Goal: Task Accomplishment & Management: Manage account settings

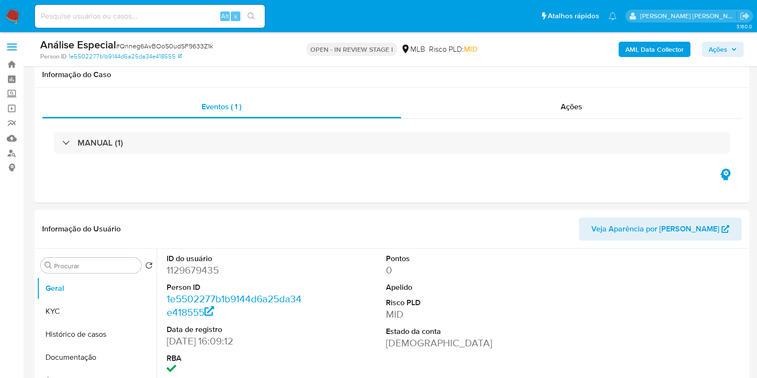
select select "10"
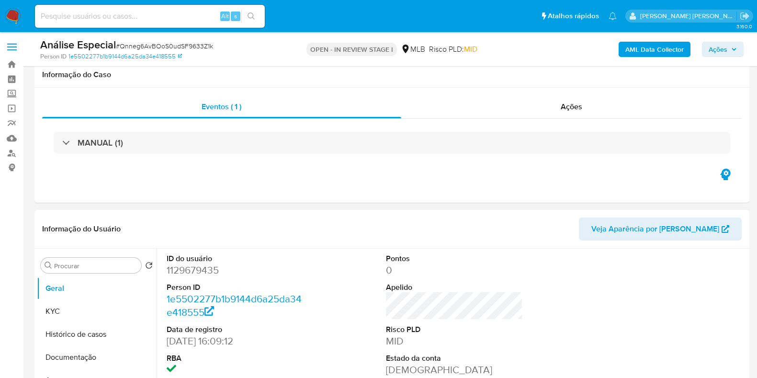
scroll to position [179, 0]
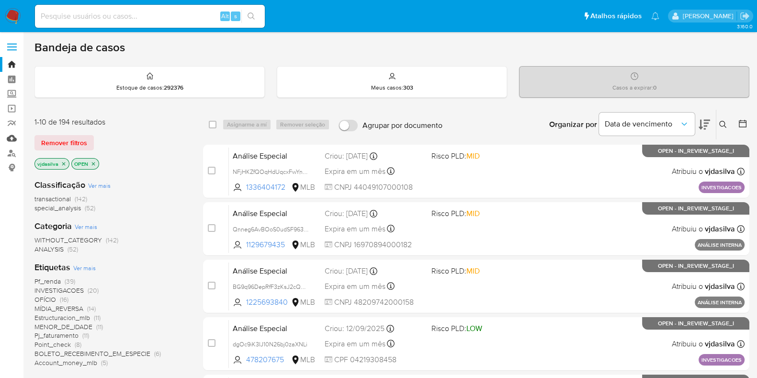
click at [12, 141] on link "Mulan" at bounding box center [57, 138] width 114 height 15
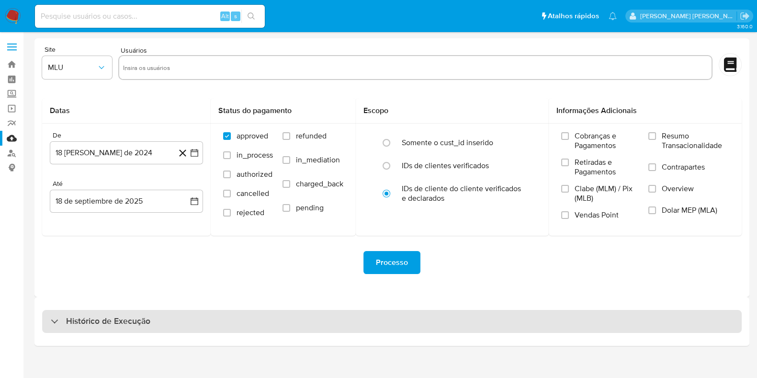
click at [154, 329] on div "Histórico de Execução" at bounding box center [391, 321] width 699 height 23
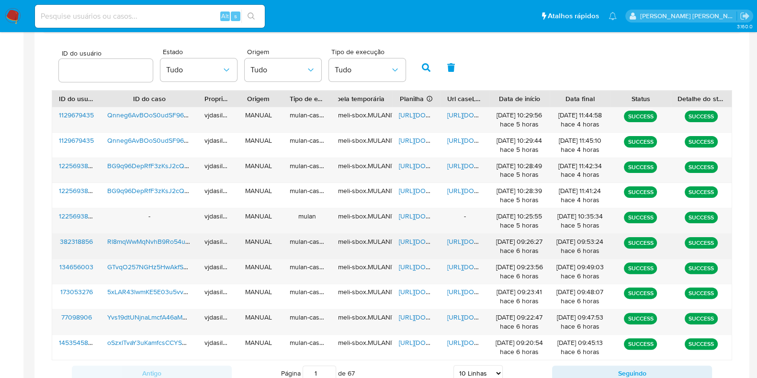
scroll to position [368, 0]
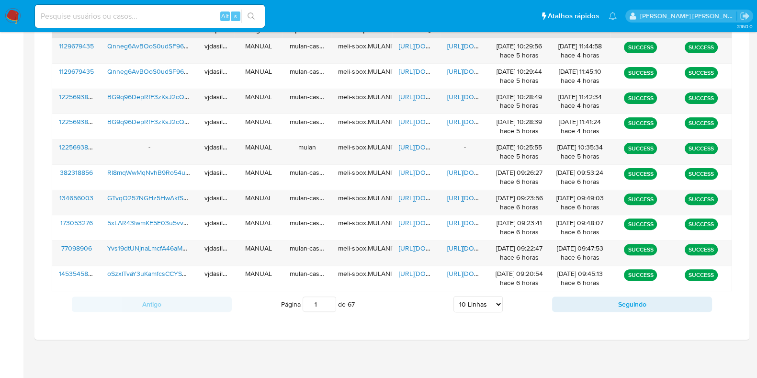
click at [462, 304] on select "5 Linhas 10 Linhas 20 Linhas 25 Linhas 50 Linhas 100 Linhas" at bounding box center [477, 304] width 49 height 16
select select "100"
click at [453, 296] on select "5 Linhas 10 Linhas 20 Linhas 25 Linhas 50 Linhas 100 Linhas" at bounding box center [477, 304] width 49 height 16
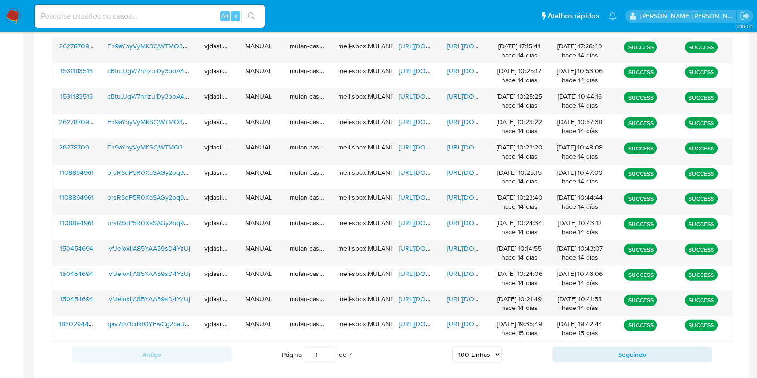
scroll to position [2623, 0]
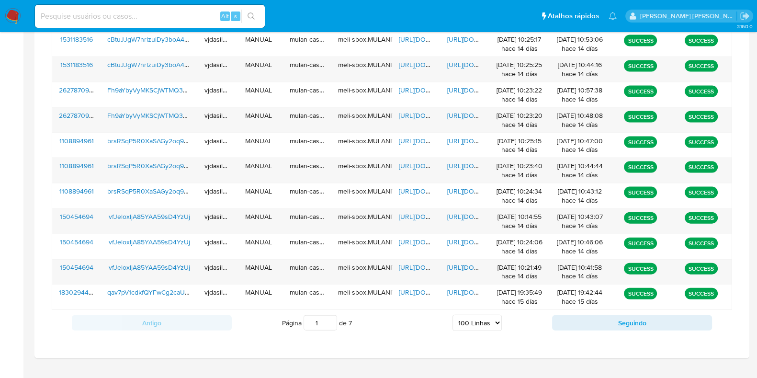
click at [494, 314] on select "5 Linhas 10 Linhas 20 Linhas 25 Linhas 50 Linhas 100 Linhas" at bounding box center [476, 322] width 49 height 16
click at [519, 324] on div "Antigo Página 1 de 7 5 Linhas 10 Linhas 20 Linhas 25 Linhas 50 Linhas 100 Linha…" at bounding box center [392, 323] width 680 height 26
click at [590, 315] on button "Seguindo" at bounding box center [632, 322] width 160 height 15
type input "2"
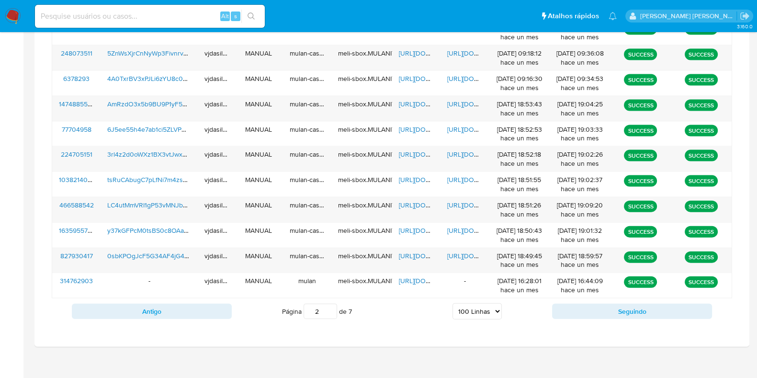
scroll to position [325, 0]
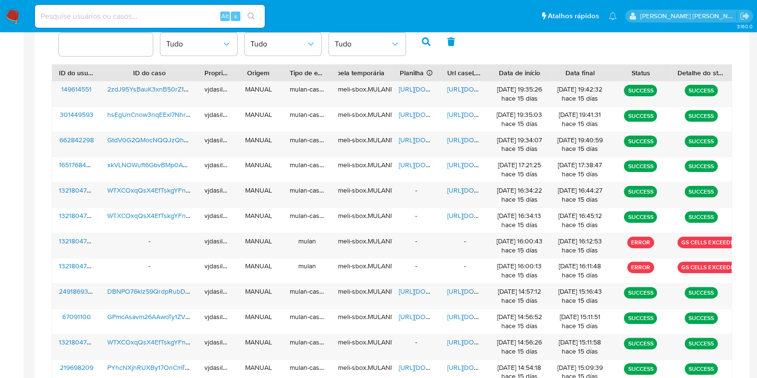
click at [139, 190] on span "WTXCOxqQsX4EfTskgYFnch6N" at bounding box center [154, 190] width 94 height 10
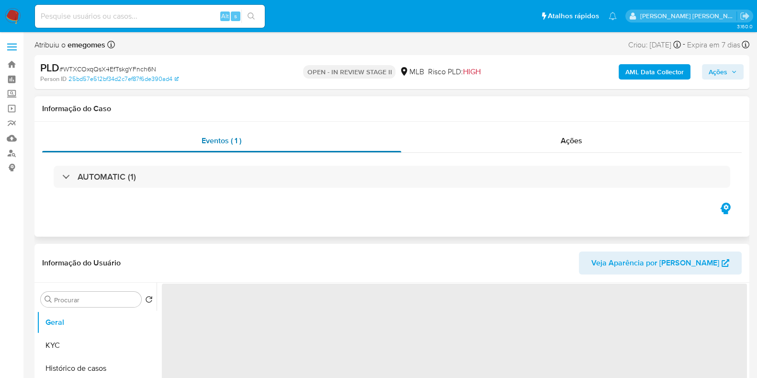
select select "10"
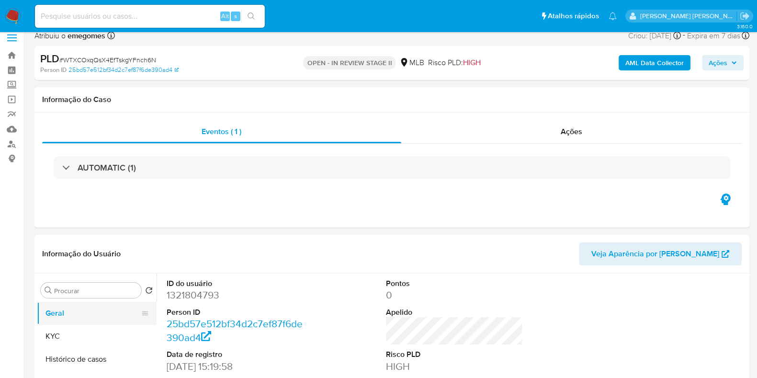
scroll to position [59, 0]
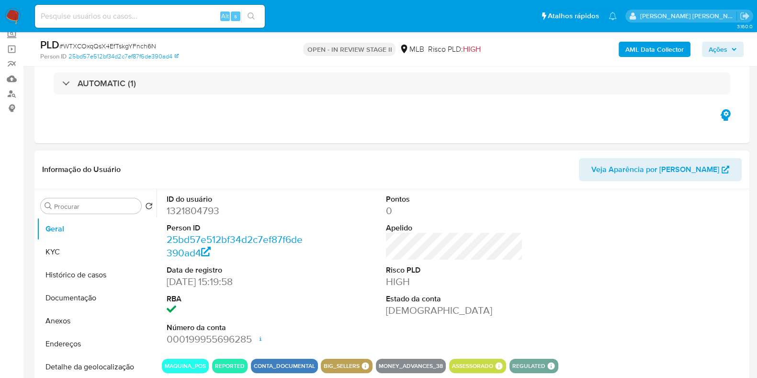
click at [212, 208] on dd "1321804793" at bounding box center [235, 210] width 137 height 13
copy dd "1321804793"
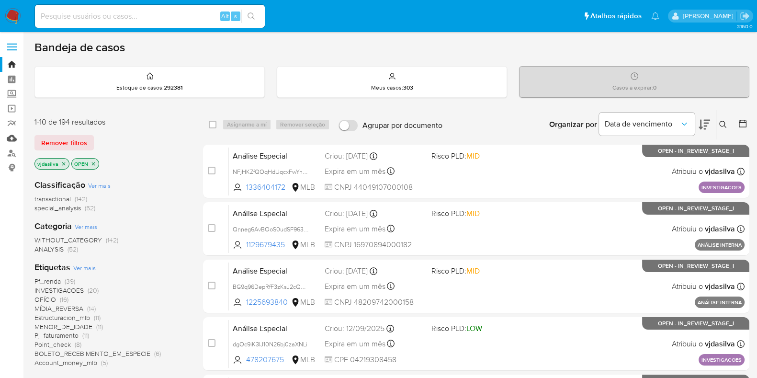
click at [10, 136] on link "Mulan" at bounding box center [57, 138] width 114 height 15
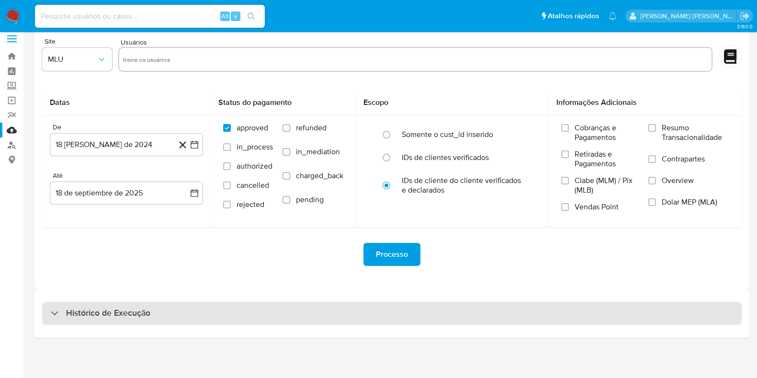
click at [383, 315] on div "Histórico de Execução" at bounding box center [391, 312] width 699 height 23
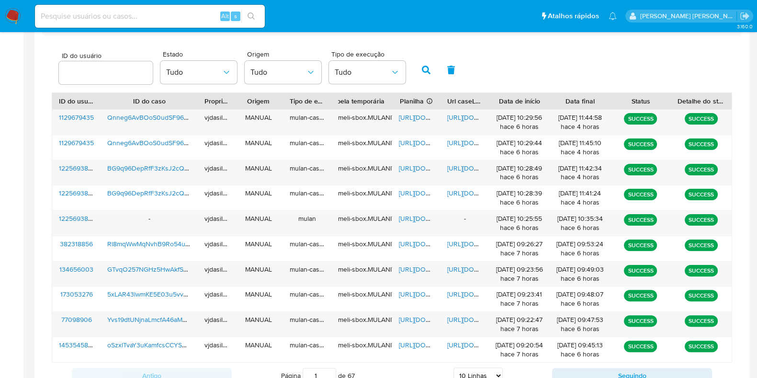
scroll to position [368, 0]
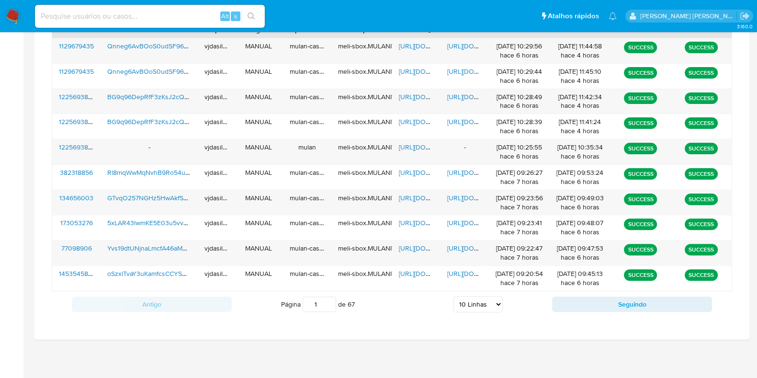
click at [464, 301] on select "5 Linhas 10 Linhas 20 Linhas 25 Linhas 50 Linhas 100 Linhas" at bounding box center [477, 304] width 49 height 16
click at [477, 298] on select "5 Linhas 10 Linhas 20 Linhas 25 Linhas 50 Linhas 100 Linhas" at bounding box center [477, 304] width 49 height 16
select select "100"
click at [453, 296] on select "5 Linhas 10 Linhas 20 Linhas 25 Linhas 50 Linhas 100 Linhas" at bounding box center [477, 304] width 49 height 16
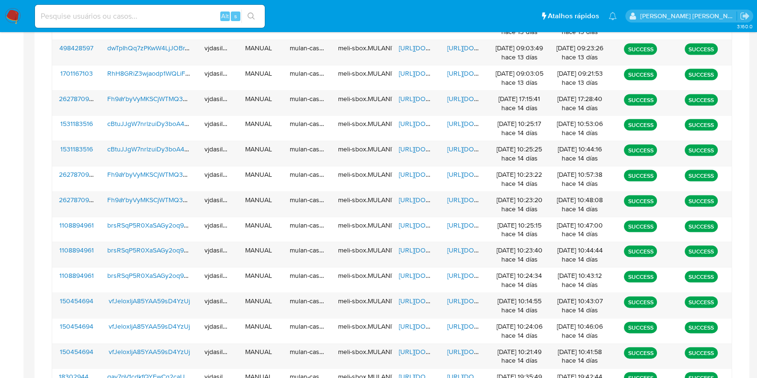
scroll to position [2634, 0]
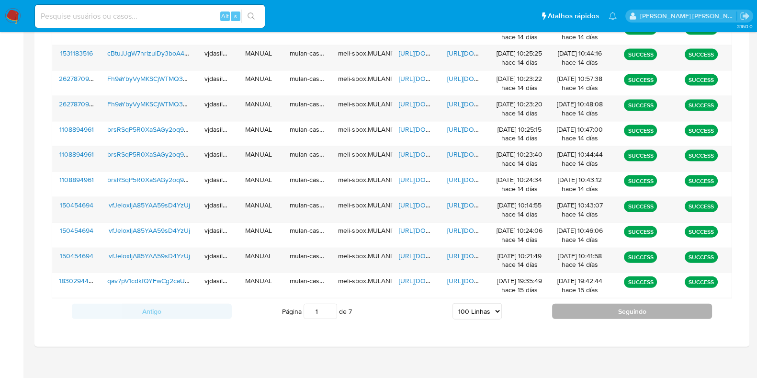
click at [634, 305] on button "Seguindo" at bounding box center [632, 310] width 160 height 15
type input "2"
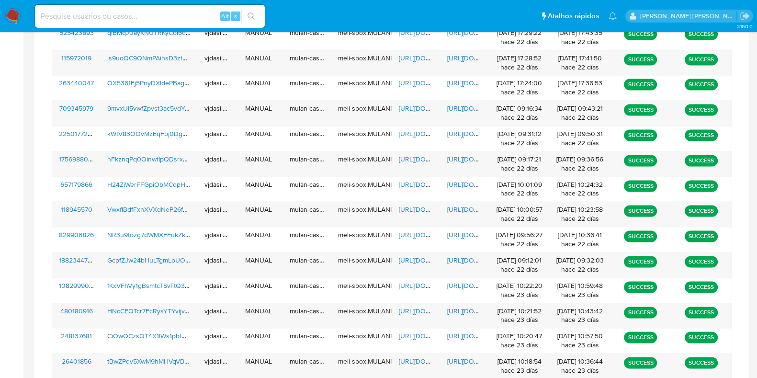
scroll to position [1856, 0]
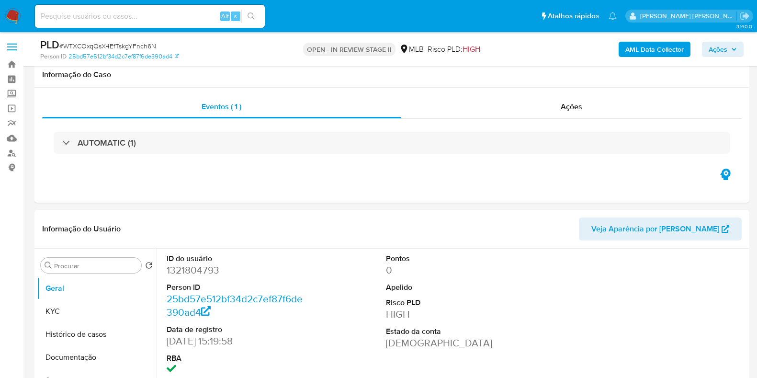
select select "10"
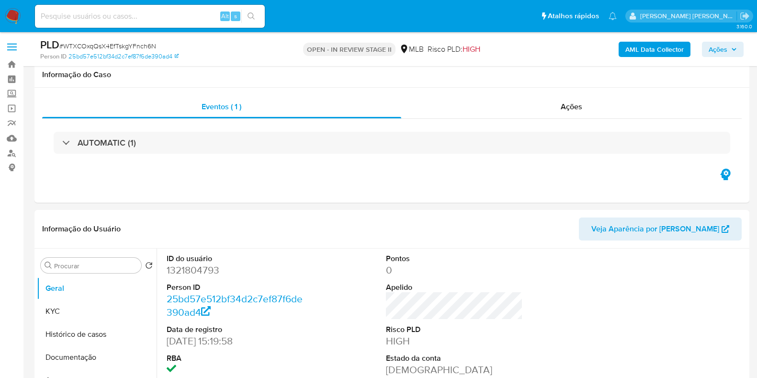
scroll to position [59, 0]
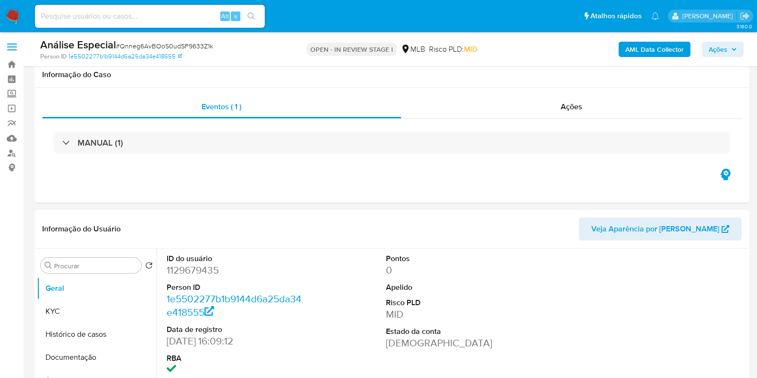
select select "10"
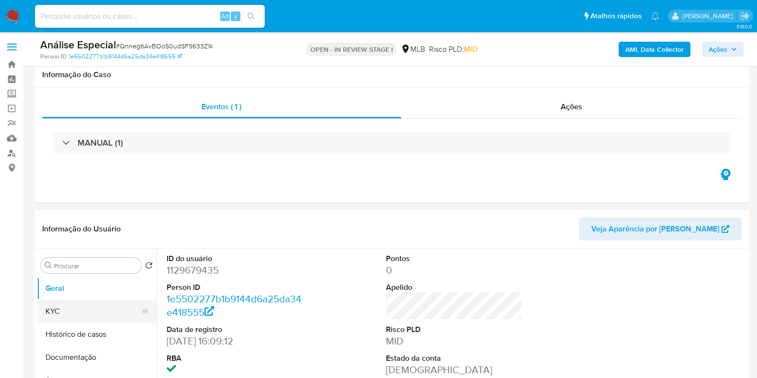
scroll to position [179, 0]
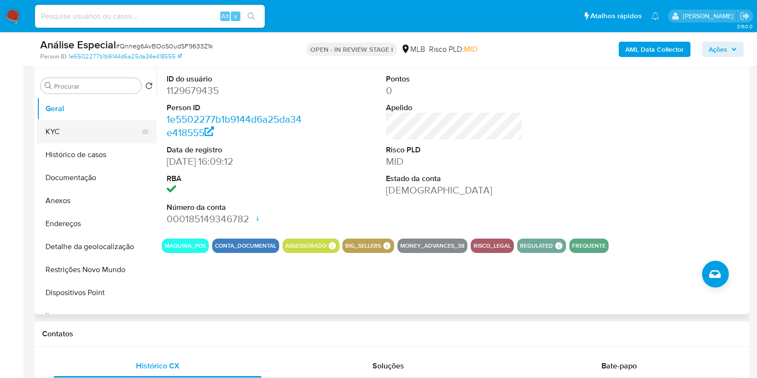
click at [78, 131] on button "KYC" at bounding box center [93, 131] width 112 height 23
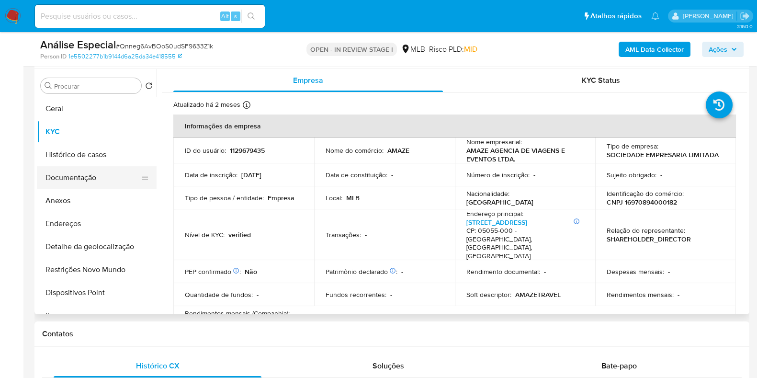
click at [62, 175] on button "Documentação" at bounding box center [93, 177] width 112 height 23
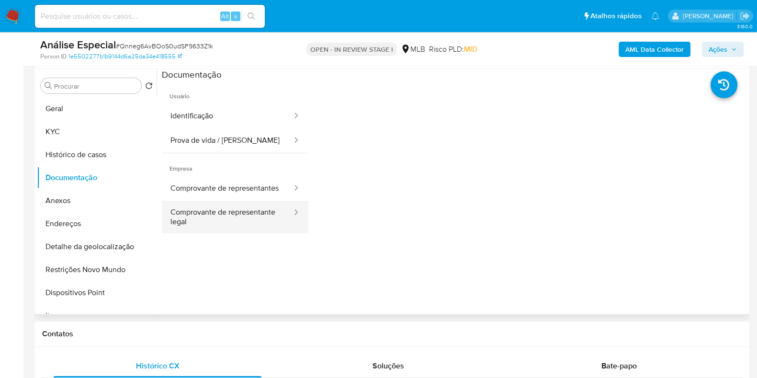
click at [195, 227] on button "Comprovante de representante legal" at bounding box center [227, 217] width 131 height 33
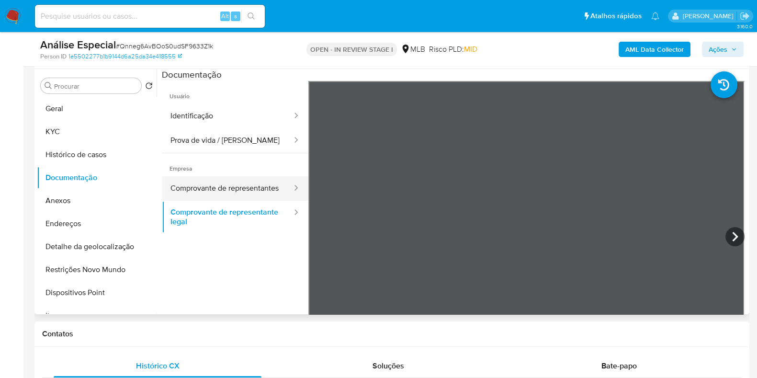
click at [205, 193] on button "Comprovante de representantes" at bounding box center [227, 188] width 131 height 24
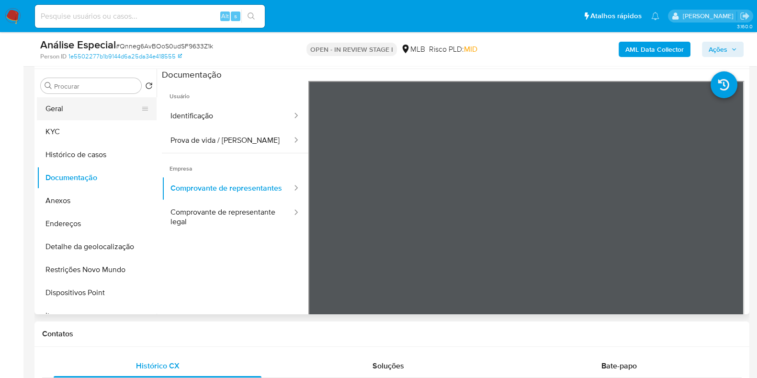
click at [62, 107] on button "Geral" at bounding box center [93, 108] width 112 height 23
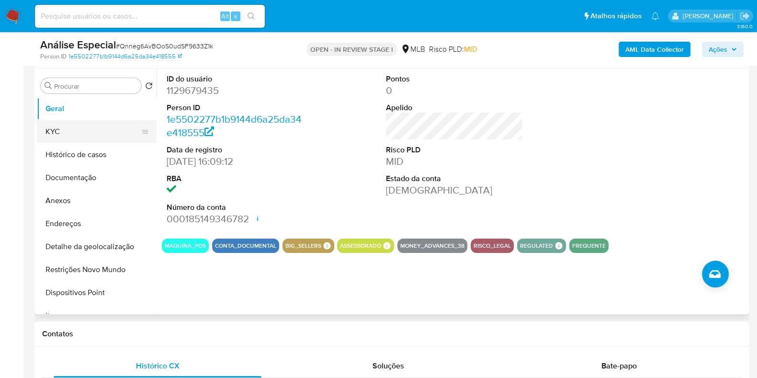
click at [99, 133] on button "KYC" at bounding box center [93, 131] width 112 height 23
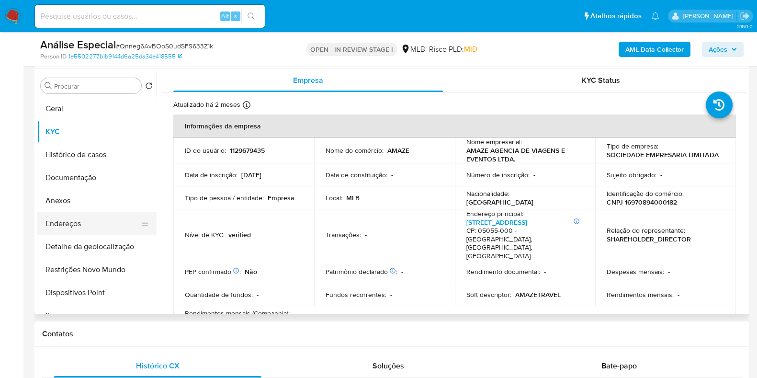
click at [81, 221] on button "Endereços" at bounding box center [93, 223] width 112 height 23
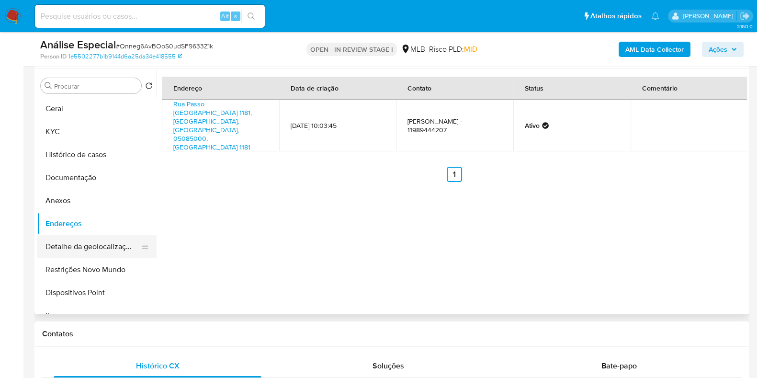
click at [90, 245] on button "Detalhe da geolocalização" at bounding box center [93, 246] width 112 height 23
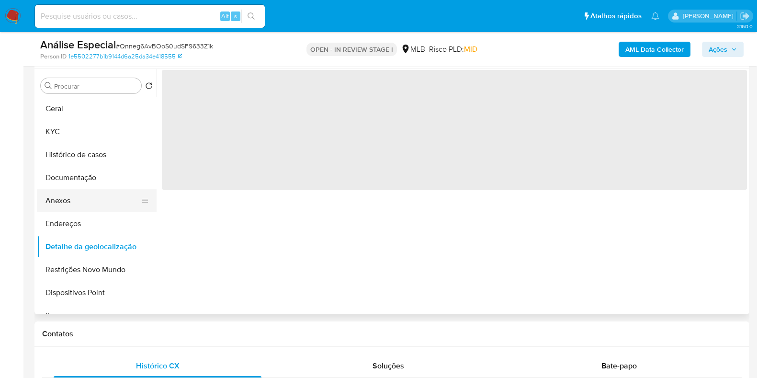
scroll to position [59, 0]
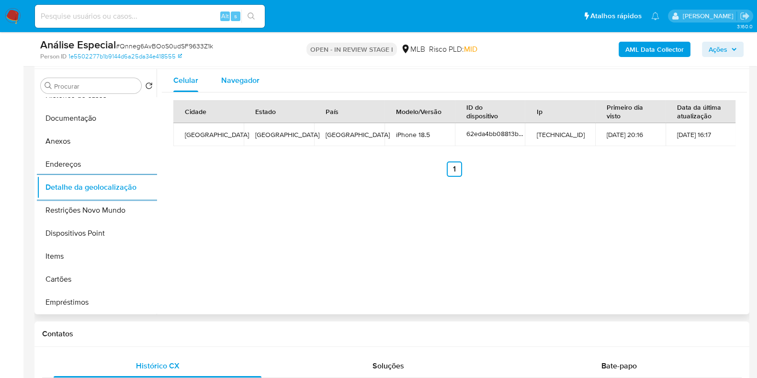
click at [252, 75] on span "Navegador" at bounding box center [240, 80] width 38 height 11
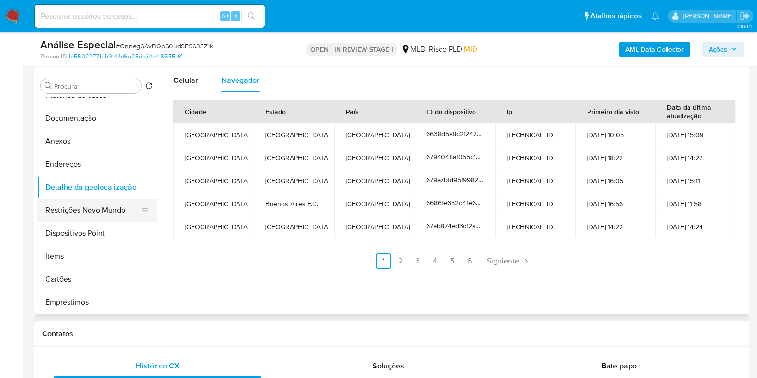
click at [67, 209] on button "Restrições Novo Mundo" at bounding box center [93, 210] width 112 height 23
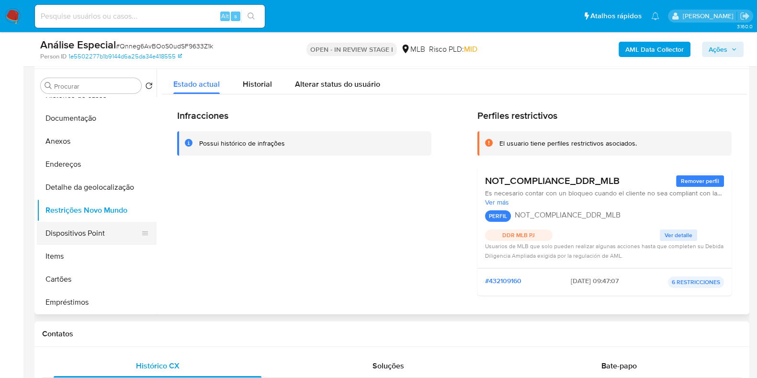
click at [74, 238] on button "Dispositivos Point" at bounding box center [93, 233] width 112 height 23
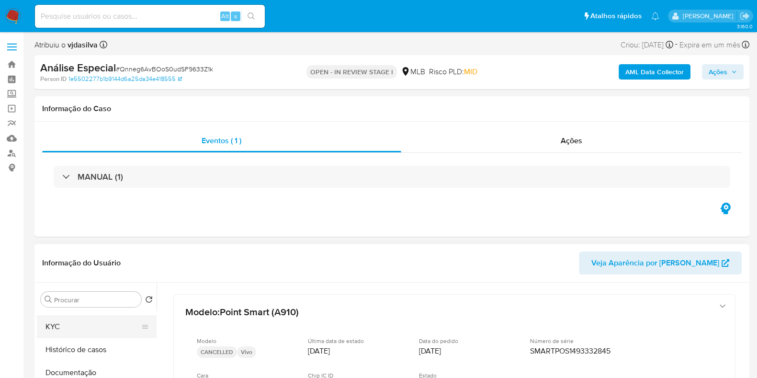
scroll to position [0, 0]
click at [86, 322] on button "Geral" at bounding box center [93, 322] width 112 height 23
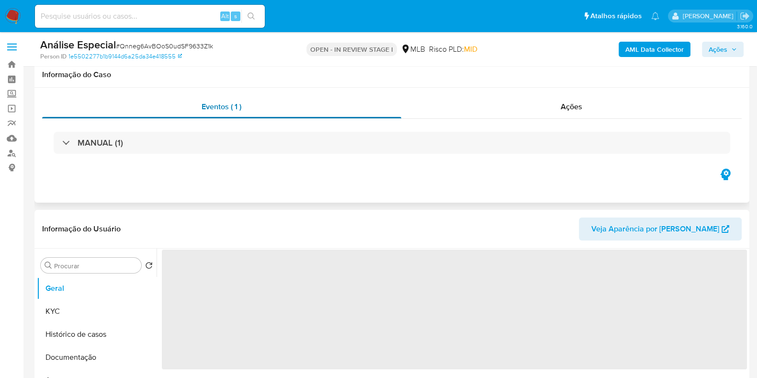
scroll to position [119, 0]
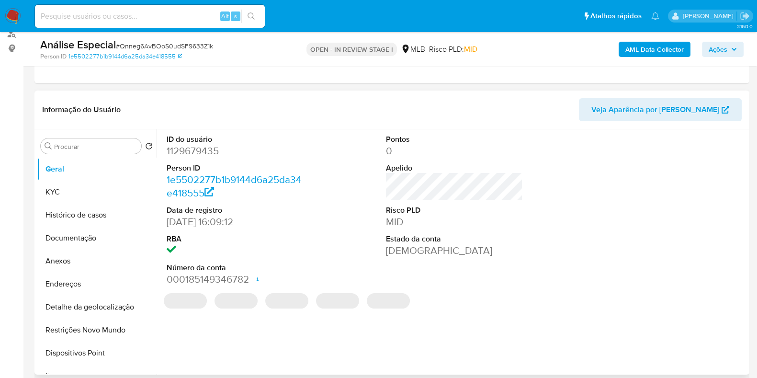
click at [211, 154] on dd "1129679435" at bounding box center [235, 150] width 137 height 13
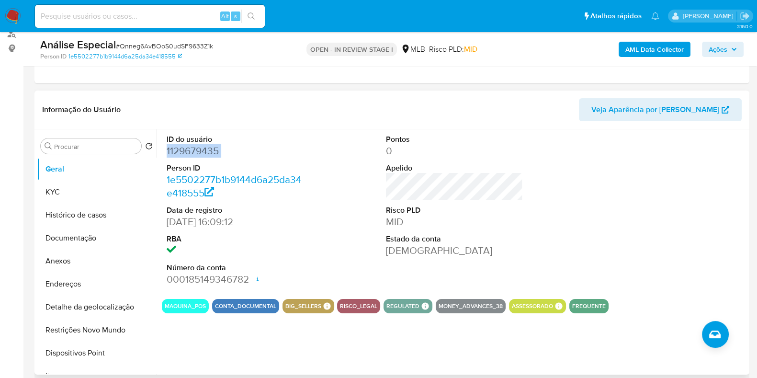
copy dd "1129679435"
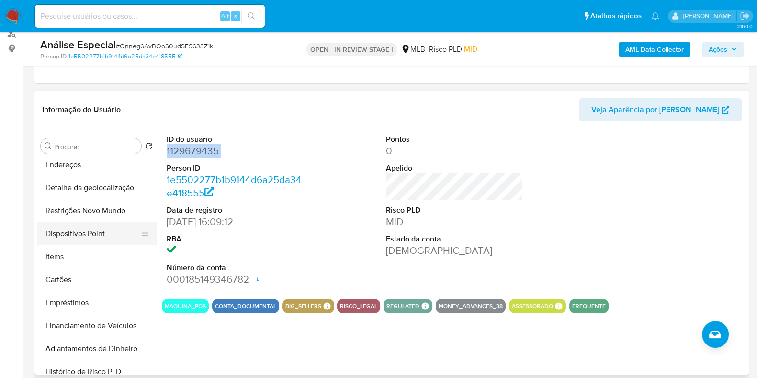
click at [92, 232] on button "Dispositivos Point" at bounding box center [93, 233] width 112 height 23
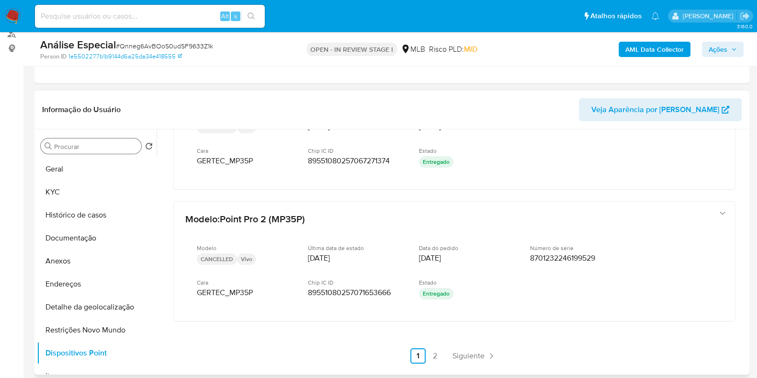
scroll to position [0, 0]
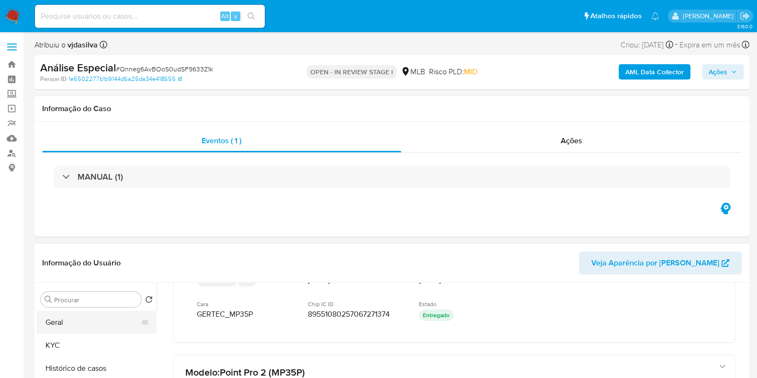
click at [84, 323] on button "Geral" at bounding box center [93, 322] width 112 height 23
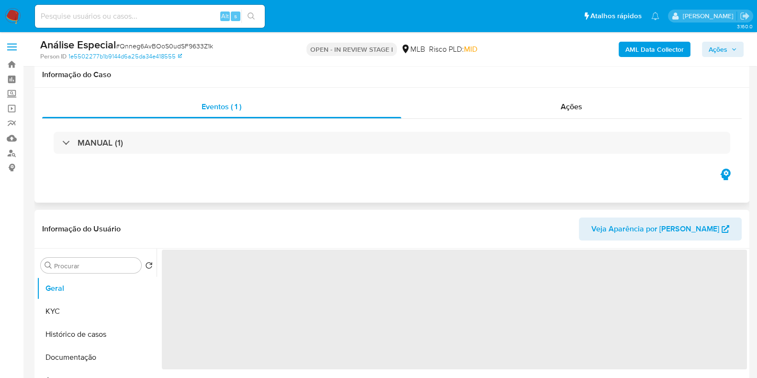
scroll to position [59, 0]
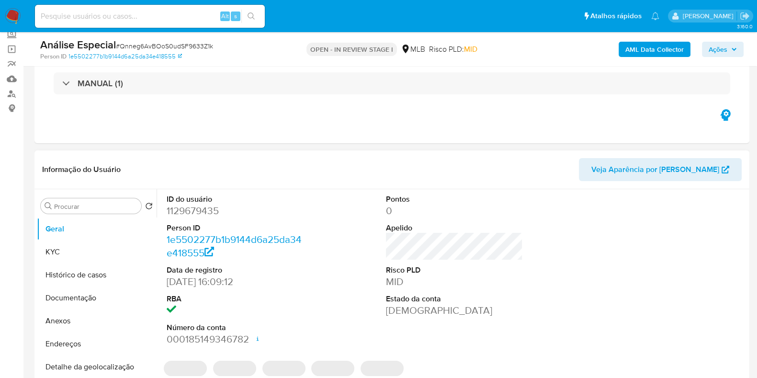
click at [189, 212] on dd "1129679435" at bounding box center [235, 210] width 137 height 13
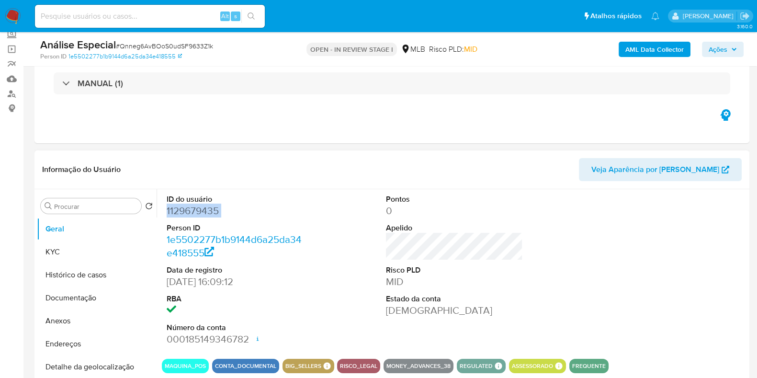
copy dd "1129679435"
click at [89, 326] on button "Anexos" at bounding box center [93, 320] width 112 height 23
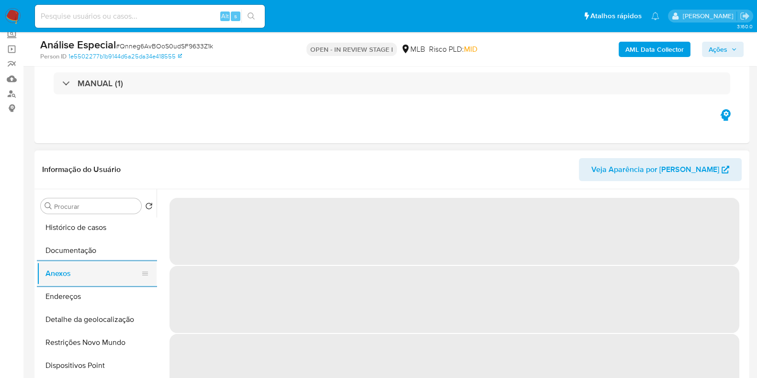
scroll to position [72, 0]
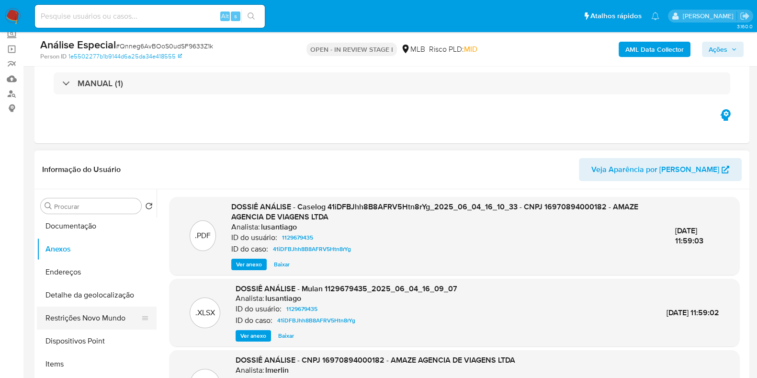
click at [89, 321] on button "Restrições Novo Mundo" at bounding box center [93, 317] width 112 height 23
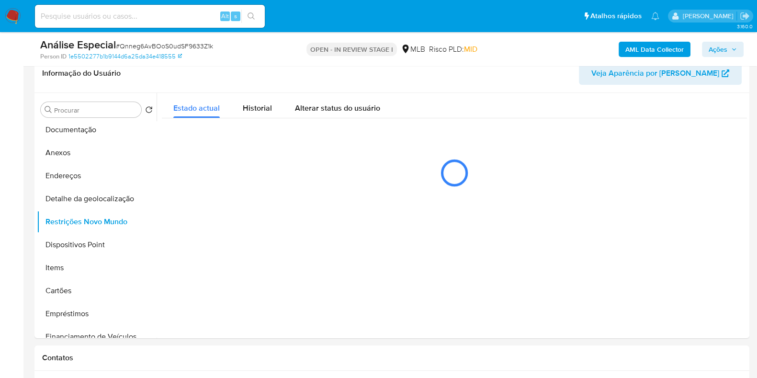
scroll to position [170, 0]
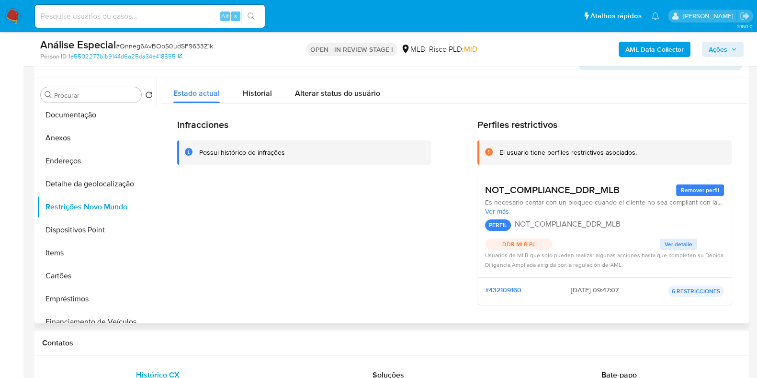
drag, startPoint x: 484, startPoint y: 190, endPoint x: 711, endPoint y: 204, distance: 227.3
click at [711, 204] on div "NOT_COMPLIANCE_DDR_MLB Remover perfil Es necesario contar con un bloqueo cuando…" at bounding box center [604, 226] width 239 height 85
click at [500, 211] on span "Ver más" at bounding box center [604, 211] width 239 height 9
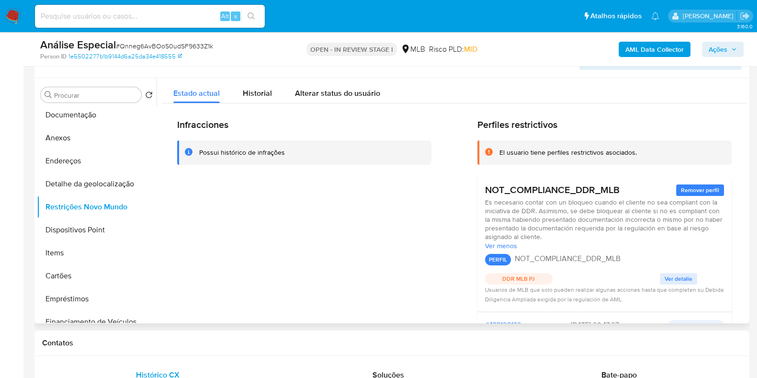
drag, startPoint x: 481, startPoint y: 190, endPoint x: 564, endPoint y: 234, distance: 93.5
click at [564, 234] on div "NOT_COMPLIANCE_DDR_MLB Remover perfil Es necesario contar con un bloqueo cuando…" at bounding box center [604, 243] width 254 height 135
click at [597, 175] on div "Perfiles restrictivos El usuario tiene perfiles restrictivos asociados. NOT_COM…" at bounding box center [604, 233] width 254 height 228
click at [667, 276] on span "Ver detalle" at bounding box center [678, 279] width 28 height 10
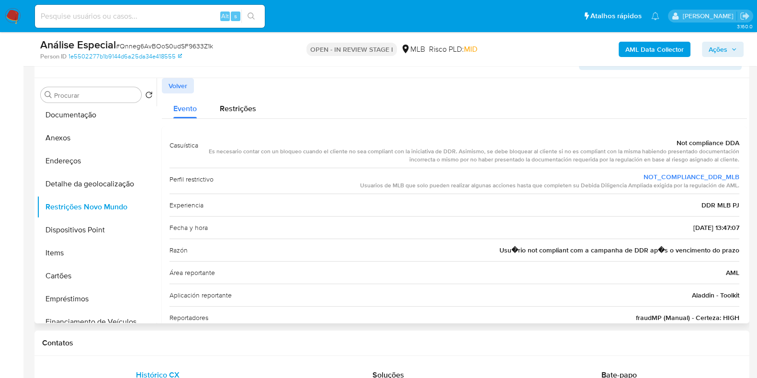
drag, startPoint x: 636, startPoint y: 174, endPoint x: 732, endPoint y: 185, distance: 96.3
click at [732, 185] on div "NOT_COMPLIANCE_DDR_MLB Usuarios de MLB que solo pueden realizar algunas accione…" at bounding box center [549, 181] width 379 height 18
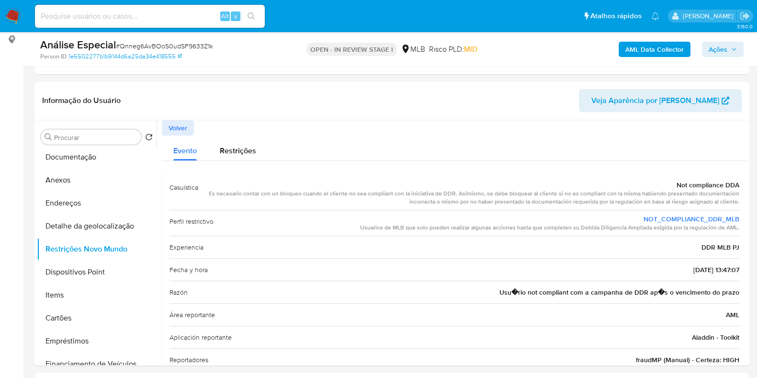
scroll to position [63, 0]
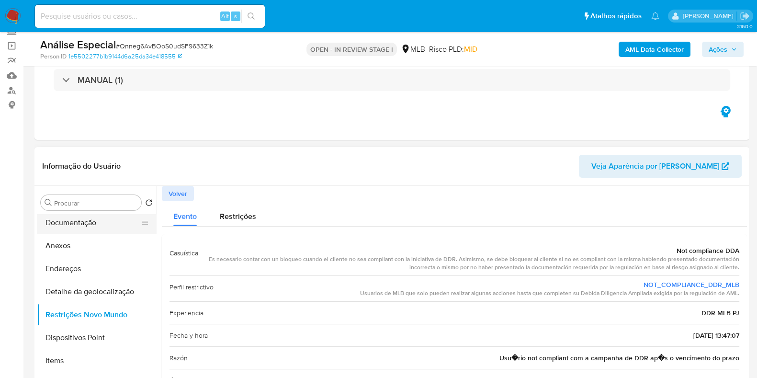
click at [79, 221] on button "Documentação" at bounding box center [93, 222] width 112 height 23
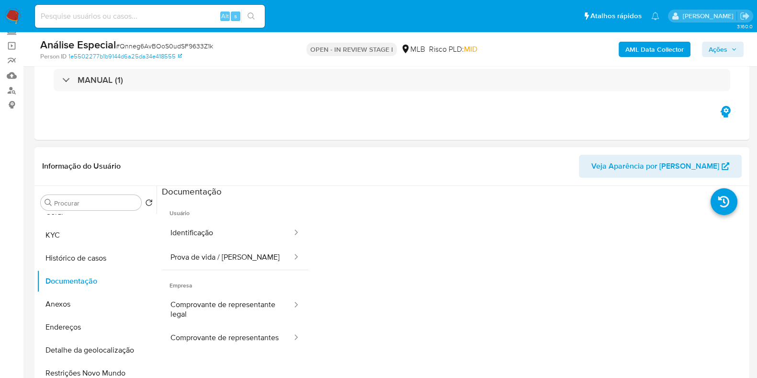
scroll to position [0, 0]
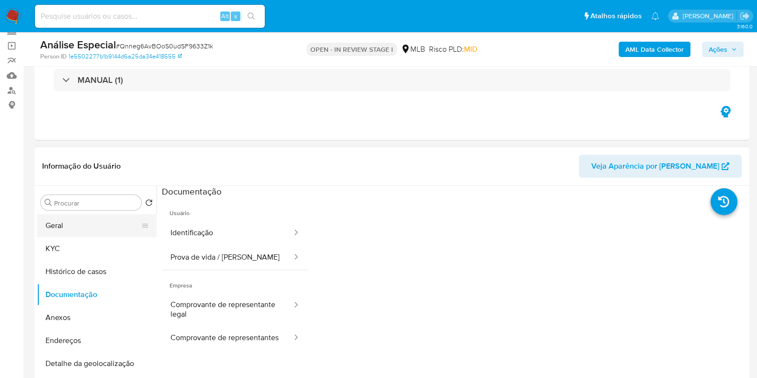
click at [103, 231] on button "Geral" at bounding box center [93, 225] width 112 height 23
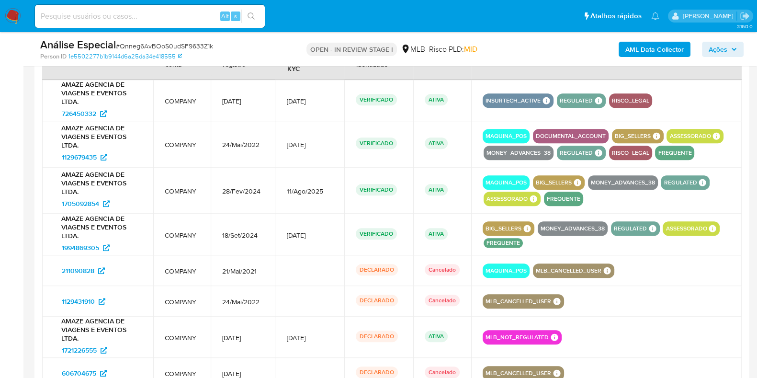
scroll to position [1162, 0]
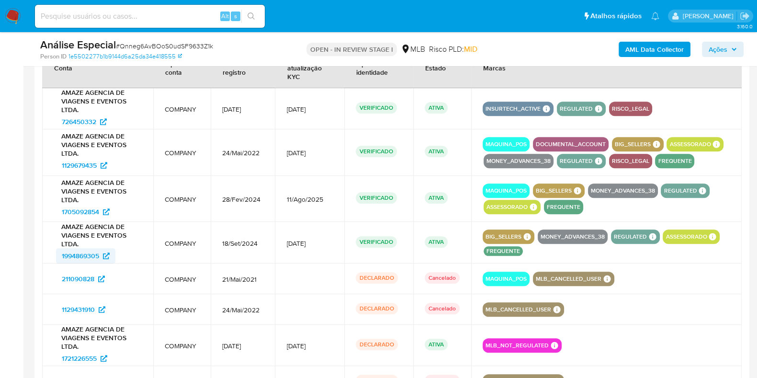
click at [85, 252] on span "1994869305" at bounding box center [80, 255] width 37 height 15
click at [89, 205] on span "1705092854" at bounding box center [80, 211] width 37 height 15
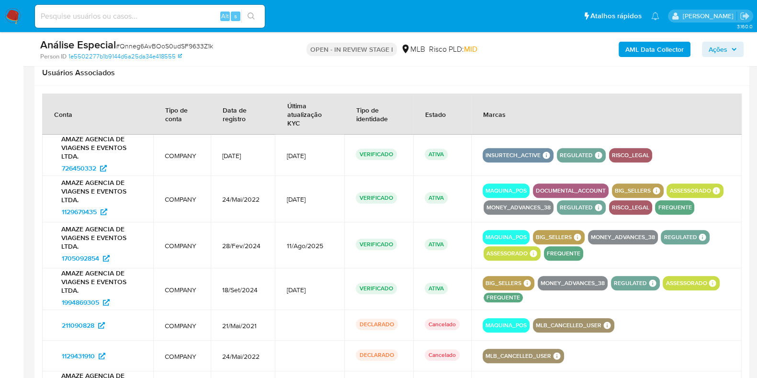
scroll to position [1107, 0]
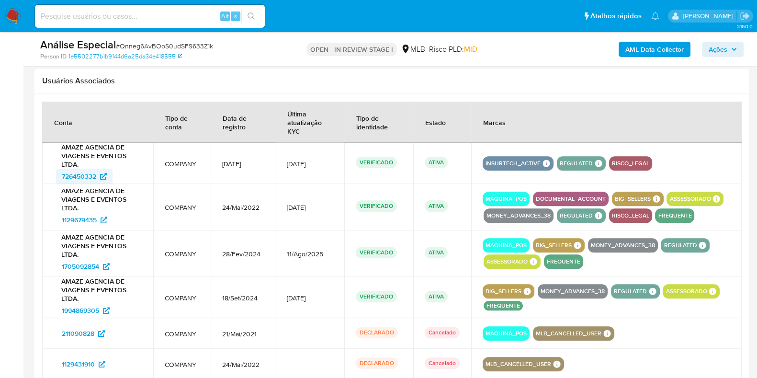
click at [87, 175] on span "726450332" at bounding box center [79, 175] width 34 height 15
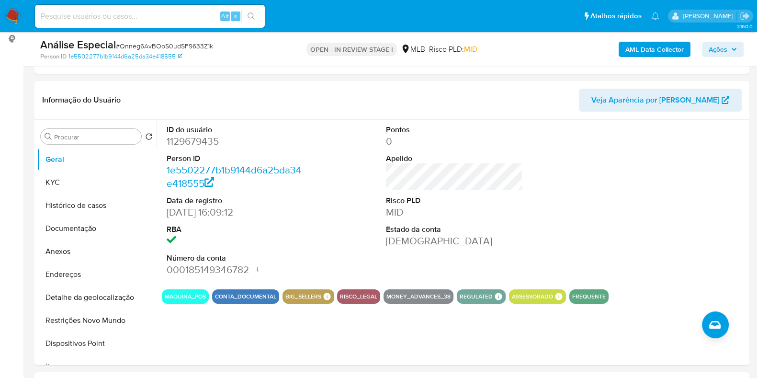
scroll to position [154, 0]
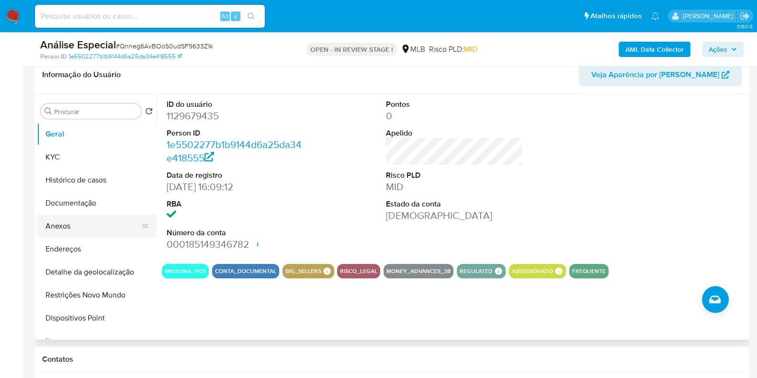
click at [74, 219] on button "Anexos" at bounding box center [93, 225] width 112 height 23
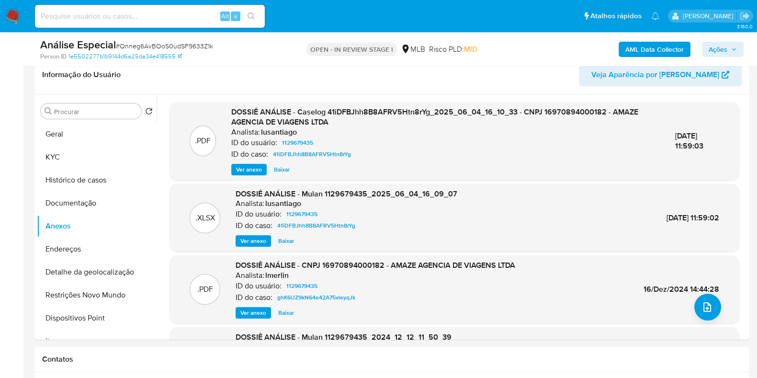
click at [669, 48] on b "AML Data Collector" at bounding box center [654, 49] width 58 height 15
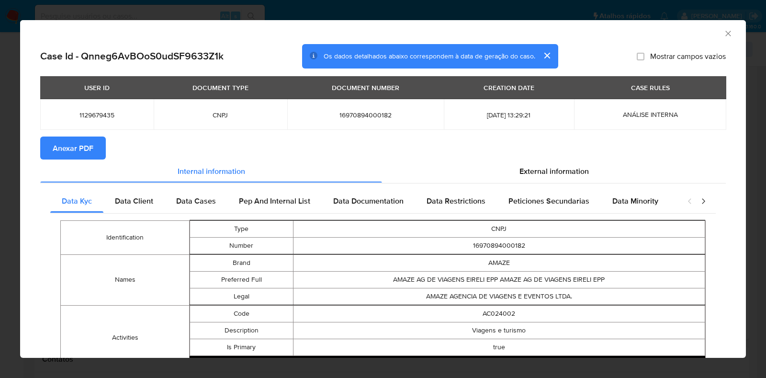
click at [71, 154] on span "Anexar PDF" at bounding box center [73, 147] width 41 height 21
click at [725, 34] on icon "Fechar a janela" at bounding box center [727, 33] width 5 height 5
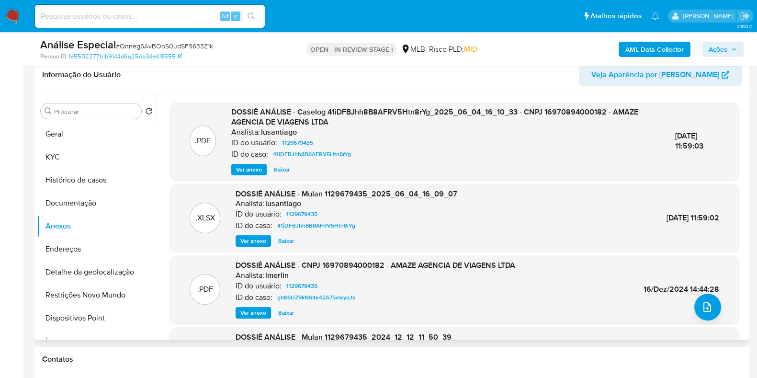
click at [247, 162] on div "DOSSIÊ ANÁLISE - Caselog 41iDFBJhh8B8AFRV5Htn8rYg_2025_06_04_16_10_33 - CNPJ 16…" at bounding box center [445, 141] width 428 height 68
click at [248, 169] on span "Ver anexo" at bounding box center [249, 170] width 26 height 10
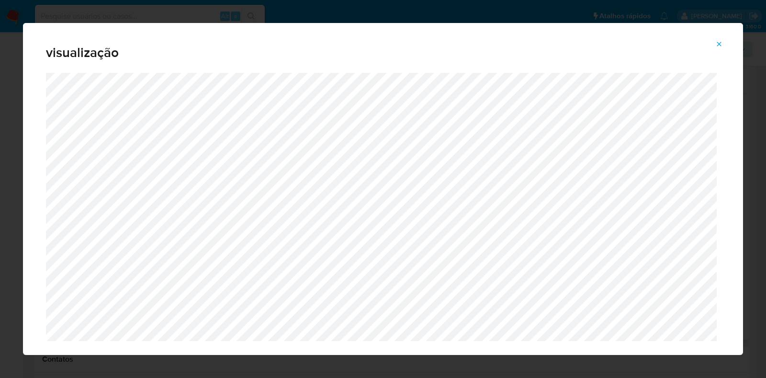
click at [718, 42] on icon "Attachment preview" at bounding box center [719, 44] width 4 height 4
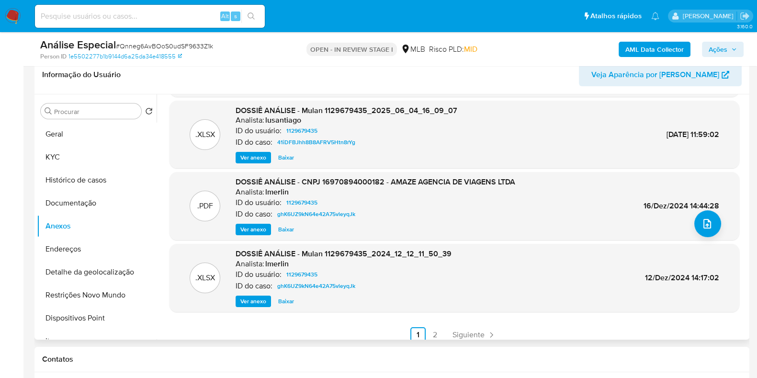
scroll to position [86, 0]
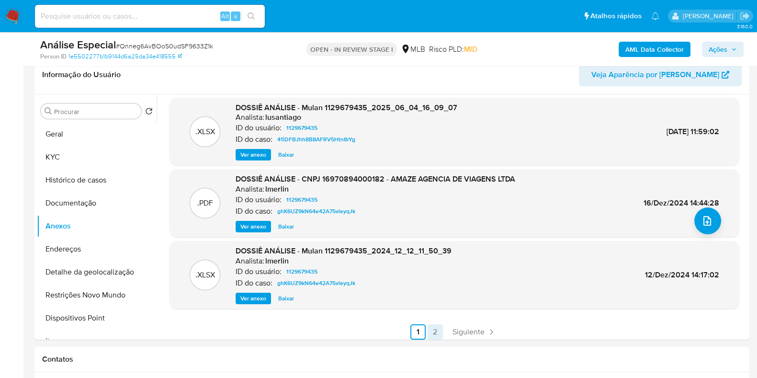
click at [440, 334] on link "2" at bounding box center [434, 331] width 15 height 15
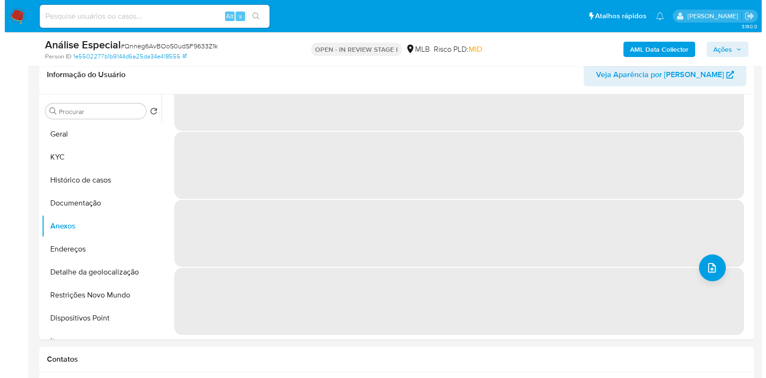
scroll to position [0, 0]
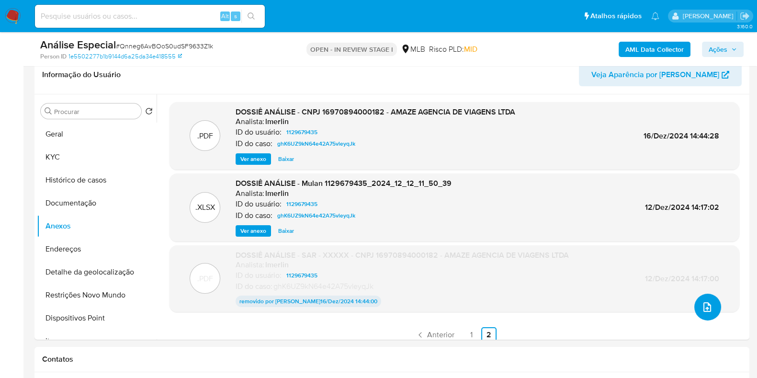
click at [706, 304] on icon "upload-file" at bounding box center [706, 306] width 11 height 11
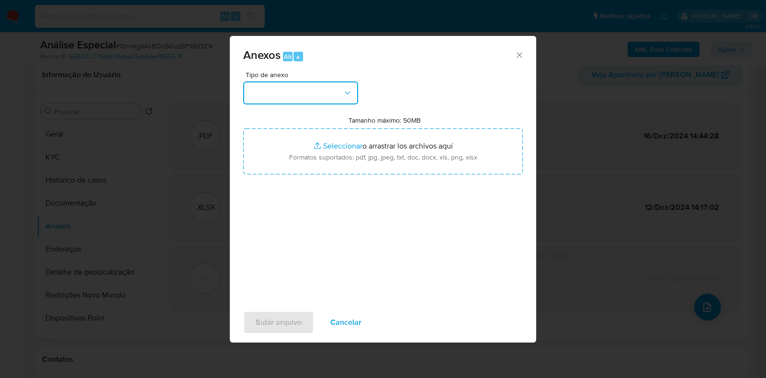
click at [346, 86] on button "button" at bounding box center [300, 92] width 115 height 23
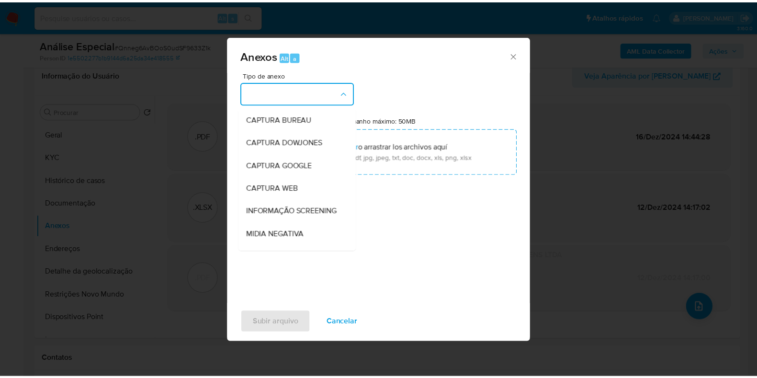
scroll to position [147, 0]
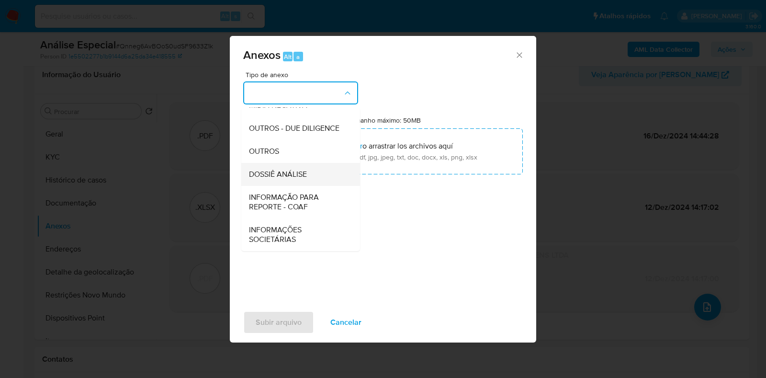
click at [313, 177] on div "DOSSIÊ ANÁLISE" at bounding box center [298, 174] width 98 height 23
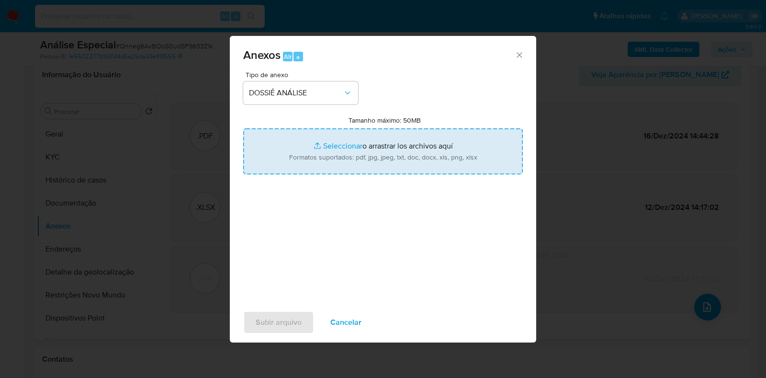
type input "C:\fakepath\DECLÍNIO - XXXX - CNPJ 16970894000182 - AMAZE AGENCIA DE VIAGENS E …"
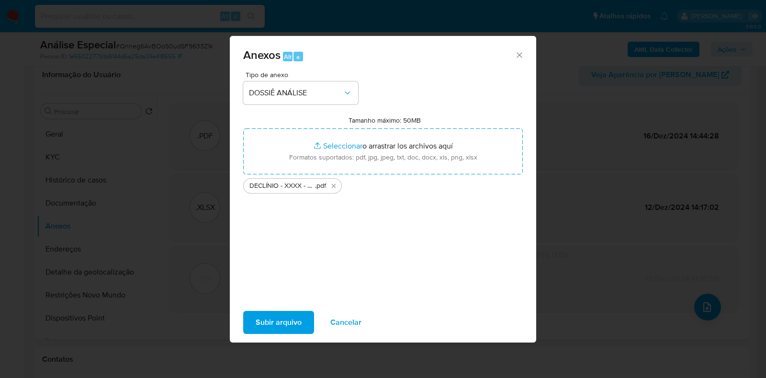
click at [276, 313] on span "Subir arquivo" at bounding box center [279, 322] width 46 height 21
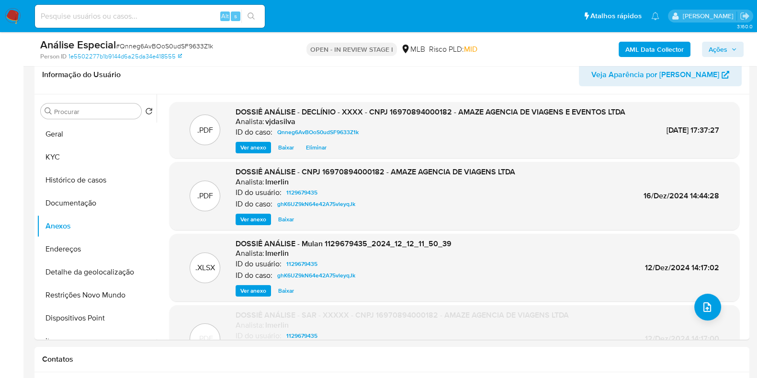
click at [715, 50] on span "Ações" at bounding box center [717, 49] width 19 height 15
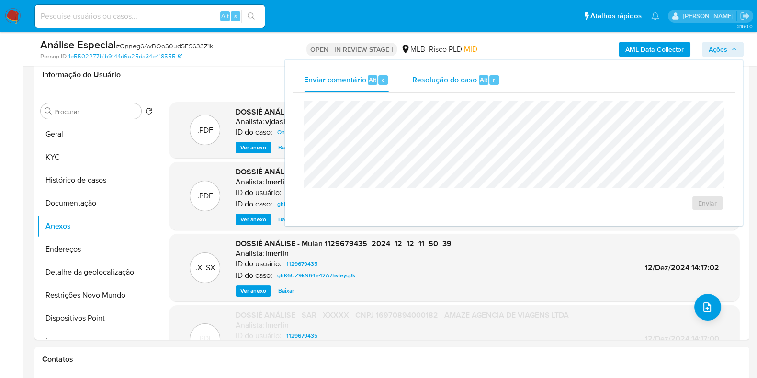
click at [435, 83] on span "Resolução do caso" at bounding box center [444, 79] width 65 height 11
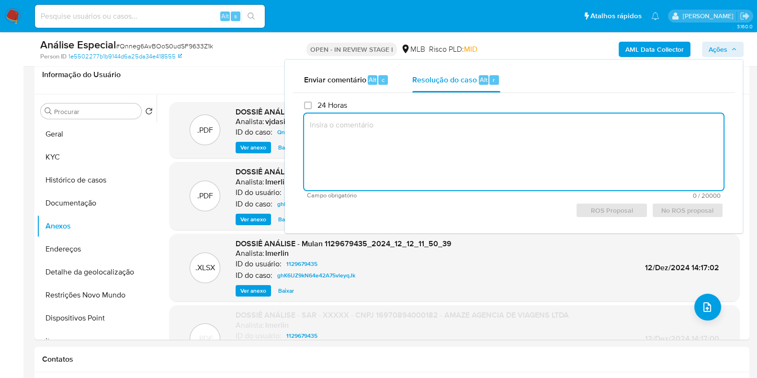
click at [441, 134] on textarea at bounding box center [513, 151] width 419 height 77
paste textarea "- Empresa no ramo de viagens de formatura. Pertence ao Grupo CI Internacional: …"
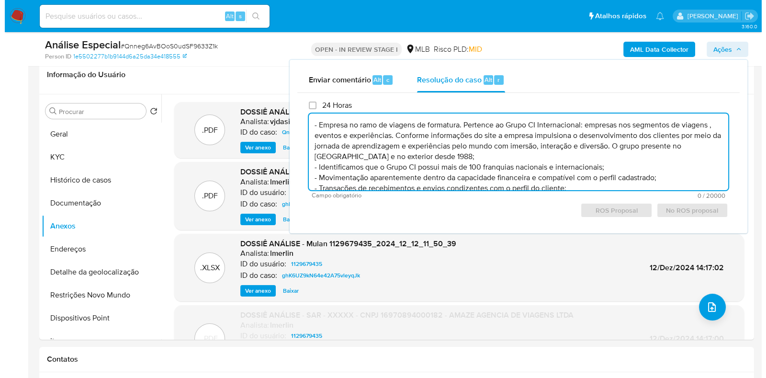
scroll to position [24, 0]
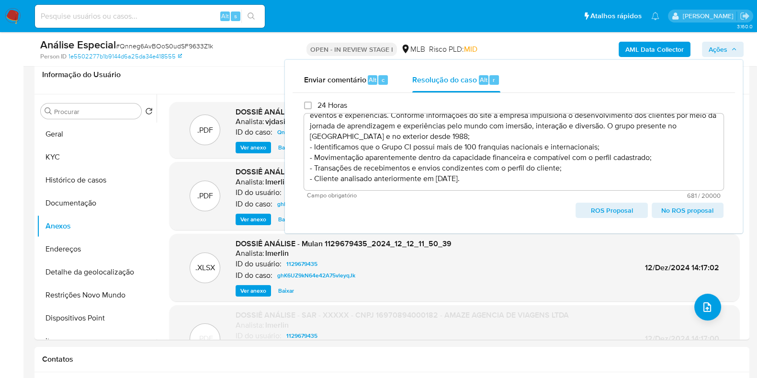
click at [616, 206] on span "ROS Proposal" at bounding box center [611, 209] width 58 height 13
type textarea "- Empresa no ramo de viagens de formatura. Pertence ao Grupo CI Internacional: …"
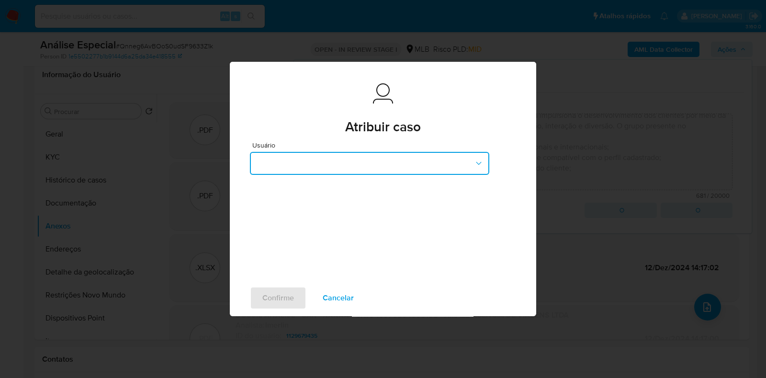
click at [471, 164] on button "button" at bounding box center [369, 163] width 239 height 23
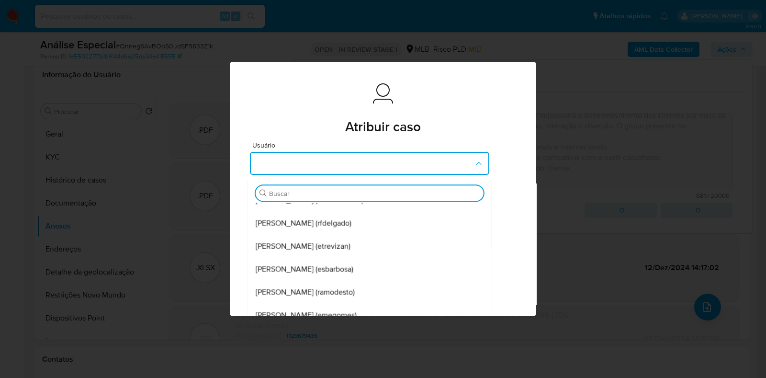
scroll to position [202, 0]
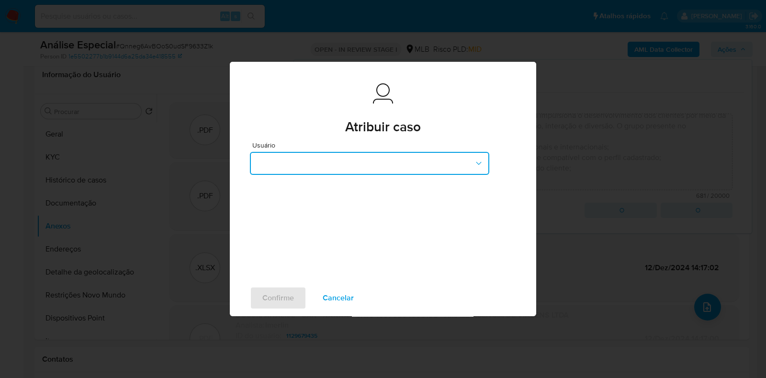
click at [479, 160] on icon "button" at bounding box center [479, 163] width 10 height 10
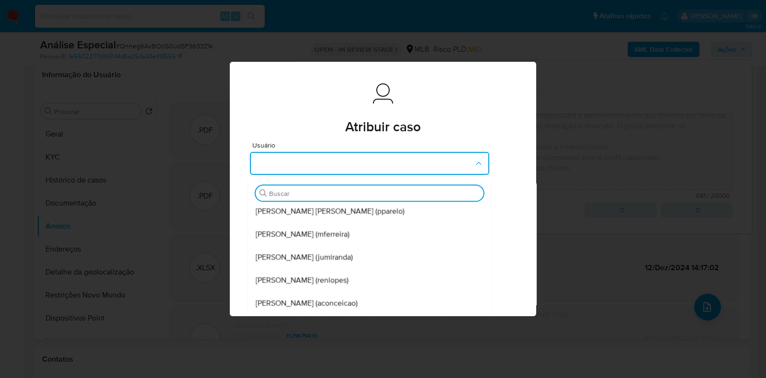
scroll to position [0, 0]
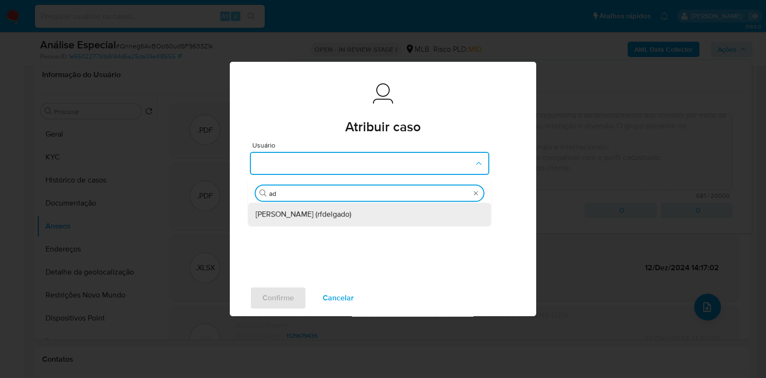
type input "a"
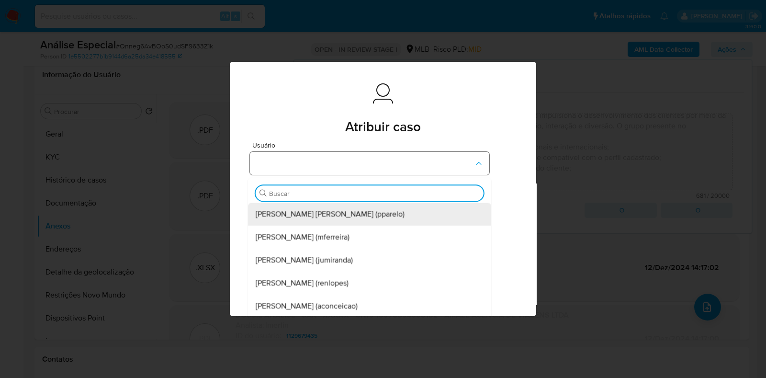
click at [476, 163] on icon "button" at bounding box center [478, 163] width 5 height 3
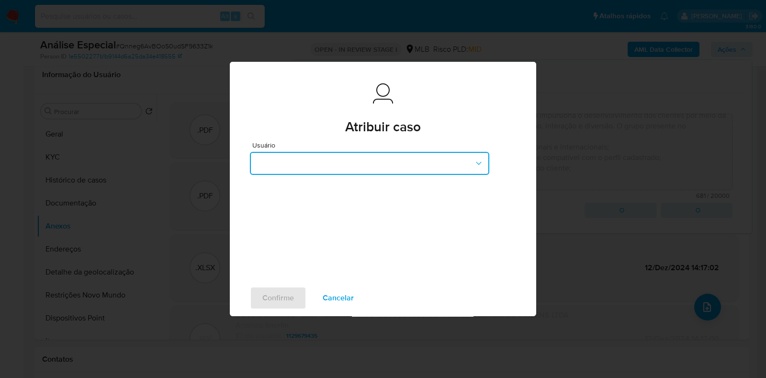
click at [475, 163] on icon "button" at bounding box center [479, 163] width 10 height 10
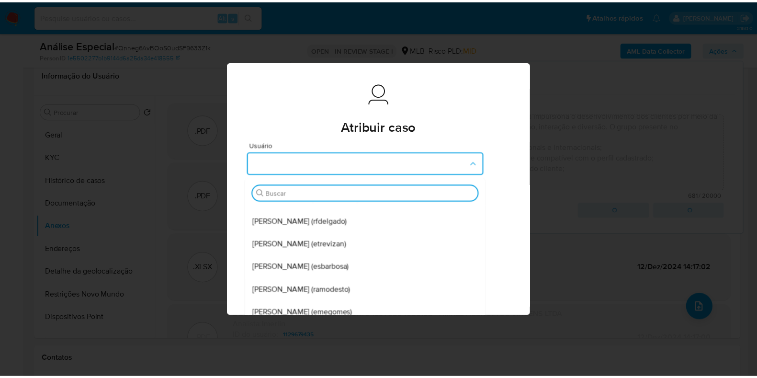
scroll to position [202, 0]
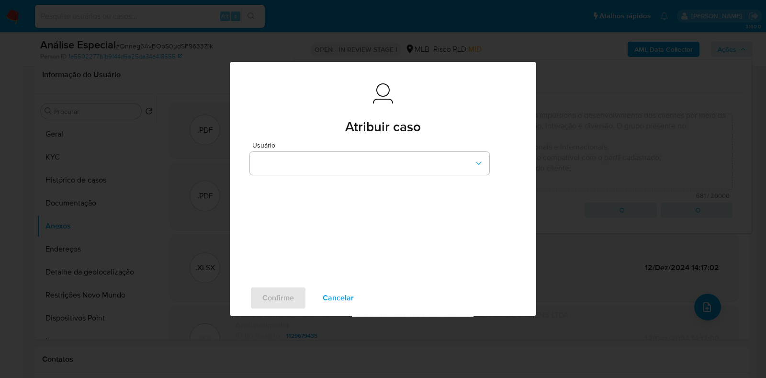
click at [336, 301] on span "Cancelar" at bounding box center [338, 297] width 31 height 21
type textarea "- Empresa no ramo de viagens de formatura. Pertence ao Grupo CI Internacional: …"
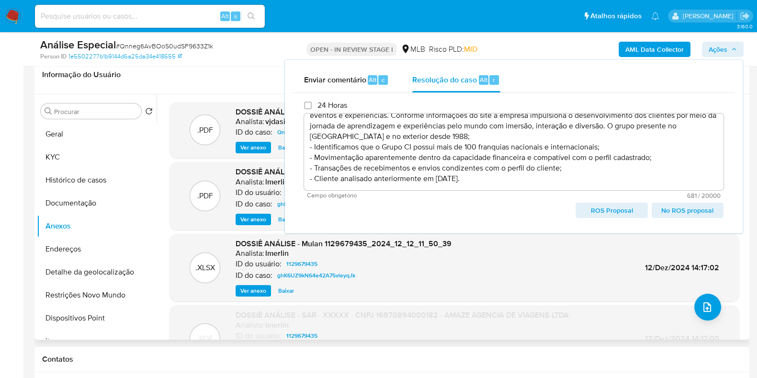
click at [237, 78] on header "Informação do Usuário Veja Aparência por Pessoa" at bounding box center [391, 74] width 699 height 23
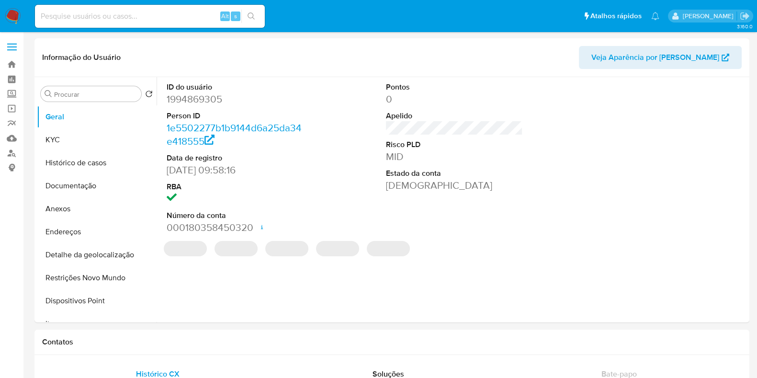
select select "10"
click at [206, 100] on dd "1994869305" at bounding box center [235, 98] width 137 height 13
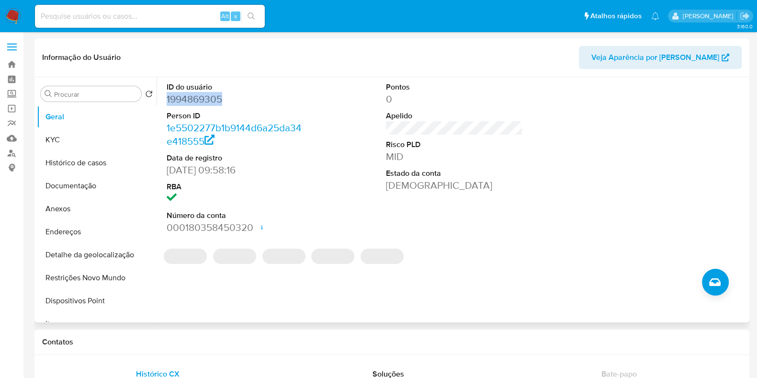
click at [206, 100] on dd "1994869305" at bounding box center [235, 98] width 137 height 13
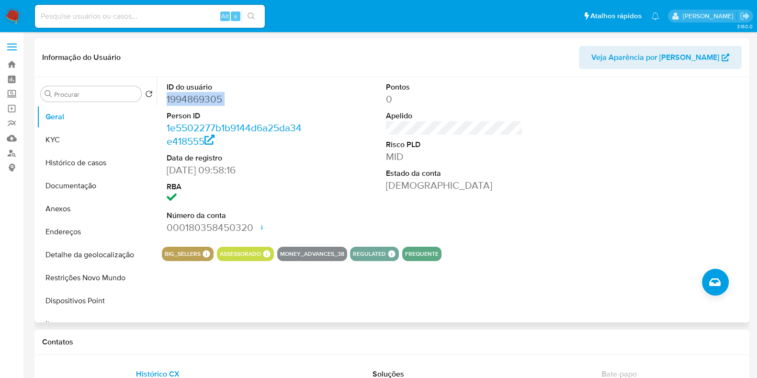
copy dd "1994869305"
click at [218, 100] on dd "1994869305" at bounding box center [235, 98] width 137 height 13
drag, startPoint x: 222, startPoint y: 101, endPoint x: 164, endPoint y: 88, distance: 59.9
click at [164, 88] on div "ID do usuário 1994869305 Person ID 1e5502277b1b9144d6a25da34e418555 Data de reg…" at bounding box center [235, 158] width 146 height 162
copy dl "ID do usuário 1994869305"
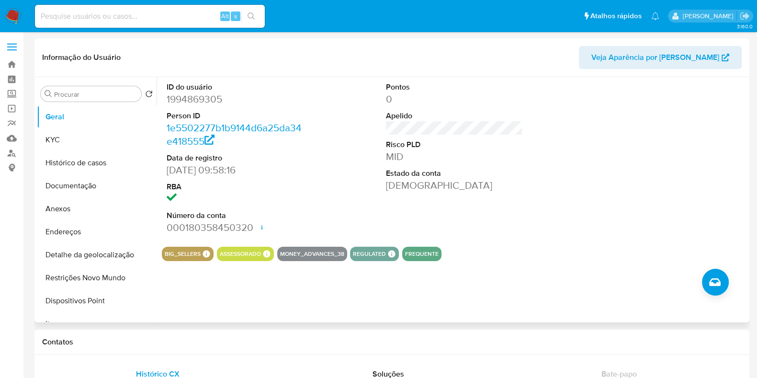
click at [233, 226] on dd "000180358450320 Data de abertura 18/09/2024 17:27 Status ACTIVE" at bounding box center [235, 227] width 137 height 13
copy dd "000180358450320"
drag, startPoint x: 216, startPoint y: 170, endPoint x: 167, endPoint y: 170, distance: 48.8
click at [167, 170] on dd "18/09/2024 09:58:16" at bounding box center [235, 169] width 137 height 13
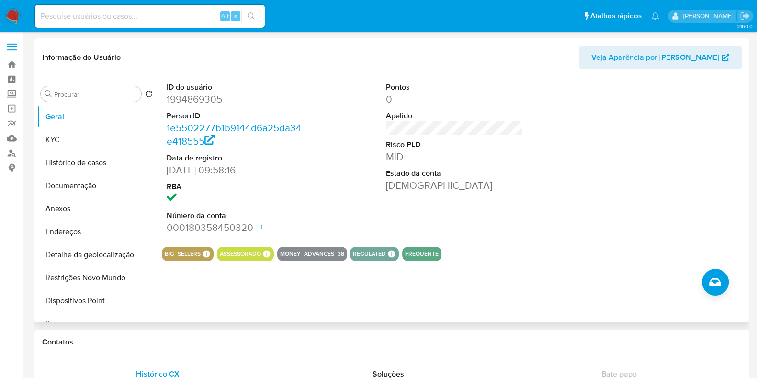
click at [221, 168] on dd "18/09/2024 09:58:16" at bounding box center [235, 169] width 137 height 13
drag, startPoint x: 216, startPoint y: 171, endPoint x: 165, endPoint y: 159, distance: 52.7
click at [165, 159] on div "ID do usuário 1994869305 Person ID 1e5502277b1b9144d6a25da34e418555 Data de reg…" at bounding box center [235, 158] width 146 height 162
copy dl "Data de registro 18/09/2024"
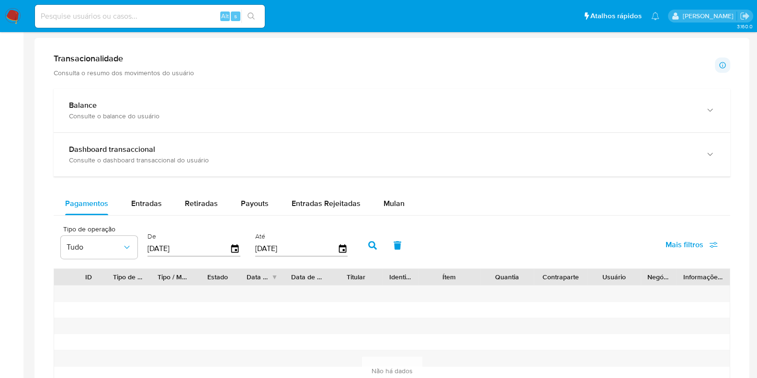
scroll to position [433, 0]
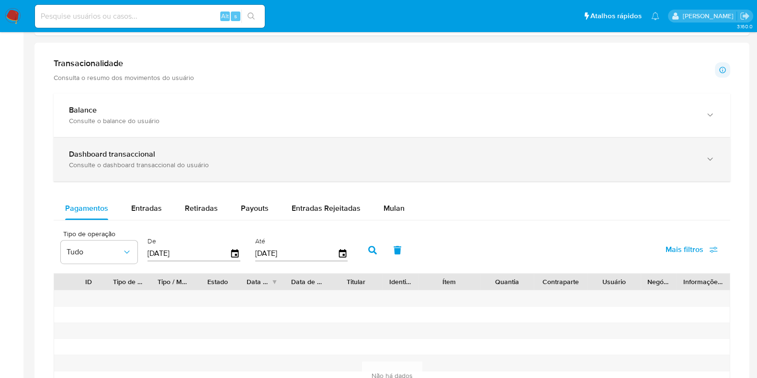
click at [633, 169] on div "Dashboard transaccional Consulte o dashboard transaccional do usuário" at bounding box center [392, 159] width 676 height 44
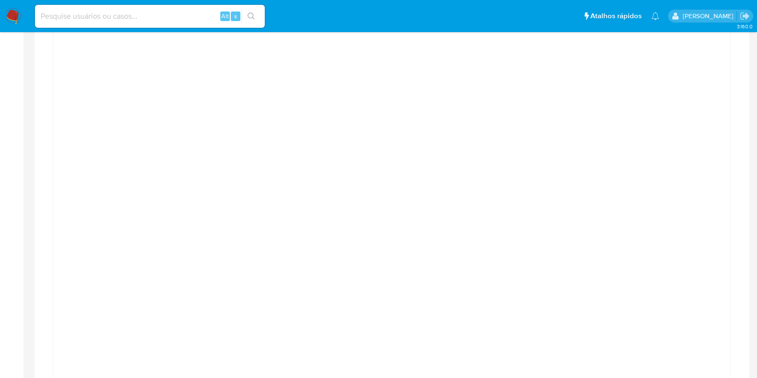
scroll to position [646, 0]
click at [731, 92] on div "Transacionalidade Consulta o resumo dos movimentos do usuário Informações trans…" at bounding box center [391, 279] width 699 height 885
click at [717, 93] on div at bounding box center [391, 267] width 661 height 431
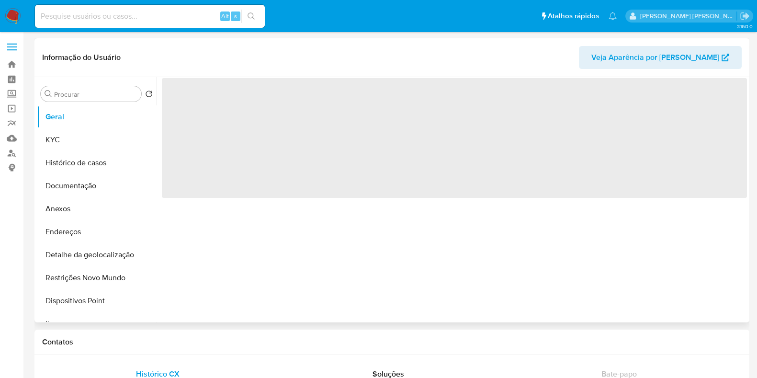
select select "10"
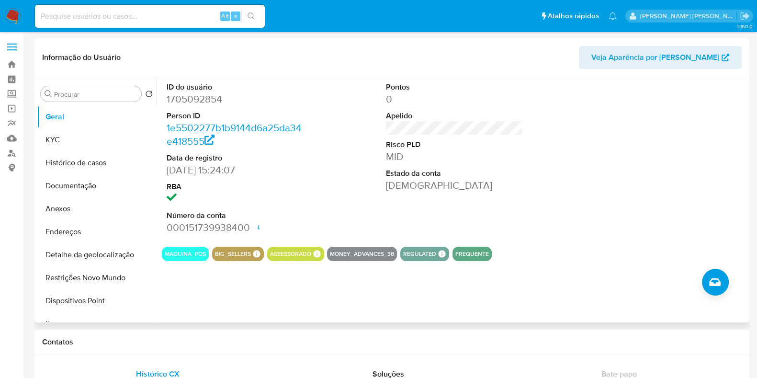
click at [211, 100] on dd "1705092854" at bounding box center [235, 98] width 137 height 13
copy dd "1705092854"
drag, startPoint x: 249, startPoint y: 224, endPoint x: 167, endPoint y: 224, distance: 81.4
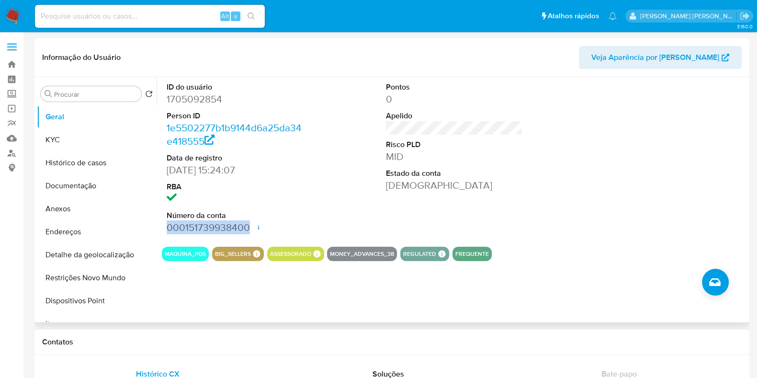
click at [167, 224] on dd "000151739938400 Data de abertura [DATE] 23:24 Status ACTIVE" at bounding box center [235, 227] width 137 height 13
copy dd "000151739938400"
drag, startPoint x: 222, startPoint y: 171, endPoint x: 167, endPoint y: 171, distance: 54.1
click at [167, 171] on dd "[DATE] 15:24:07" at bounding box center [235, 169] width 137 height 13
copy dd "[DATE]"
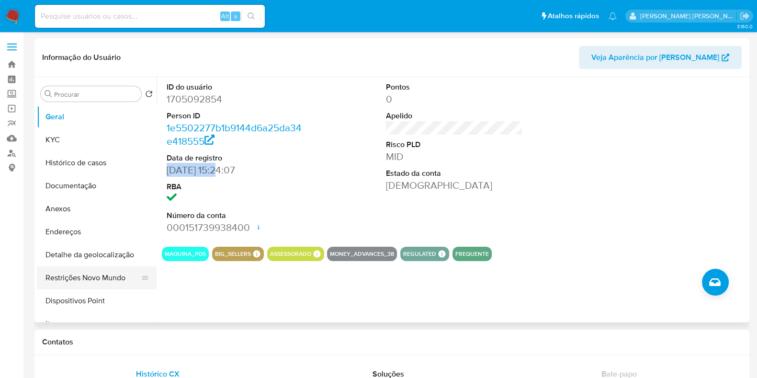
click at [108, 281] on button "Restrições Novo Mundo" at bounding box center [93, 277] width 112 height 23
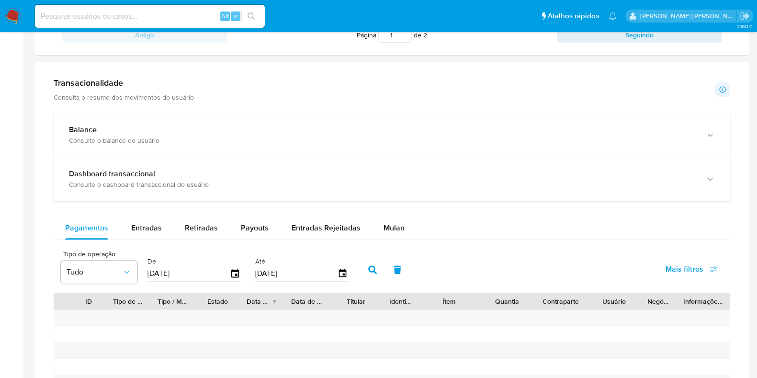
scroll to position [459, 0]
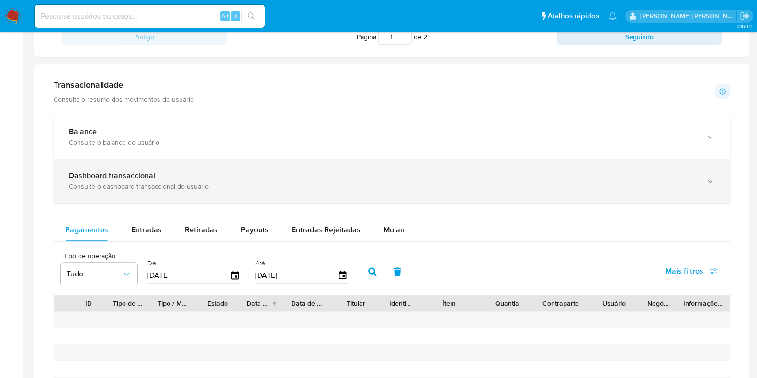
click at [666, 182] on div "Consulte o dashboard transaccional do usuário" at bounding box center [382, 186] width 626 height 9
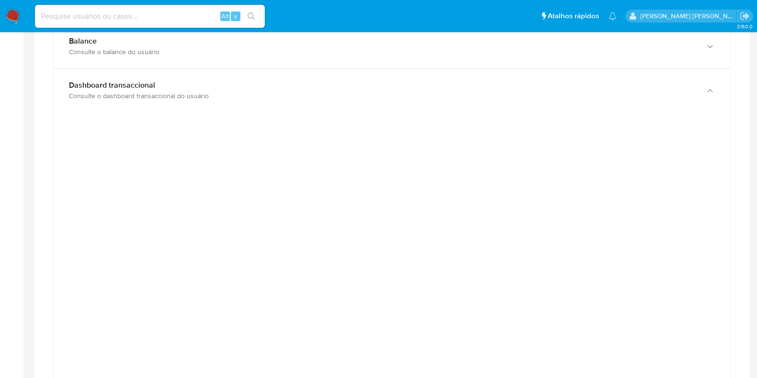
scroll to position [565, 0]
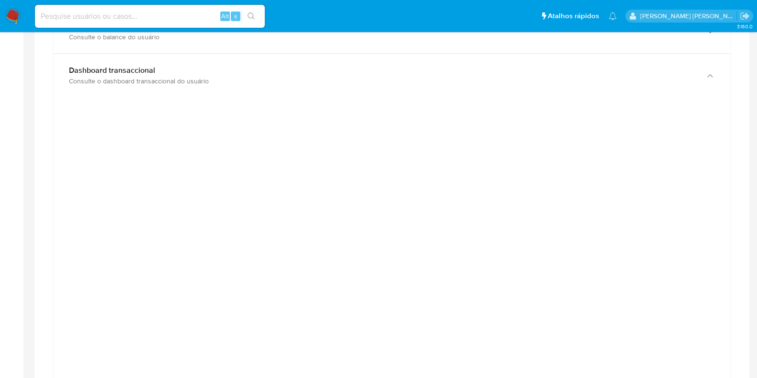
click at [61, 197] on div at bounding box center [391, 320] width 661 height 431
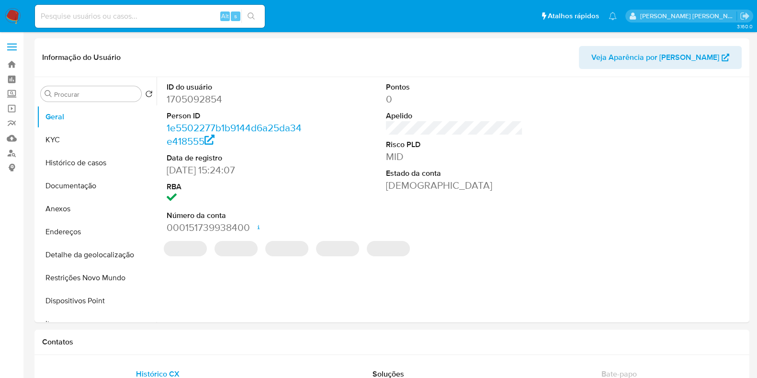
select select "10"
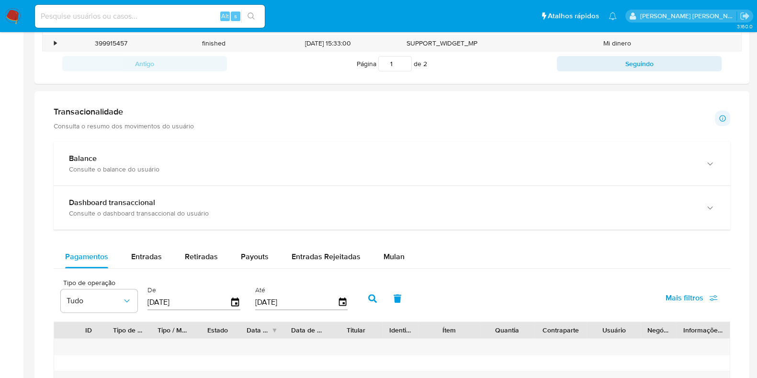
scroll to position [431, 0]
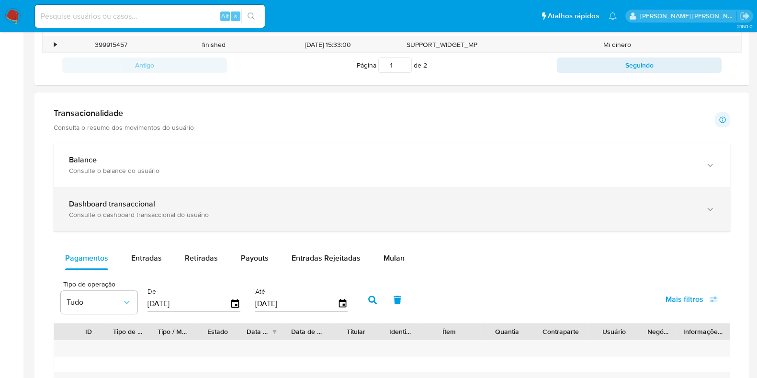
click at [628, 207] on div "Dashboard transaccional" at bounding box center [382, 204] width 626 height 10
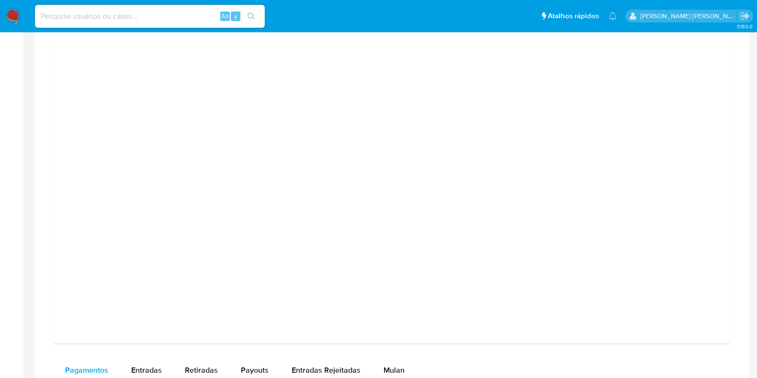
scroll to position [754, 0]
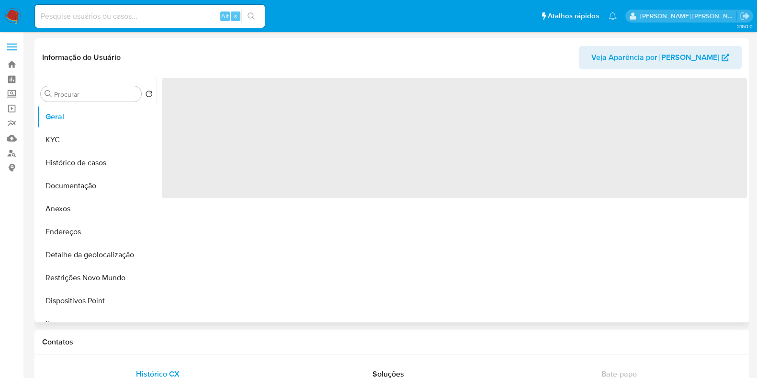
select select "10"
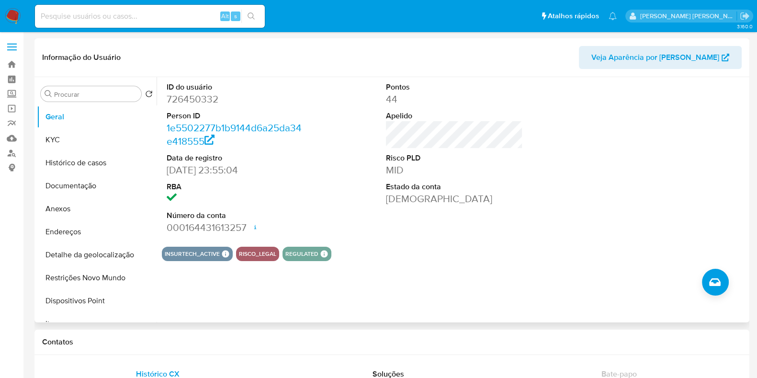
click at [212, 103] on dd "726450332" at bounding box center [235, 98] width 137 height 13
copy dd "726450332"
drag, startPoint x: 218, startPoint y: 173, endPoint x: 166, endPoint y: 171, distance: 51.7
click at [167, 171] on dd "[DATE] 23:55:04" at bounding box center [235, 169] width 137 height 13
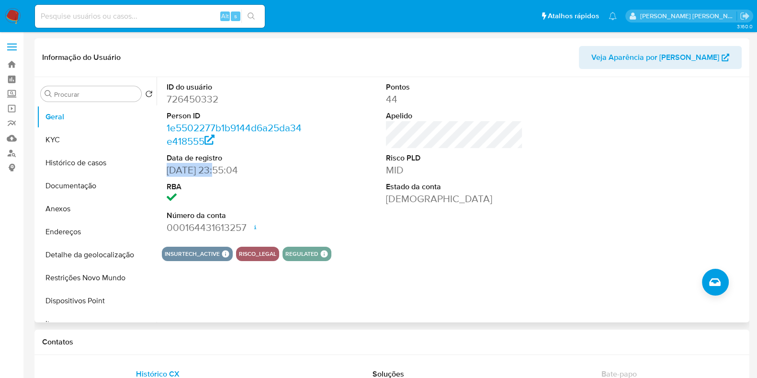
copy dd "[DATE]"
drag, startPoint x: 245, startPoint y: 226, endPoint x: 163, endPoint y: 227, distance: 81.8
click at [163, 227] on div "ID do usuário 726450332 Person ID 1e5502277b1b9144d6a25da34e418555 Data de regi…" at bounding box center [235, 158] width 146 height 162
copy dd "000164431613257"
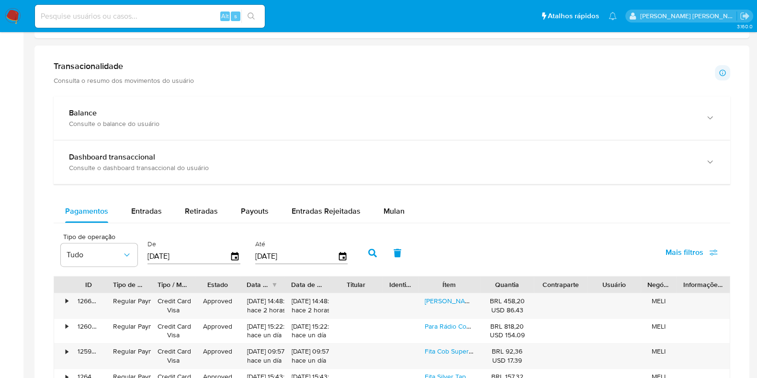
scroll to position [424, 0]
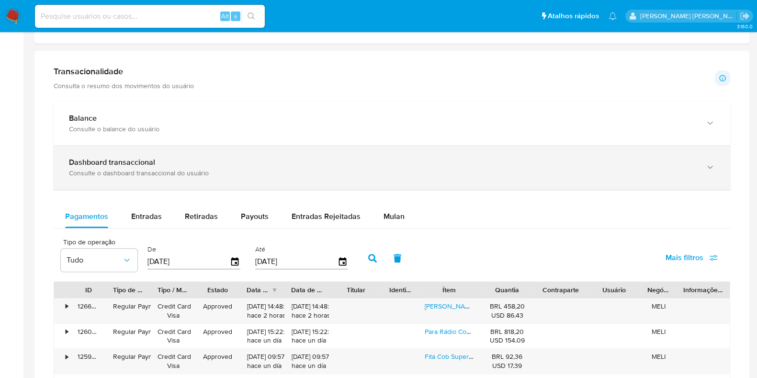
click at [664, 157] on div "Dashboard transaccional" at bounding box center [382, 162] width 626 height 10
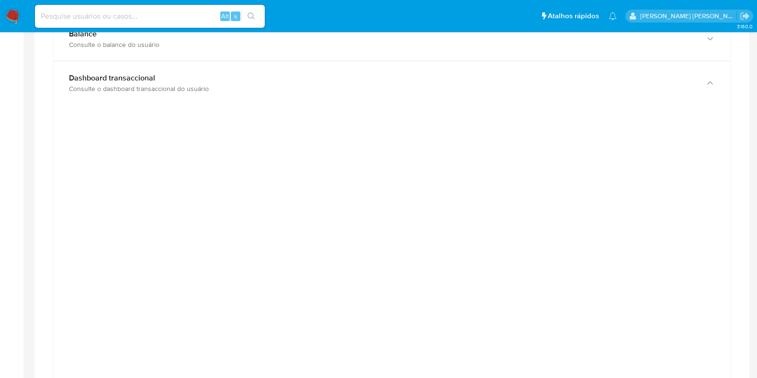
scroll to position [515, 0]
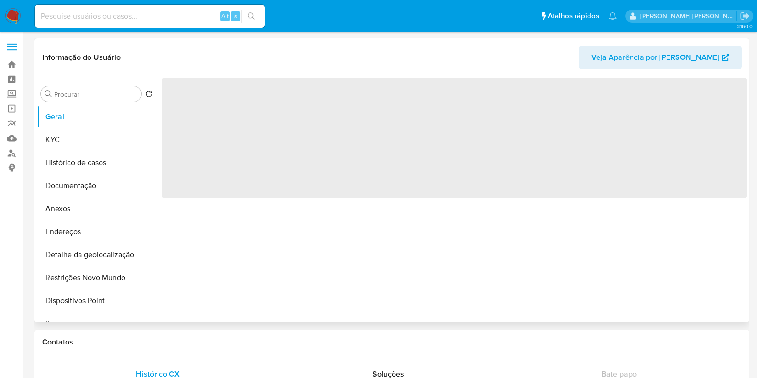
select select "10"
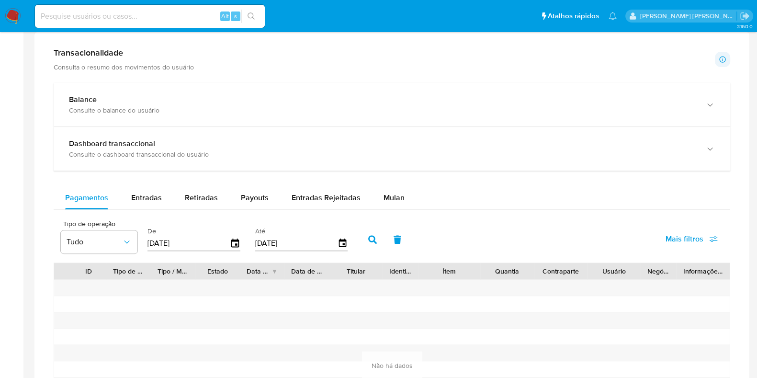
scroll to position [490, 0]
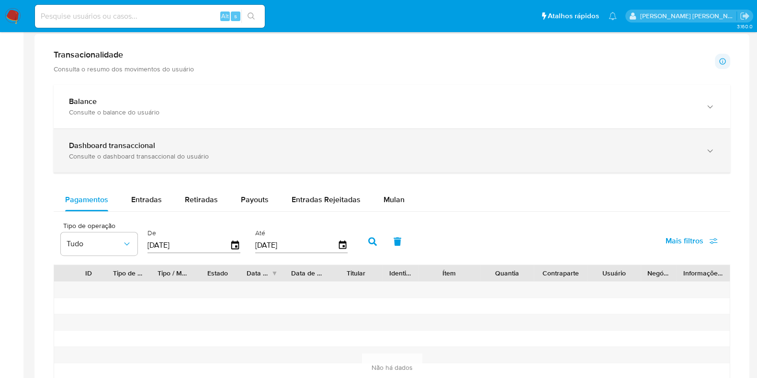
click at [670, 149] on div "Dashboard transaccional Consulte o dashboard transaccional do usuário" at bounding box center [382, 151] width 626 height 20
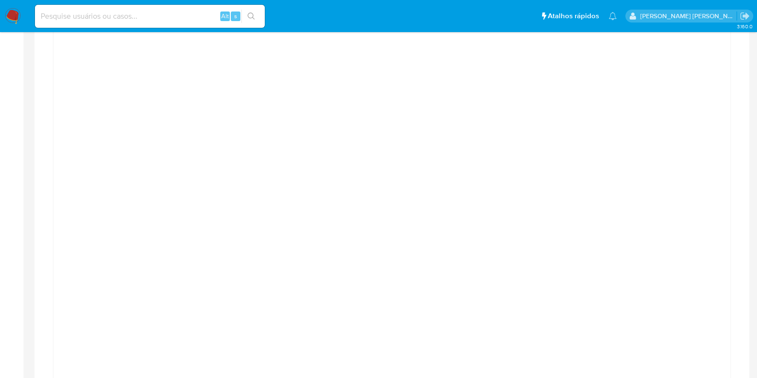
scroll to position [641, 0]
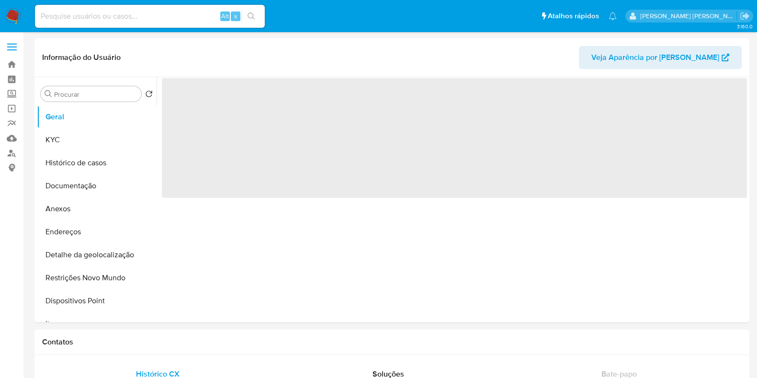
select select "10"
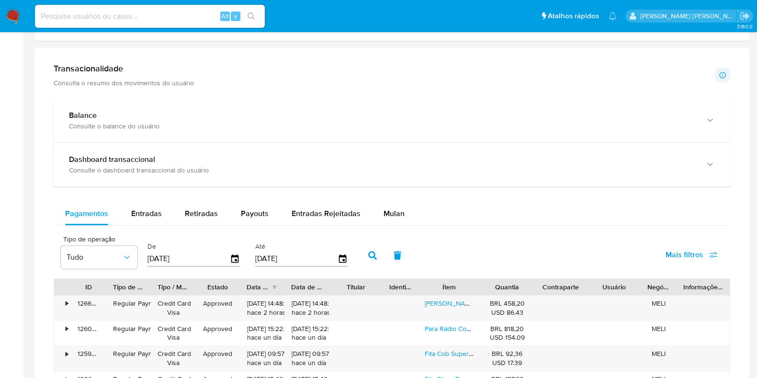
scroll to position [384, 0]
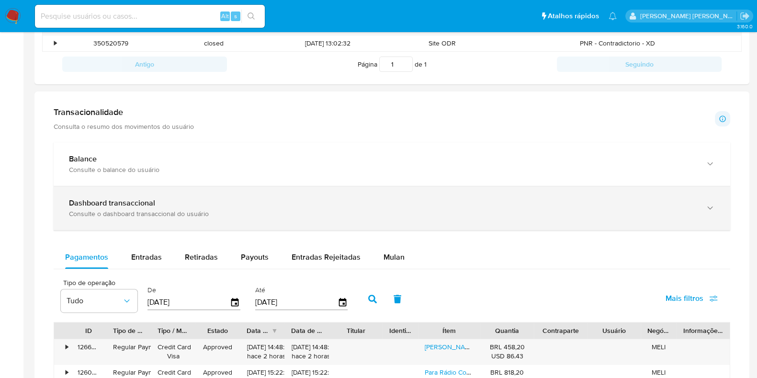
click at [676, 202] on div "Dashboard transaccional" at bounding box center [382, 203] width 626 height 10
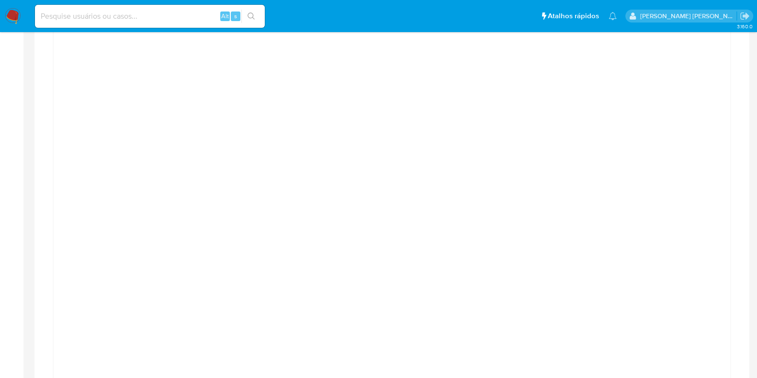
scroll to position [592, 0]
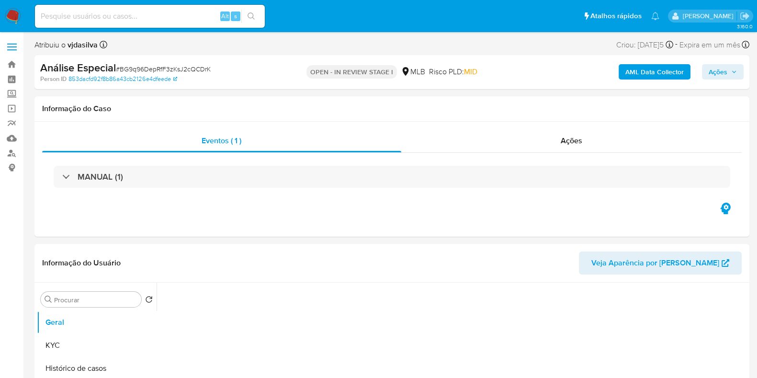
select select "10"
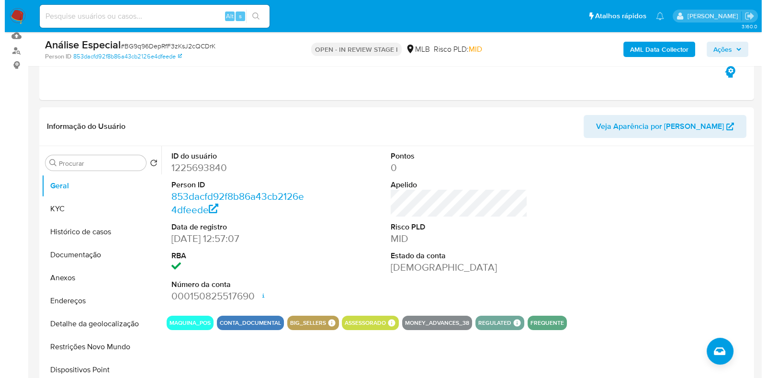
scroll to position [113, 0]
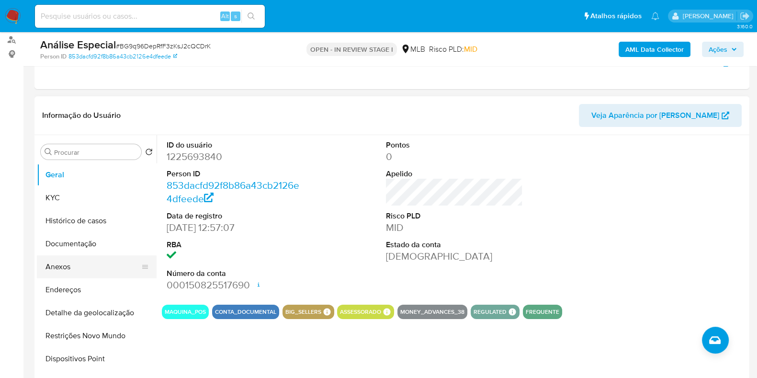
click at [115, 266] on button "Anexos" at bounding box center [93, 266] width 112 height 23
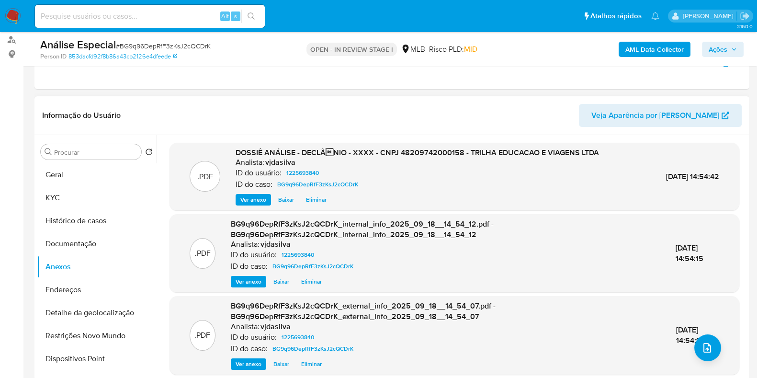
click at [313, 198] on span "Eliminar" at bounding box center [316, 200] width 21 height 10
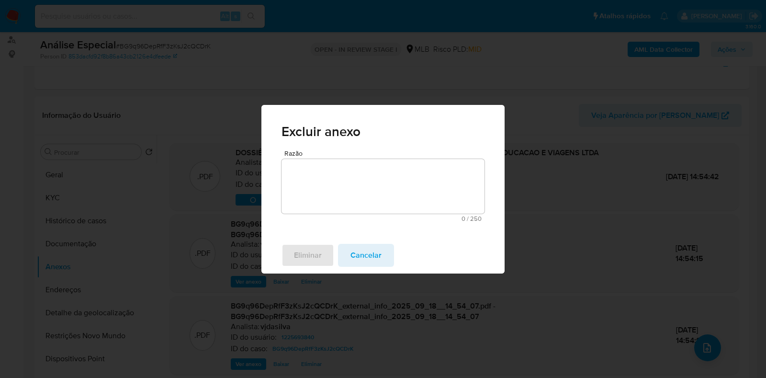
click at [334, 178] on textarea "Razão" at bounding box center [382, 186] width 203 height 55
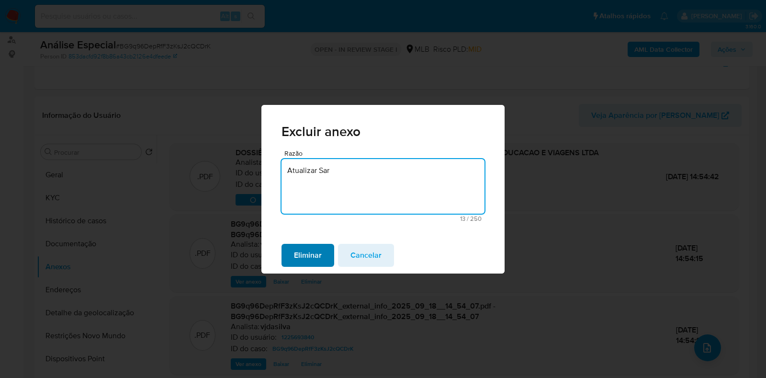
type textarea "Atualizar Sar"
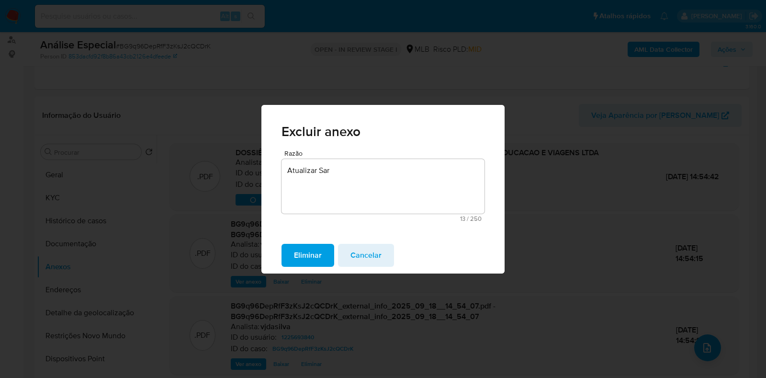
click at [316, 255] on span "Eliminar" at bounding box center [308, 255] width 28 height 21
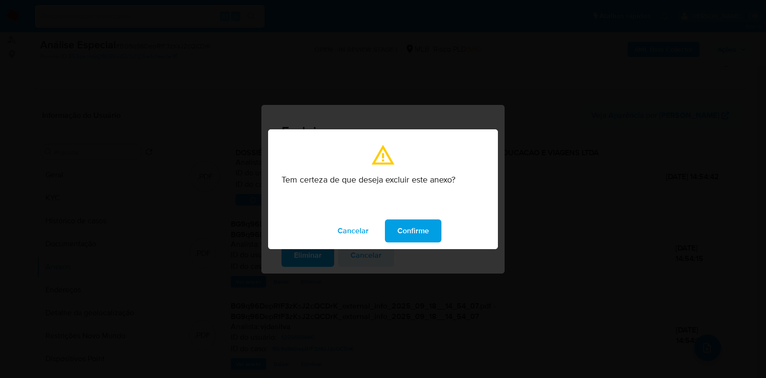
click at [398, 224] on span "Confirme" at bounding box center [413, 230] width 32 height 21
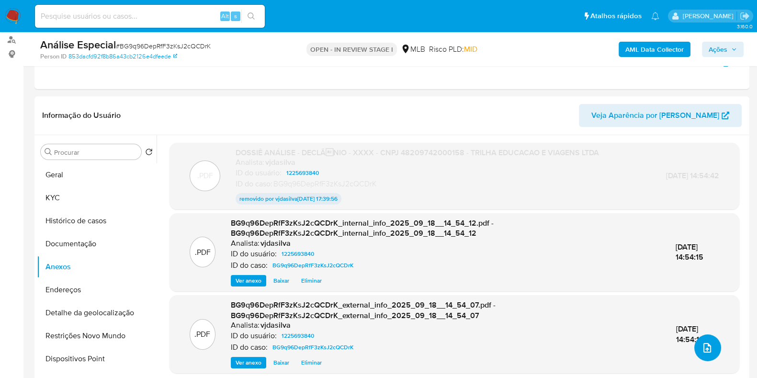
click at [703, 344] on icon "upload-file" at bounding box center [706, 347] width 11 height 11
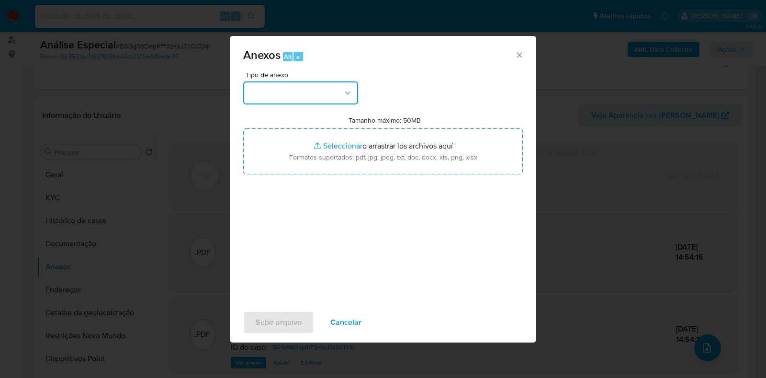
click at [349, 92] on icon "button" at bounding box center [348, 93] width 10 height 10
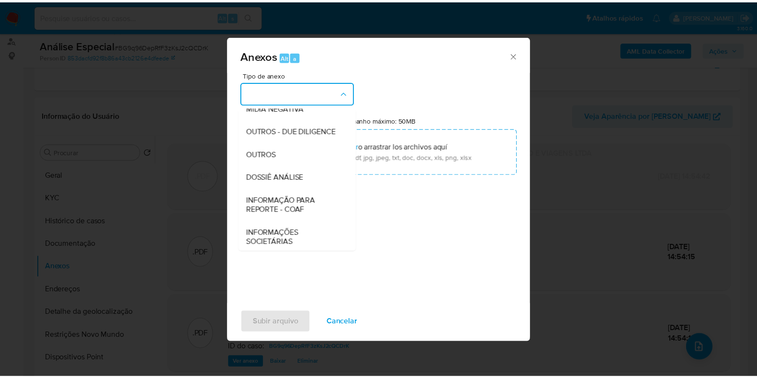
scroll to position [147, 0]
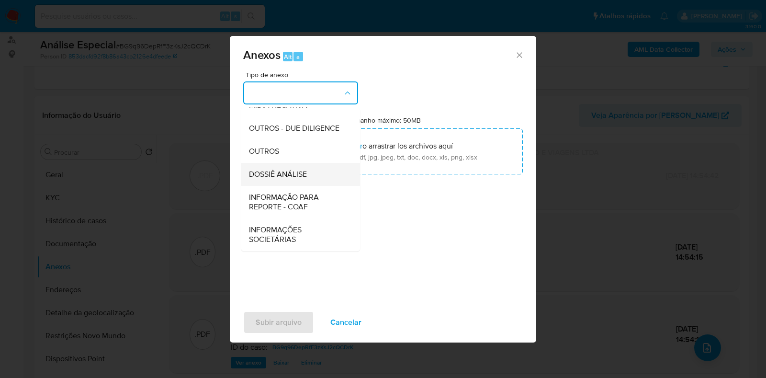
click at [309, 179] on div "DOSSIÊ ANÁLISE" at bounding box center [298, 174] width 98 height 23
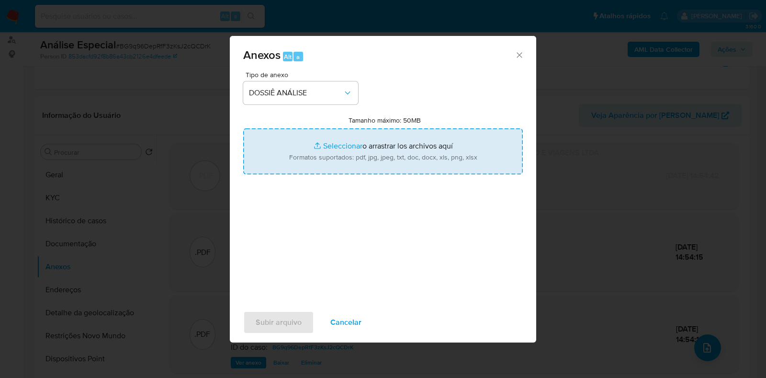
type input "C:\fakepath\DECLÍNIO - XXXX - CNPJ 48209742000158 - TRILHA EDUCACAO E VIAGENS L…"
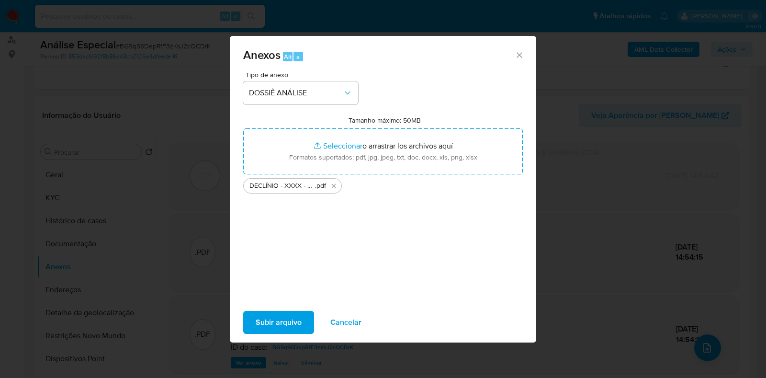
click at [279, 317] on span "Subir arquivo" at bounding box center [279, 322] width 46 height 21
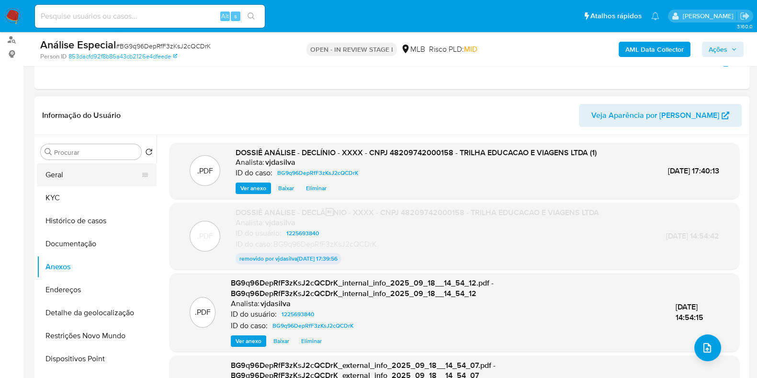
click at [115, 173] on button "Geral" at bounding box center [93, 174] width 112 height 23
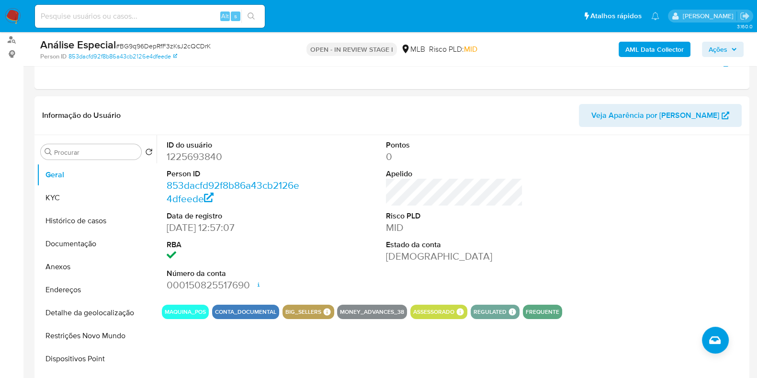
click at [714, 52] on span "Ações" at bounding box center [717, 49] width 19 height 15
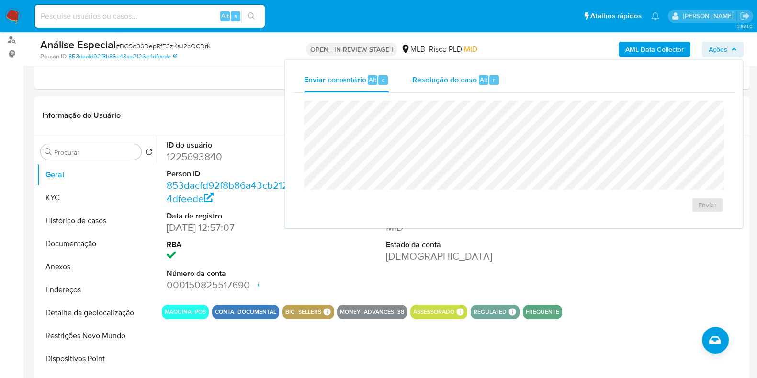
click at [452, 79] on span "Resolução do caso" at bounding box center [444, 79] width 65 height 11
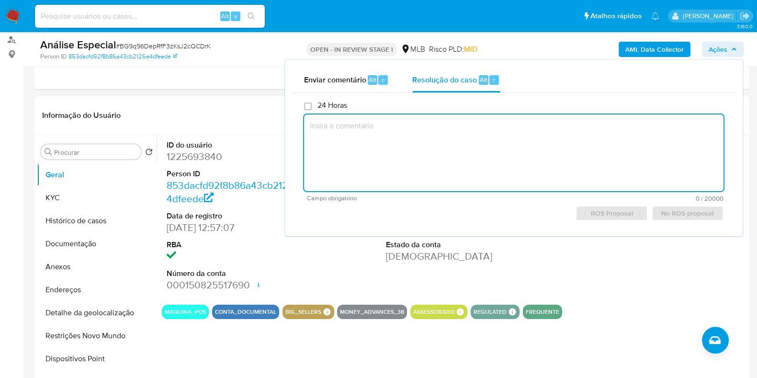
click at [432, 122] on textarea at bounding box center [513, 152] width 419 height 77
paste textarea "Informações sobre o Grupo CI: empresas nos segmentos de viagens, eventos e expe…"
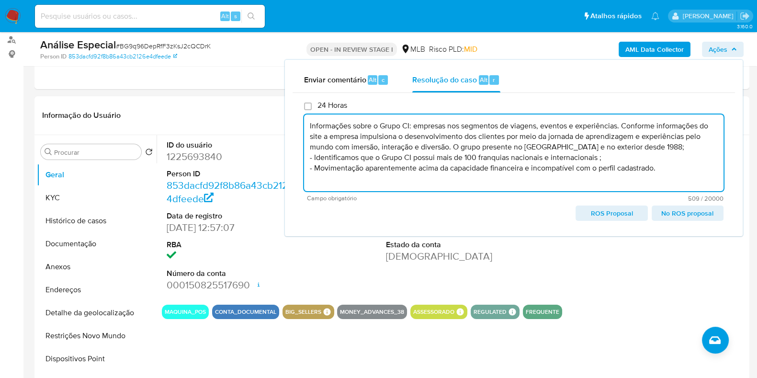
click at [617, 212] on span "ROS Proposal" at bounding box center [611, 212] width 58 height 13
type textarea "Informações sobre o Grupo CI: empresas nos segmentos de viagens, eventos e expe…"
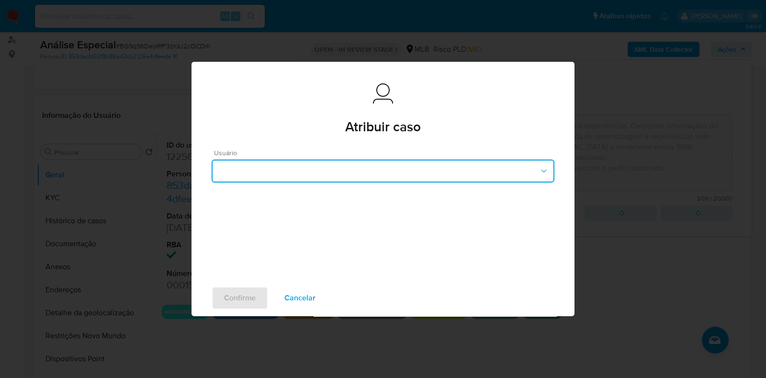
click at [363, 178] on button "button" at bounding box center [383, 170] width 343 height 23
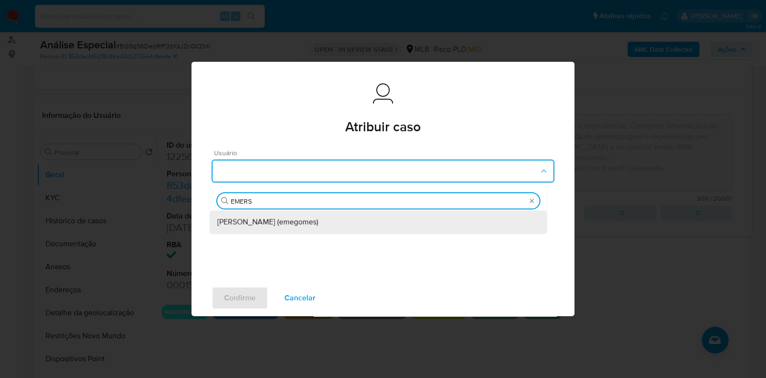
type input "EMERSO"
click at [318, 219] on span "Jose Emerson Gomes Pereira (emegomes)" at bounding box center [267, 222] width 101 height 10
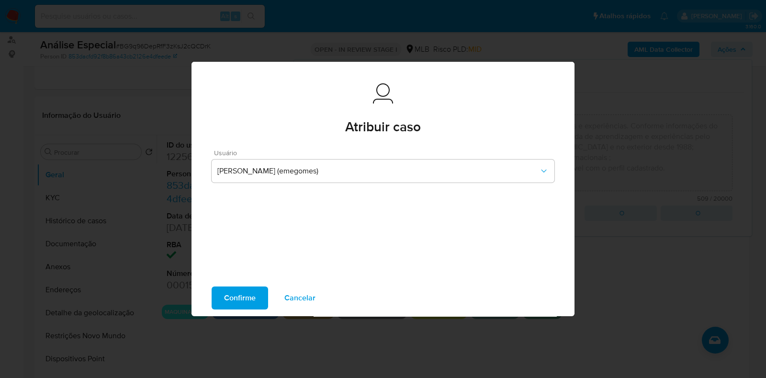
click at [246, 296] on span "Confirme" at bounding box center [240, 297] width 32 height 21
type textarea "Informações sobre o Grupo CI: empresas nos segmentos de viagens, eventos e expe…"
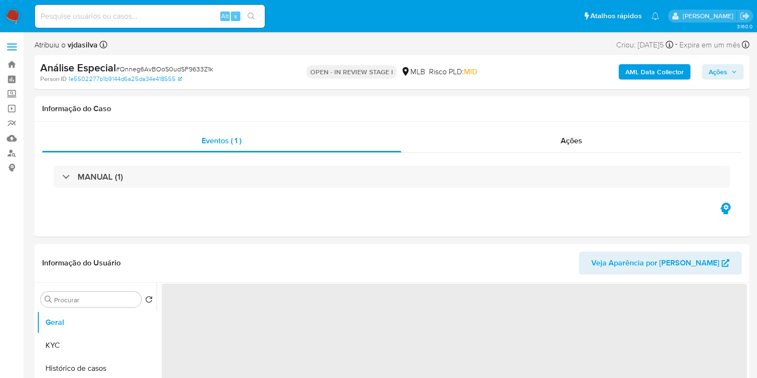
select select "10"
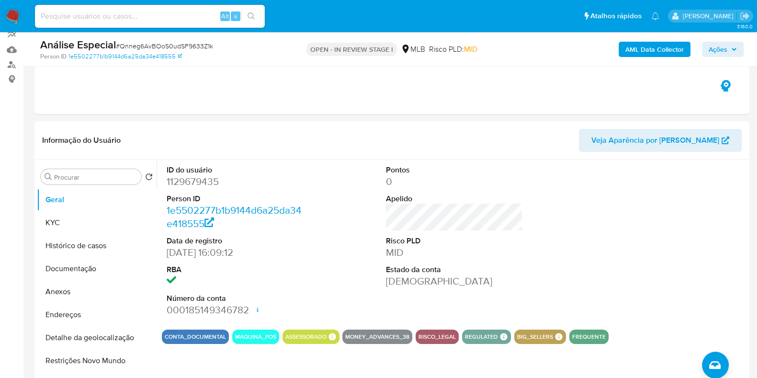
scroll to position [97, 0]
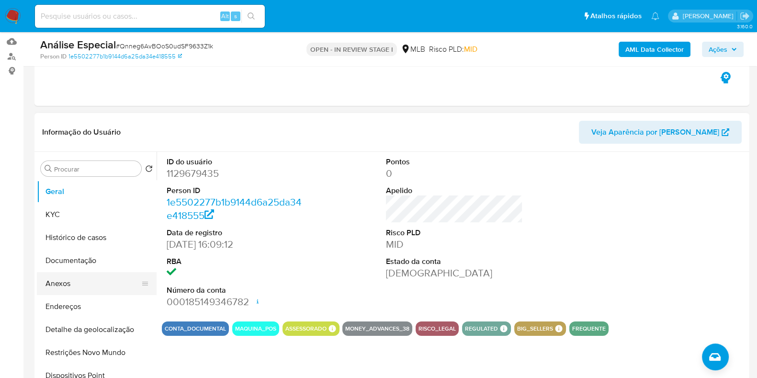
click at [91, 286] on button "Anexos" at bounding box center [93, 283] width 112 height 23
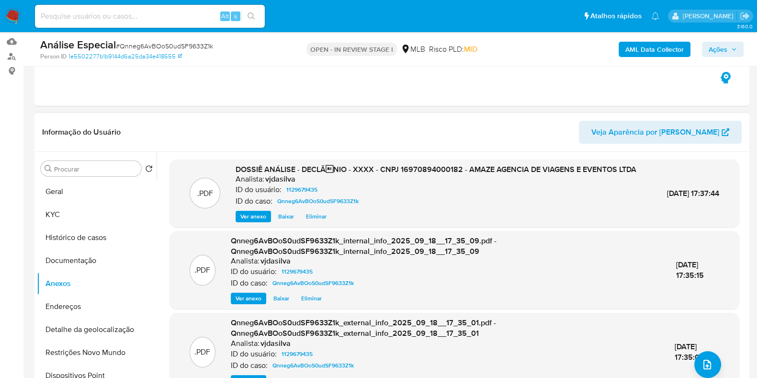
click at [313, 221] on span "Eliminar" at bounding box center [316, 217] width 21 height 10
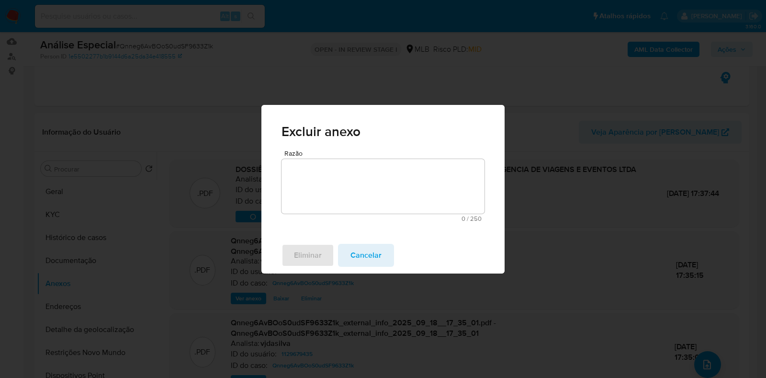
click at [354, 196] on textarea "Razão" at bounding box center [382, 186] width 203 height 55
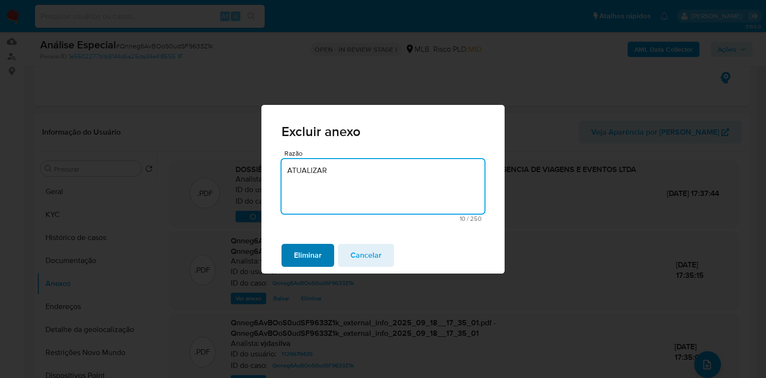
type textarea "ATUALIZAR"
click at [301, 250] on span "Eliminar" at bounding box center [308, 255] width 28 height 21
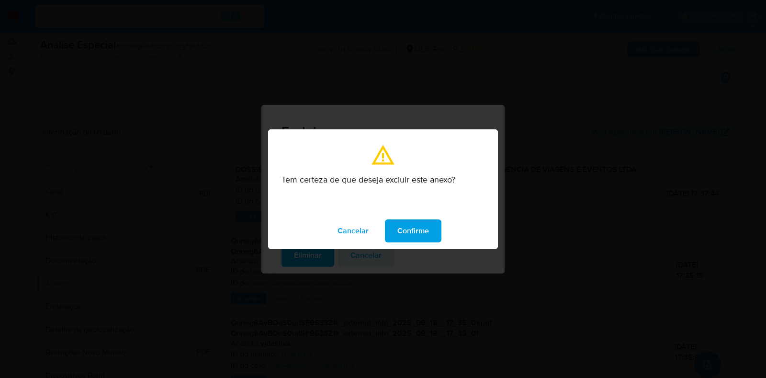
click at [397, 228] on span "Confirme" at bounding box center [413, 230] width 32 height 21
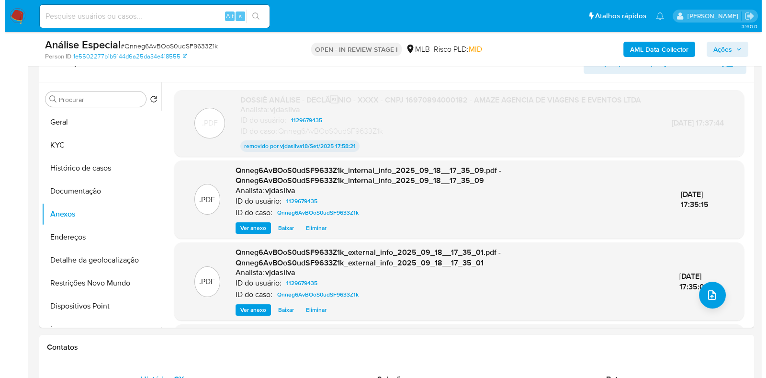
scroll to position [179, 0]
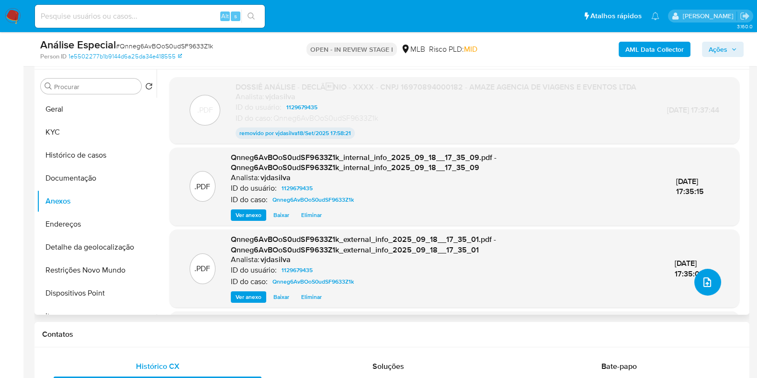
click at [701, 279] on icon "upload-file" at bounding box center [706, 281] width 11 height 11
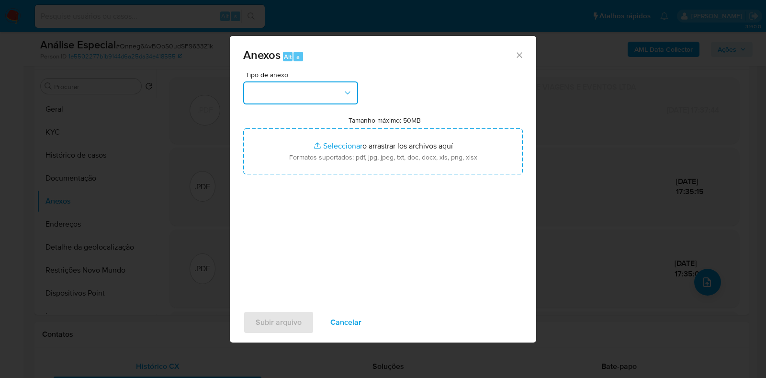
click at [342, 95] on button "button" at bounding box center [300, 92] width 115 height 23
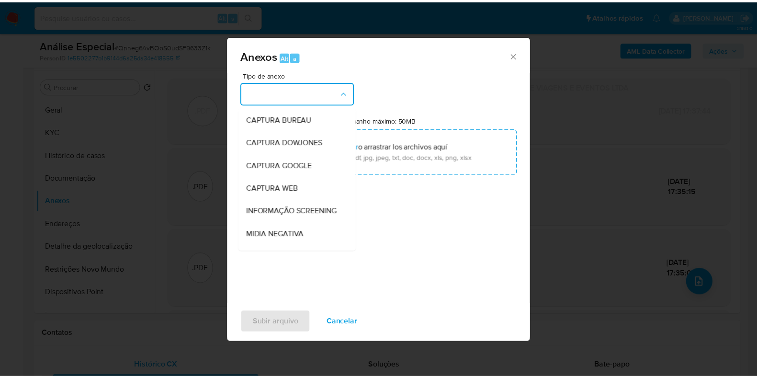
scroll to position [147, 0]
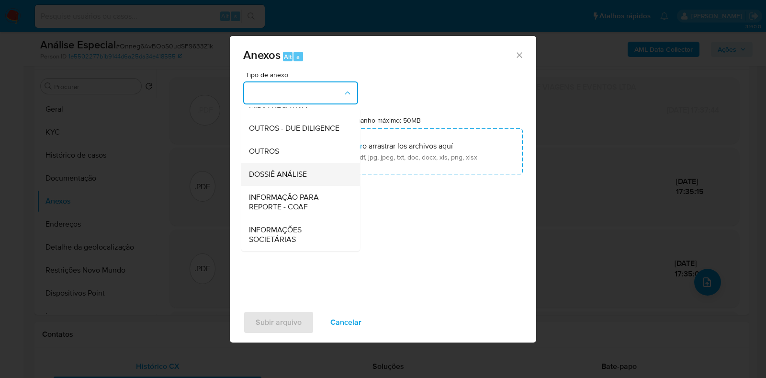
click at [311, 182] on div "DOSSIÊ ANÁLISE" at bounding box center [298, 174] width 98 height 23
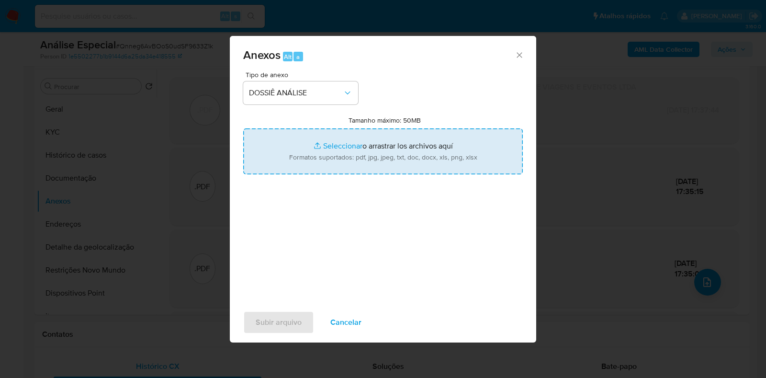
type input "C:\fakepath\2° SAR - XXXX - CNPJ 16970894000182 - AMAZE AGENCIA DE VIAGENS E EV…"
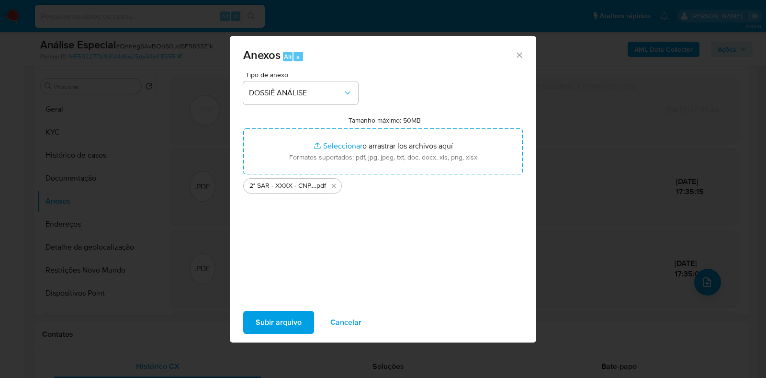
click at [279, 322] on span "Subir arquivo" at bounding box center [279, 322] width 46 height 21
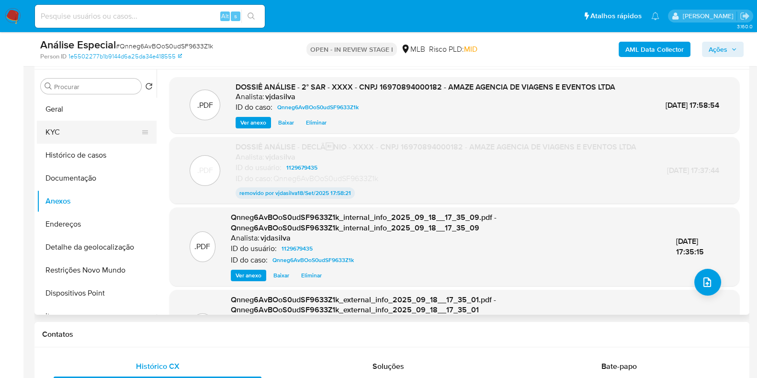
click at [106, 121] on button "KYC" at bounding box center [93, 132] width 112 height 23
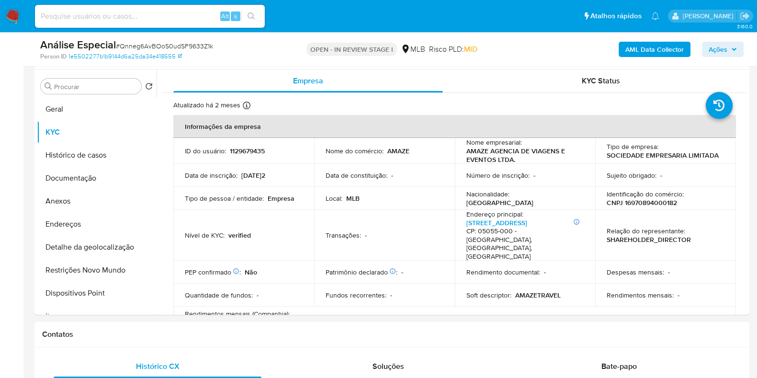
click at [719, 52] on span "Ações" at bounding box center [717, 49] width 19 height 15
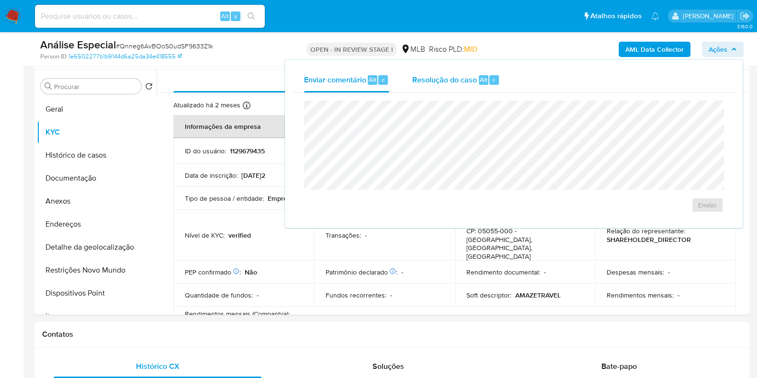
click at [455, 78] on span "Resolução do caso" at bounding box center [444, 79] width 65 height 11
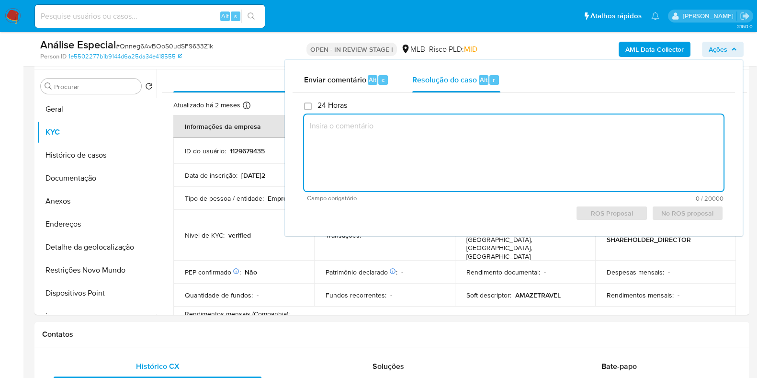
click at [439, 140] on textarea at bounding box center [513, 152] width 419 height 77
paste textarea "- Empresa no ramo de viagens de formatura. Pertence ao Grupo CI Internacional: …"
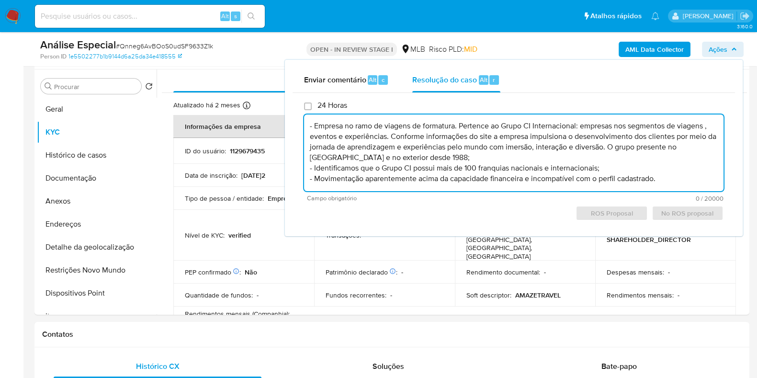
scroll to position [4, 0]
click at [595, 212] on span "ROS Proposal" at bounding box center [611, 212] width 58 height 13
type textarea "- Empresa no ramo de viagens de formatura. Pertence ao Grupo CI Internacional: …"
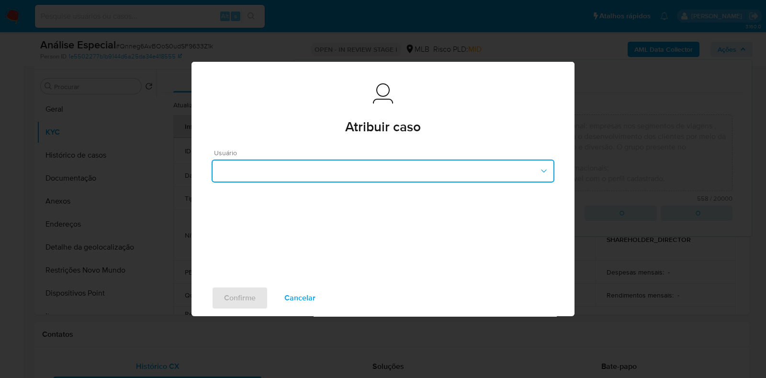
click at [427, 161] on button "button" at bounding box center [383, 170] width 343 height 23
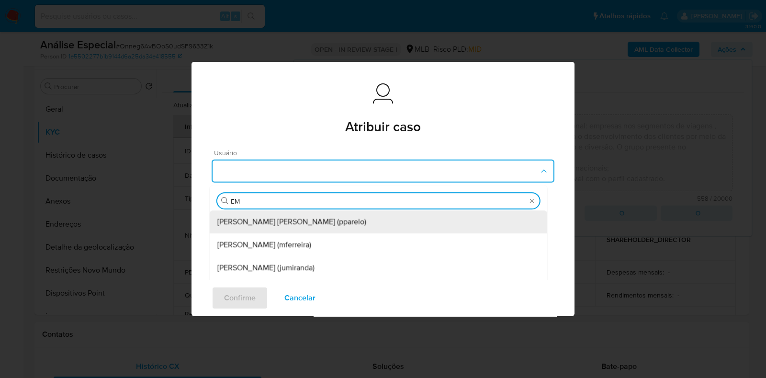
type input "EME"
click at [447, 220] on div "Jose Emerson Gomes Pereira (emegomes)" at bounding box center [378, 222] width 322 height 23
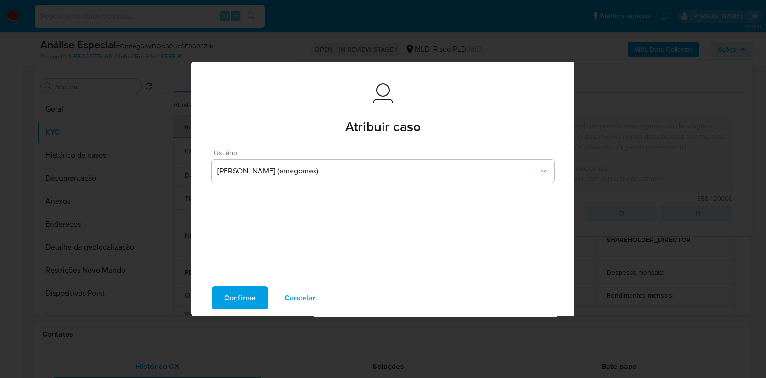
click at [235, 300] on span "Confirme" at bounding box center [240, 297] width 32 height 21
type textarea "- Empresa no ramo de viagens de formatura. Pertence ao Grupo CI Internacional: …"
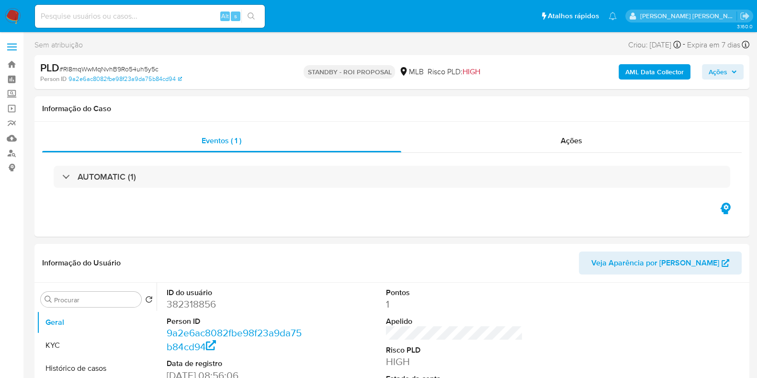
select select "10"
click at [103, 340] on button "KYC" at bounding box center [93, 345] width 112 height 23
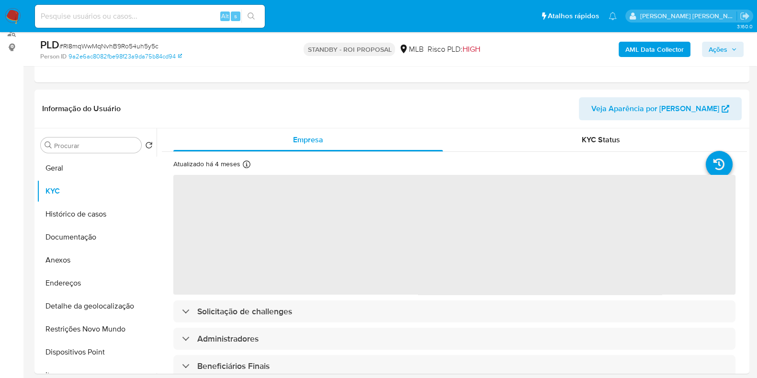
scroll to position [134, 0]
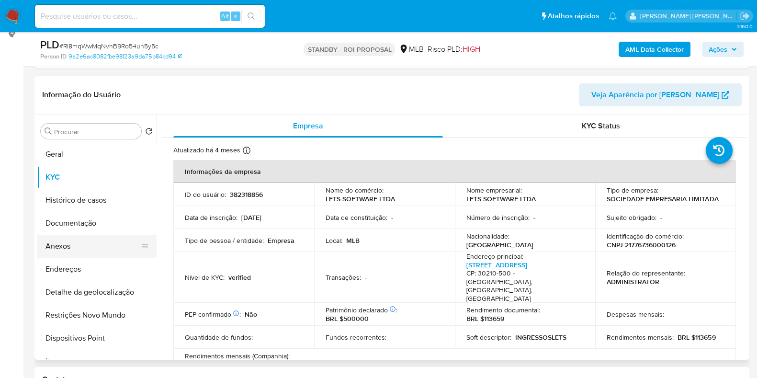
click at [100, 250] on button "Anexos" at bounding box center [93, 245] width 112 height 23
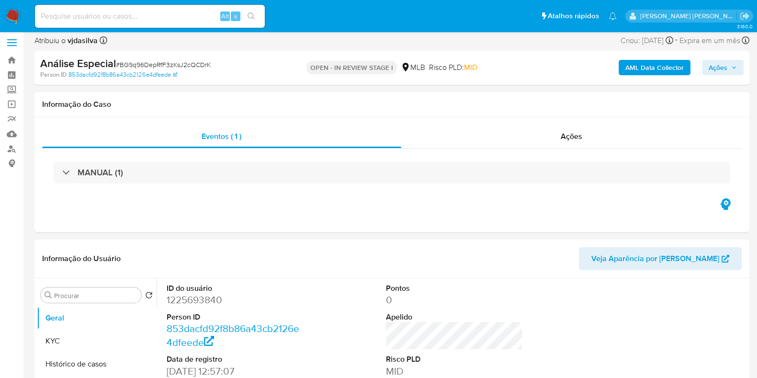
select select "10"
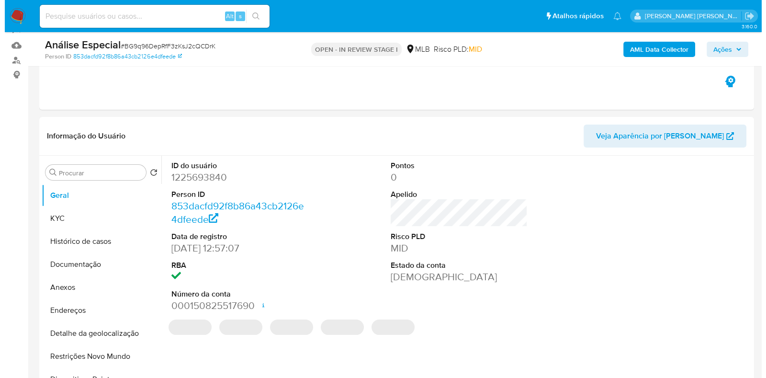
scroll to position [105, 0]
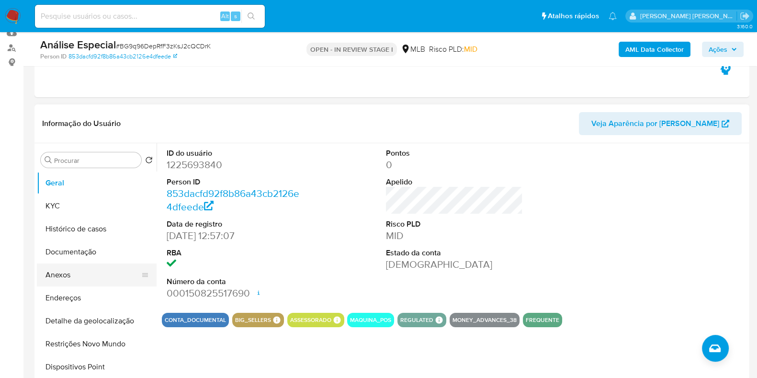
click at [88, 281] on button "Anexos" at bounding box center [93, 274] width 112 height 23
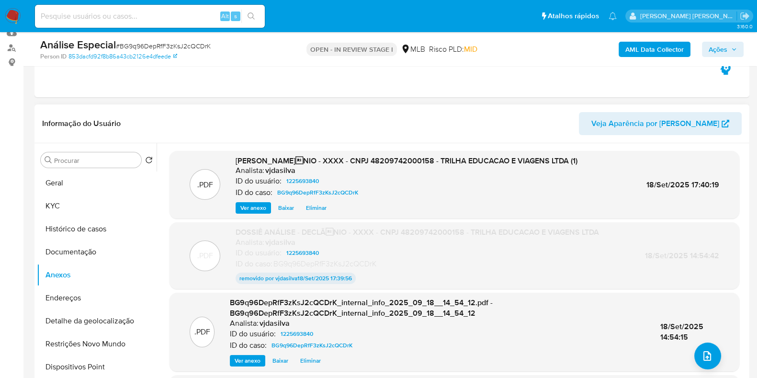
click at [313, 209] on span "Eliminar" at bounding box center [316, 208] width 21 height 10
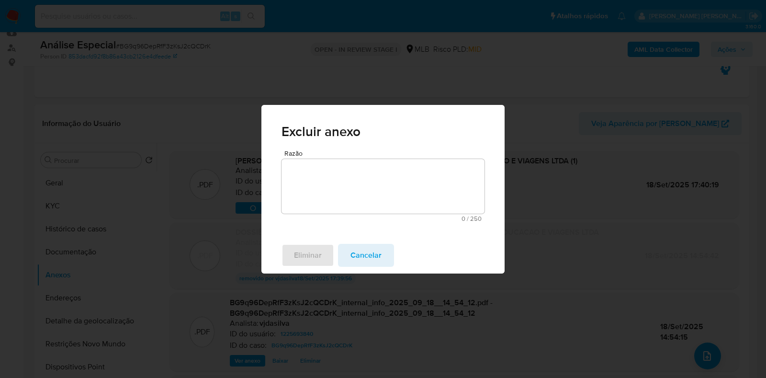
click at [334, 185] on textarea "Razão" at bounding box center [382, 186] width 203 height 55
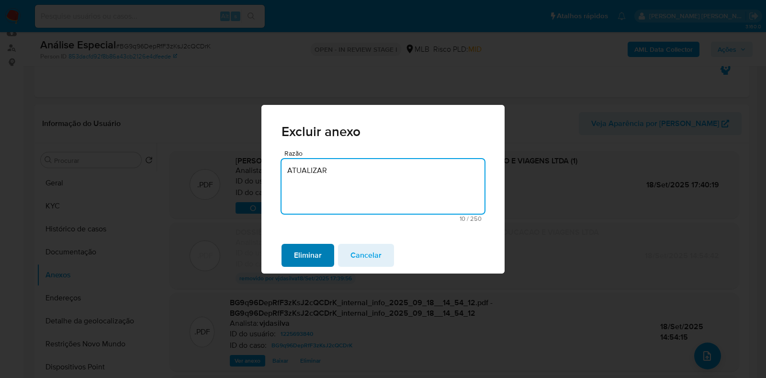
type textarea "ATUALIZAR"
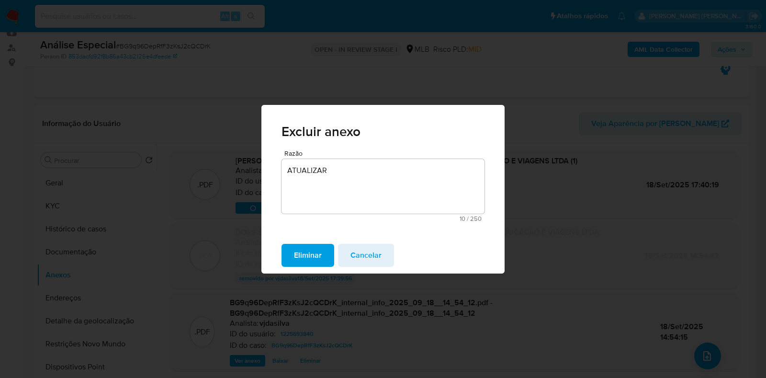
click at [320, 255] on span "Eliminar" at bounding box center [308, 255] width 28 height 21
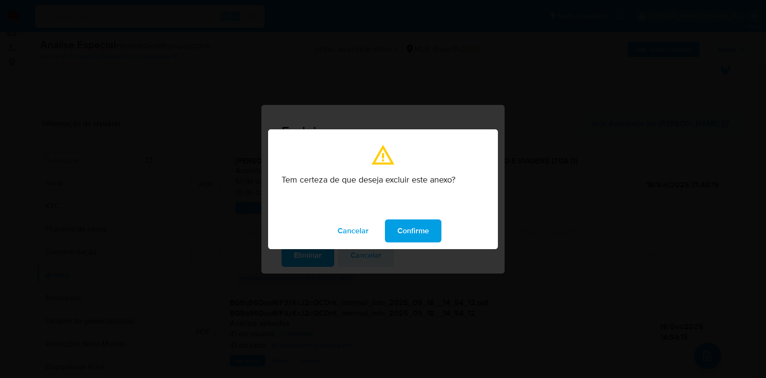
click at [414, 238] on span "Confirme" at bounding box center [413, 230] width 32 height 21
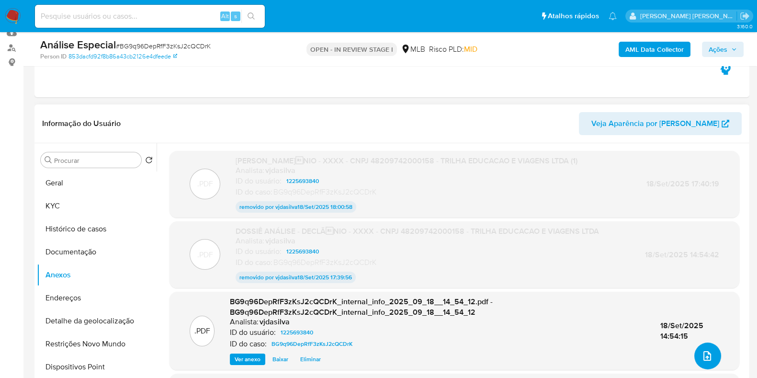
click at [705, 355] on icon "upload-file" at bounding box center [706, 355] width 11 height 11
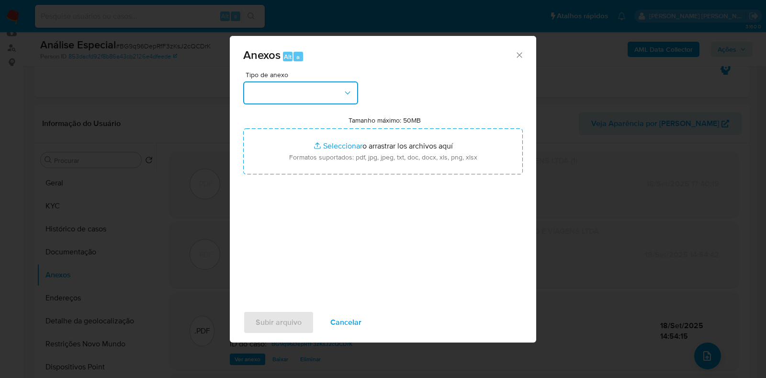
click at [357, 89] on button "button" at bounding box center [300, 92] width 115 height 23
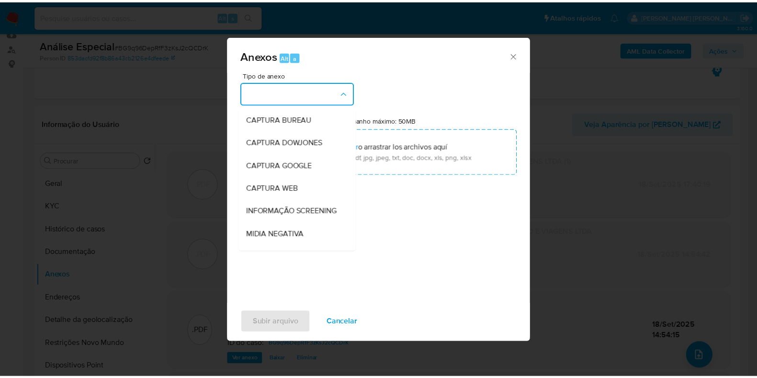
scroll to position [147, 0]
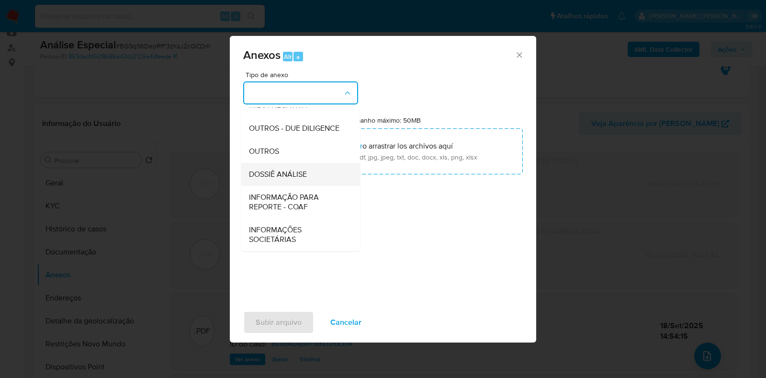
click at [303, 178] on span "DOSSIÊ ANÁLISE" at bounding box center [278, 174] width 58 height 10
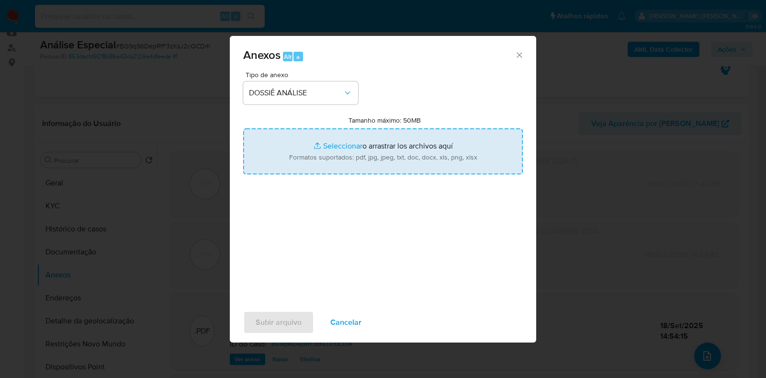
type input "C:\fakepath\SAR - XXXX - CNPJ 48209742000158 - TRILHA EDUCACAO E VIAGENS LTDA.p…"
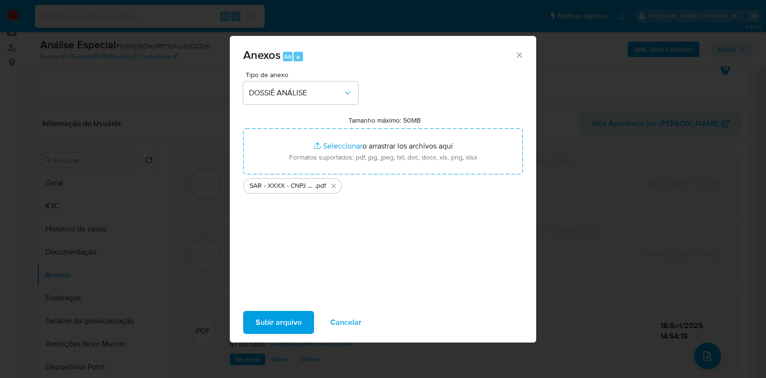
click at [284, 317] on span "Subir arquivo" at bounding box center [279, 322] width 46 height 21
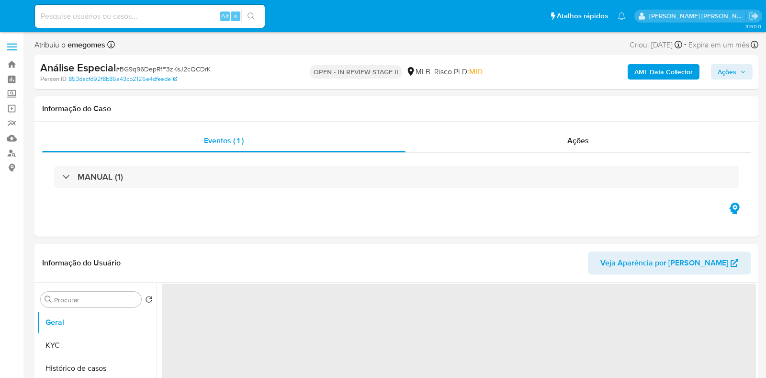
select select "10"
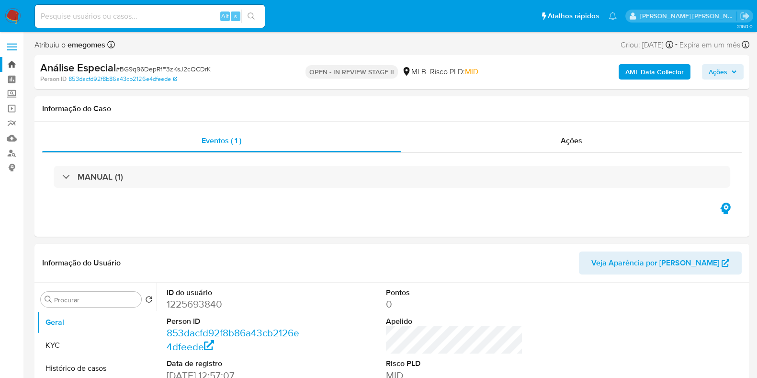
click at [12, 63] on link "Bandeja" at bounding box center [57, 64] width 114 height 15
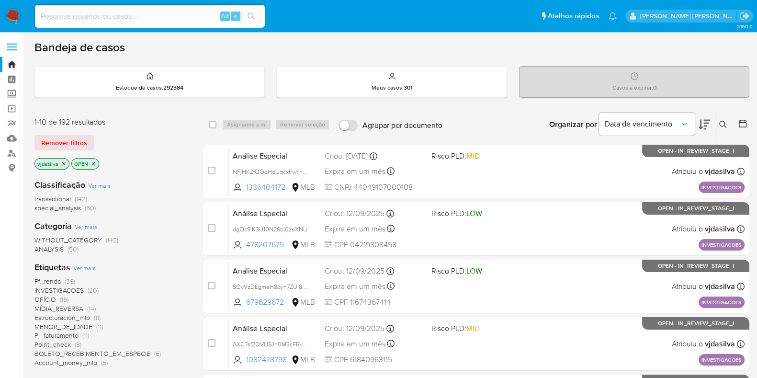
drag, startPoint x: 77, startPoint y: 16, endPoint x: 70, endPoint y: 20, distance: 7.1
click at [70, 20] on input at bounding box center [150, 16] width 230 height 12
paste input "69479211"
type input "69479211"
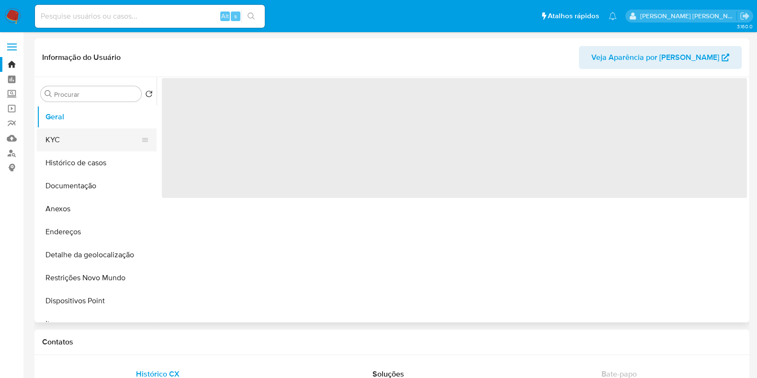
select select "10"
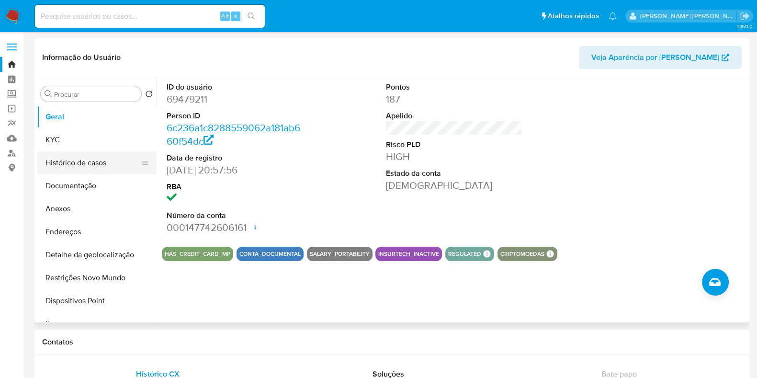
click at [98, 165] on button "Histórico de casos" at bounding box center [93, 162] width 112 height 23
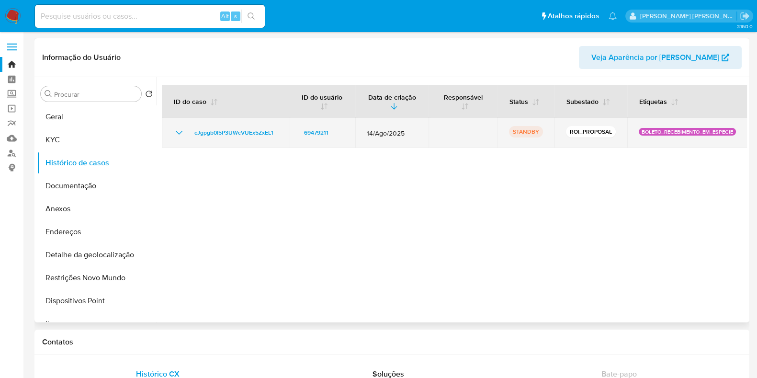
click at [179, 139] on td "cJgpgb0I5P3UWcVUEx5ZxEL1" at bounding box center [225, 132] width 127 height 31
click at [176, 132] on icon "Mostrar/Ocultar" at bounding box center [178, 132] width 11 height 11
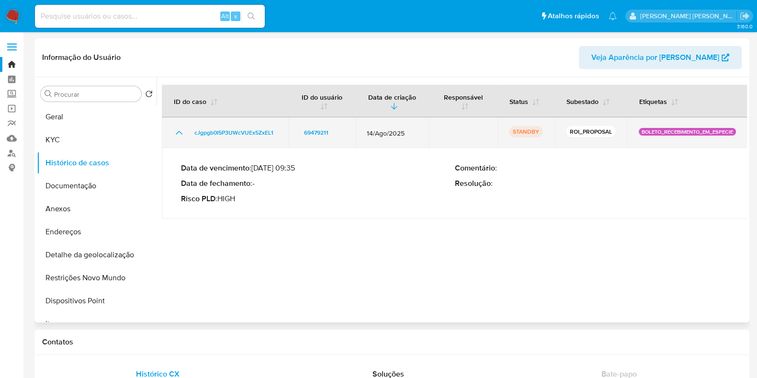
click at [662, 133] on p "BOLETO_RECEBIMENTO_EM_ESPECIE" at bounding box center [686, 132] width 97 height 8
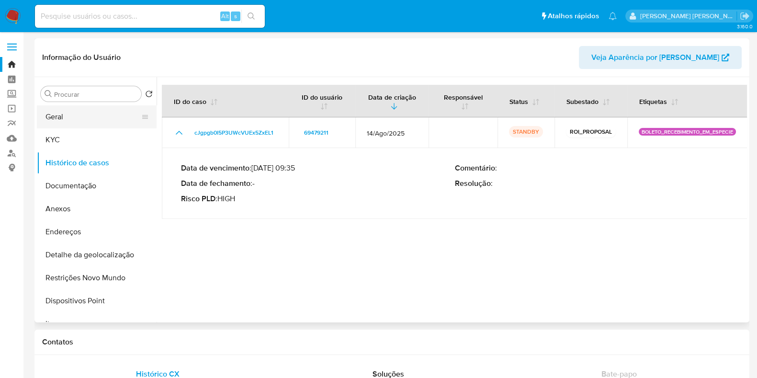
click at [121, 111] on button "Geral" at bounding box center [93, 116] width 112 height 23
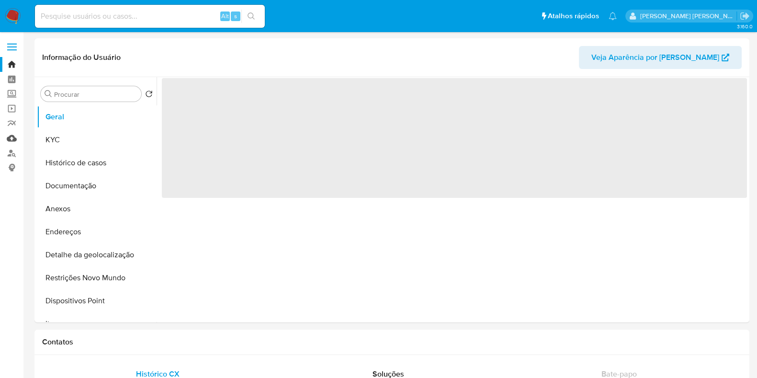
click at [10, 138] on link "Mulan" at bounding box center [57, 138] width 114 height 15
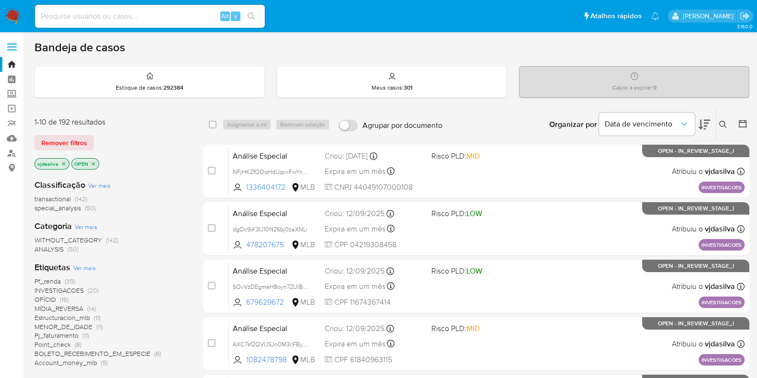
click at [705, 121] on icon at bounding box center [703, 124] width 11 height 11
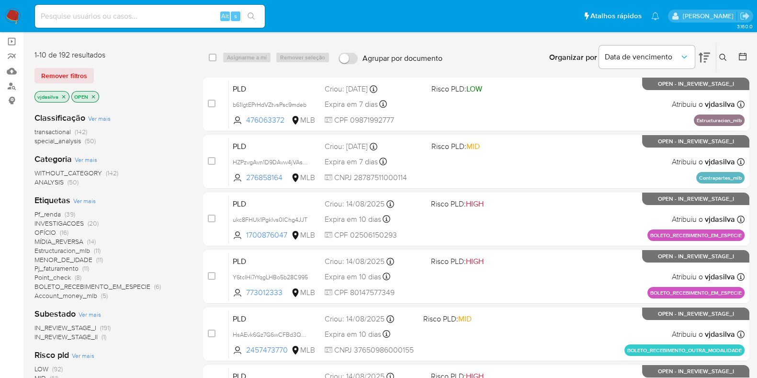
scroll to position [69, 0]
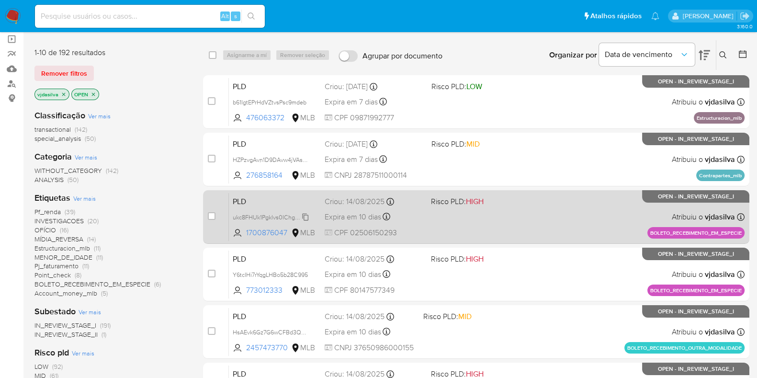
click at [305, 217] on span "ukc8FHUk1Pgklvs0IChg4JJT" at bounding box center [270, 216] width 75 height 11
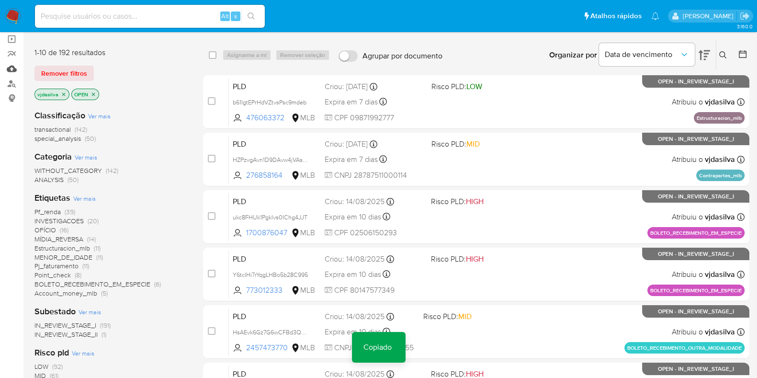
click at [15, 68] on link "Mulan" at bounding box center [57, 68] width 114 height 15
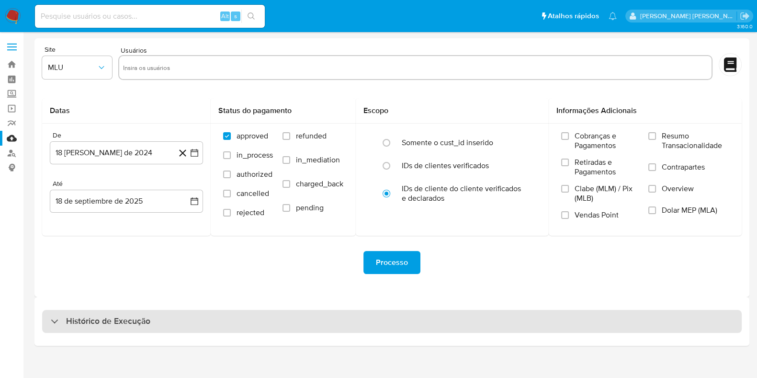
click at [153, 322] on div "Histórico de Execução" at bounding box center [391, 321] width 699 height 23
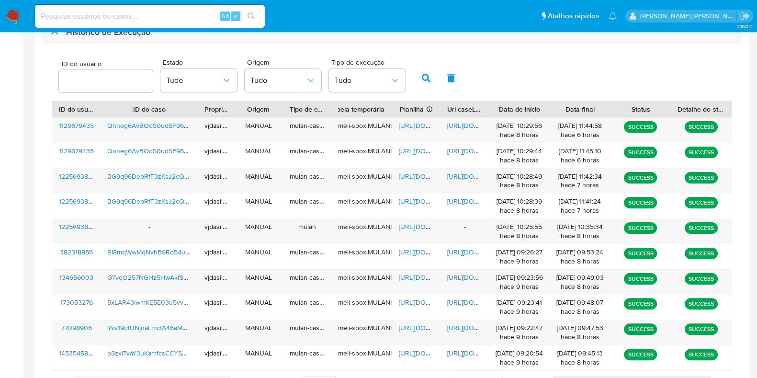
scroll to position [308, 0]
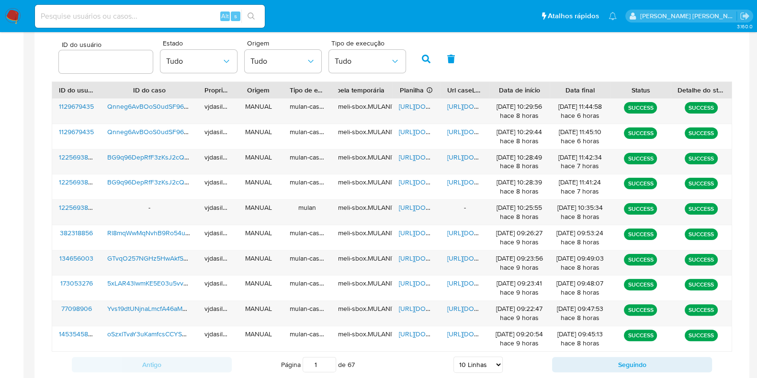
click at [485, 361] on select "5 Linhas 10 Linhas 20 Linhas 25 Linhas 50 Linhas 100 Linhas" at bounding box center [477, 364] width 49 height 16
select select "100"
click at [453, 356] on select "5 Linhas 10 Linhas 20 Linhas 25 Linhas 50 Linhas 100 Linhas" at bounding box center [477, 364] width 49 height 16
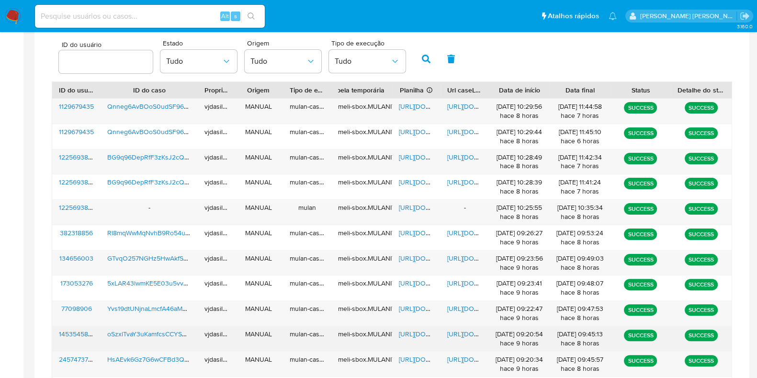
scroll to position [526, 0]
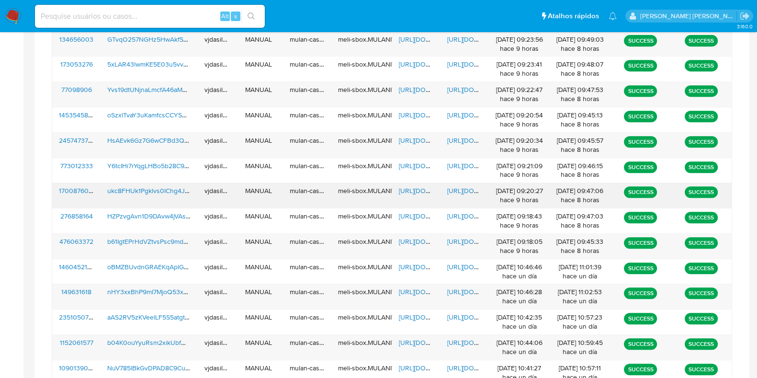
click at [462, 186] on span "[URL][DOMAIN_NAME]" at bounding box center [480, 191] width 66 height 10
click at [423, 186] on span "https://docs.google.com/spreadsheets/d/1XnE4F_Qmjr4Iv3m7E-415QNzRq8YDNWreyw8kM-…" at bounding box center [432, 191] width 66 height 10
click at [146, 186] on span "ukc8FHUk1Pgklvs0IChg4JJT" at bounding box center [149, 191] width 85 height 10
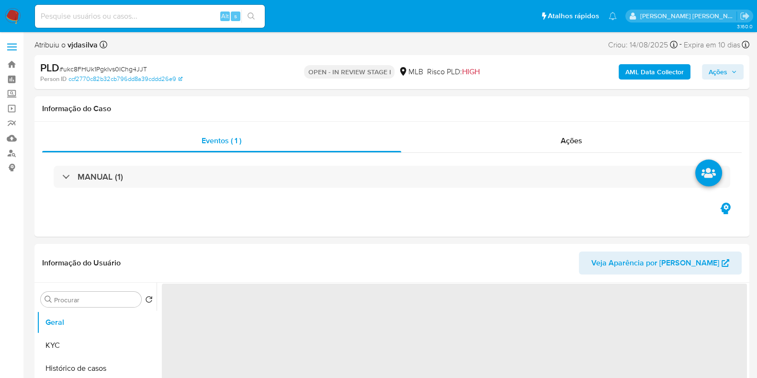
select select "10"
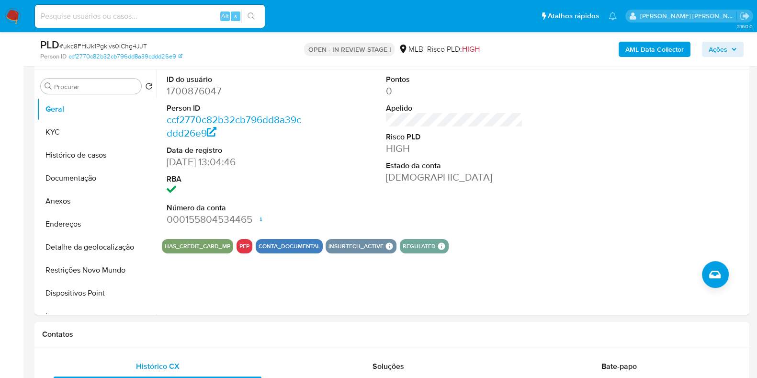
scroll to position [189, 0]
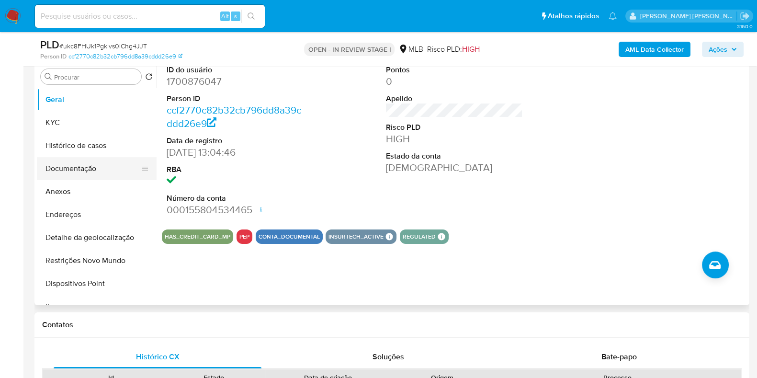
click at [93, 165] on button "Documentação" at bounding box center [93, 168] width 112 height 23
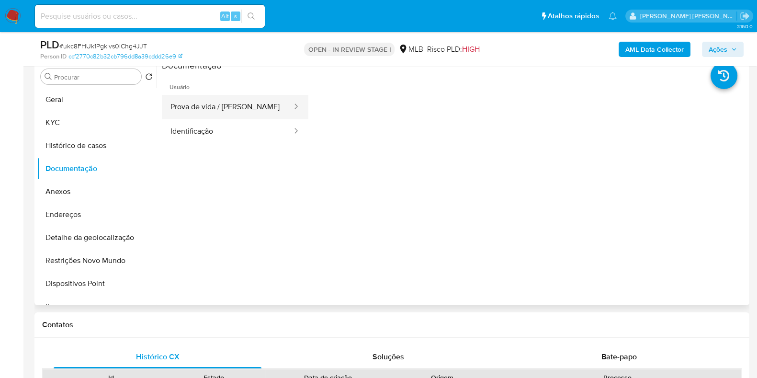
click at [211, 113] on button "Prova de vida / Selfie" at bounding box center [227, 107] width 131 height 24
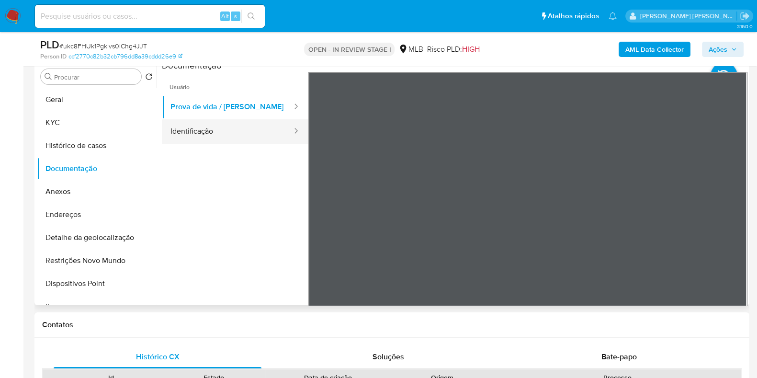
click at [221, 134] on button "Identificação" at bounding box center [227, 131] width 131 height 24
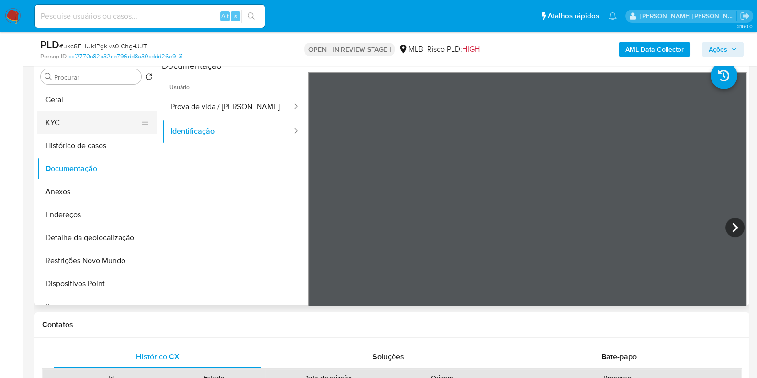
click at [117, 118] on button "KYC" at bounding box center [93, 122] width 112 height 23
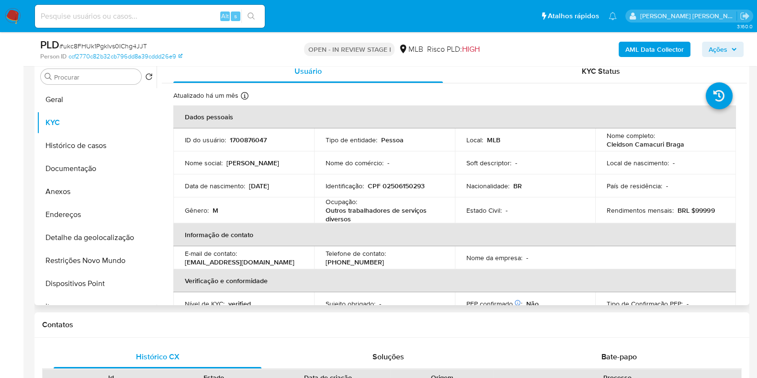
click at [391, 208] on p "Outros trabalhadores de serviços diversos" at bounding box center [382, 214] width 114 height 17
copy div "Ocupação : Outros trabalhadores de serviços diversos"
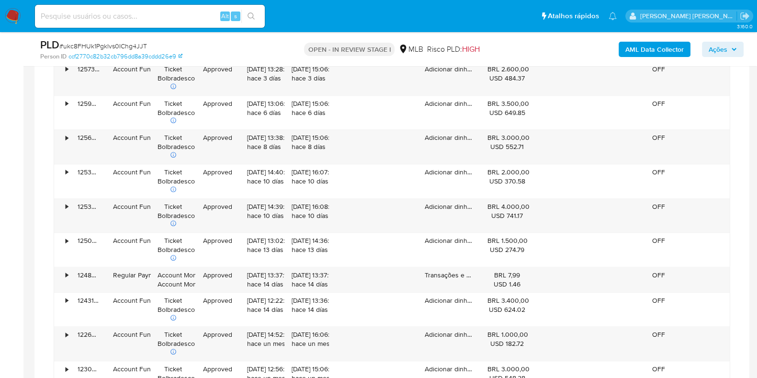
scroll to position [902, 0]
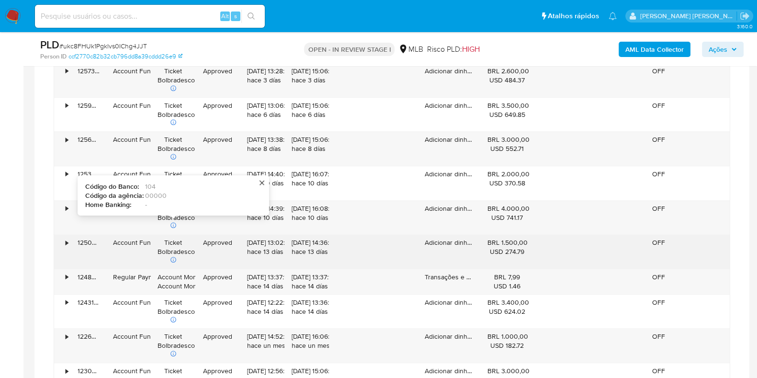
click at [67, 241] on div "•" at bounding box center [67, 242] width 2 height 9
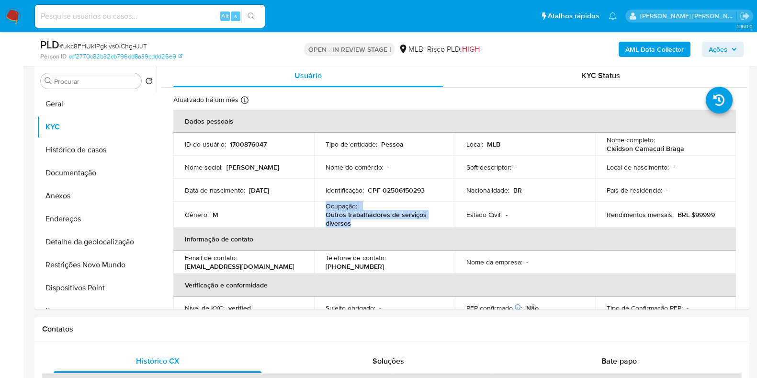
scroll to position [176, 0]
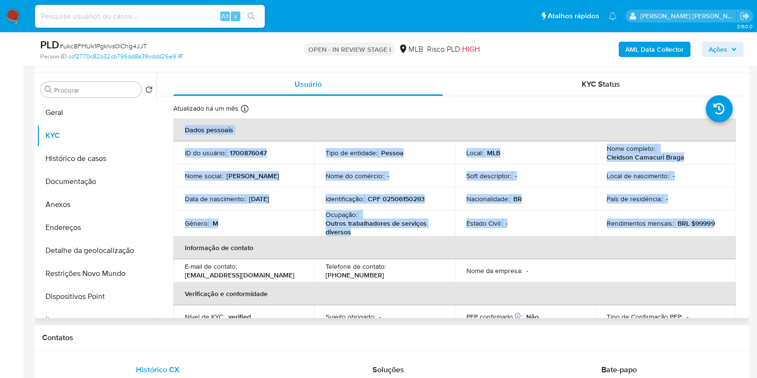
drag, startPoint x: 742, startPoint y: 144, endPoint x: 724, endPoint y: 223, distance: 82.1
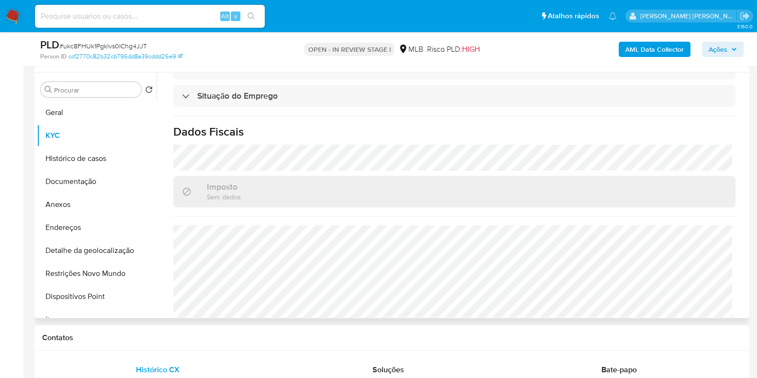
scroll to position [418, 0]
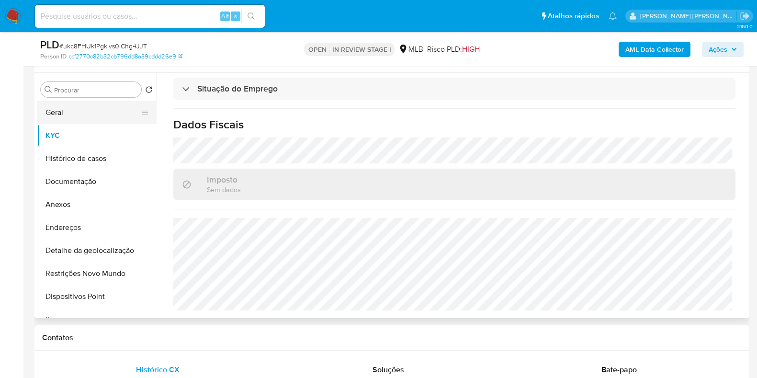
click at [61, 109] on button "Geral" at bounding box center [93, 112] width 112 height 23
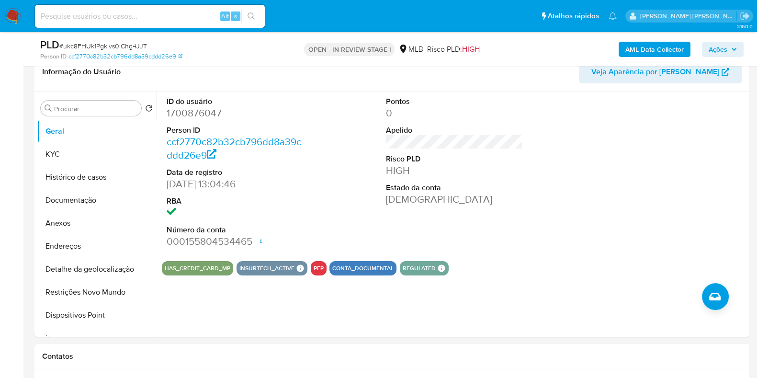
scroll to position [168, 0]
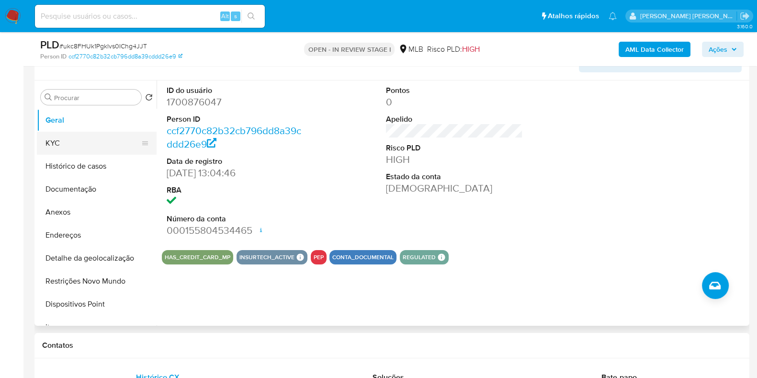
click at [80, 146] on button "KYC" at bounding box center [93, 143] width 112 height 23
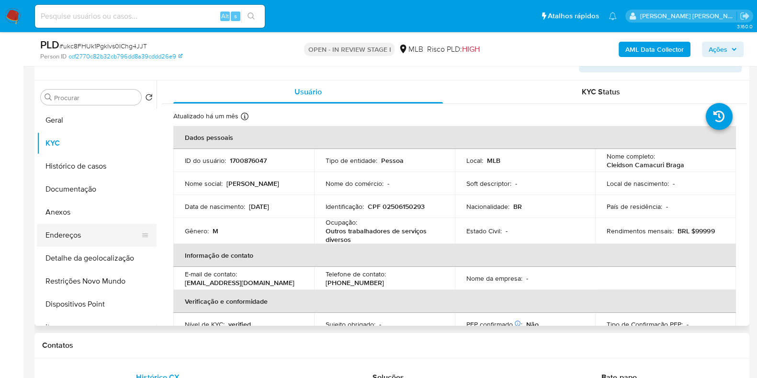
click at [105, 235] on button "Endereços" at bounding box center [93, 234] width 112 height 23
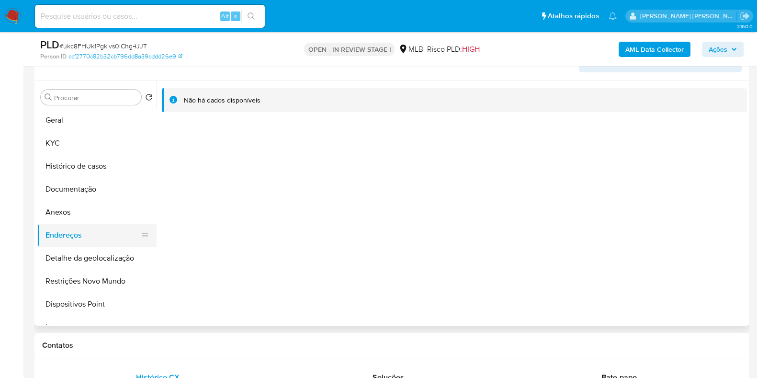
click at [96, 231] on button "Endereços" at bounding box center [93, 234] width 112 height 23
click at [128, 257] on button "Detalhe da geolocalização" at bounding box center [93, 257] width 112 height 23
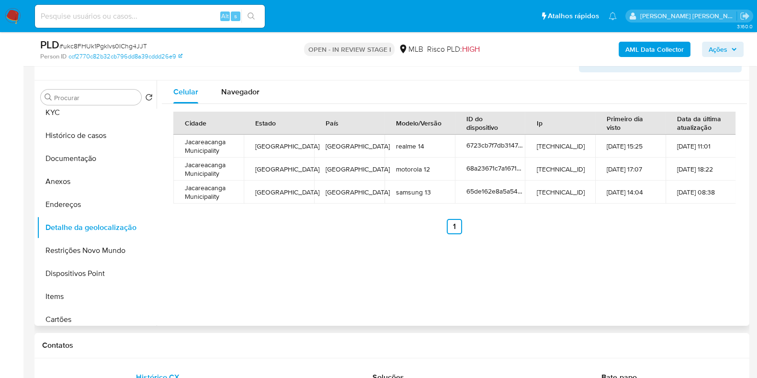
scroll to position [31, 0]
click at [246, 95] on span "Navegador" at bounding box center [240, 91] width 38 height 11
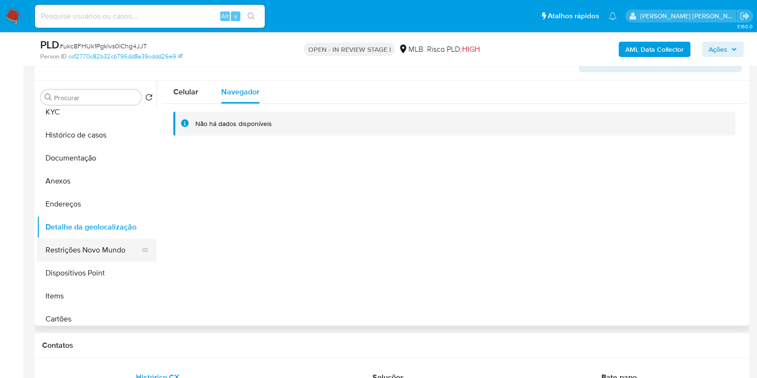
click at [81, 248] on button "Restrições Novo Mundo" at bounding box center [93, 249] width 112 height 23
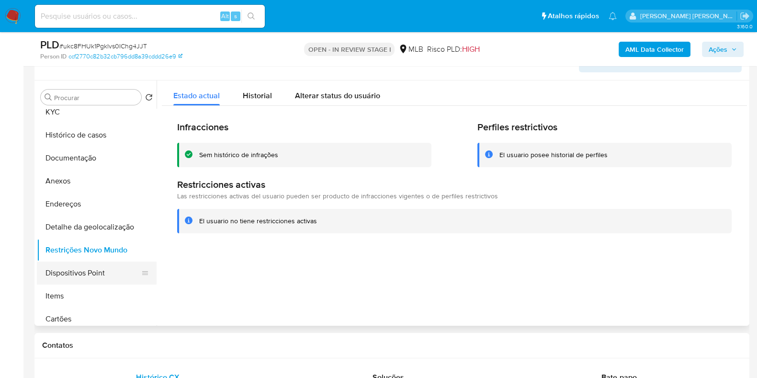
click at [89, 279] on button "Dispositivos Point" at bounding box center [93, 272] width 112 height 23
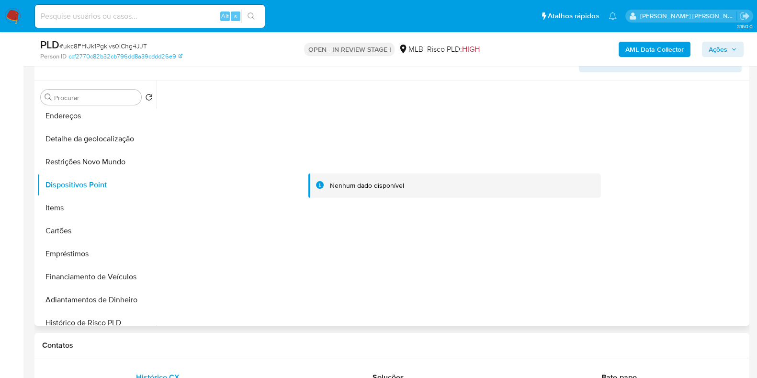
scroll to position [120, 0]
click at [645, 46] on b "AML Data Collector" at bounding box center [654, 49] width 58 height 15
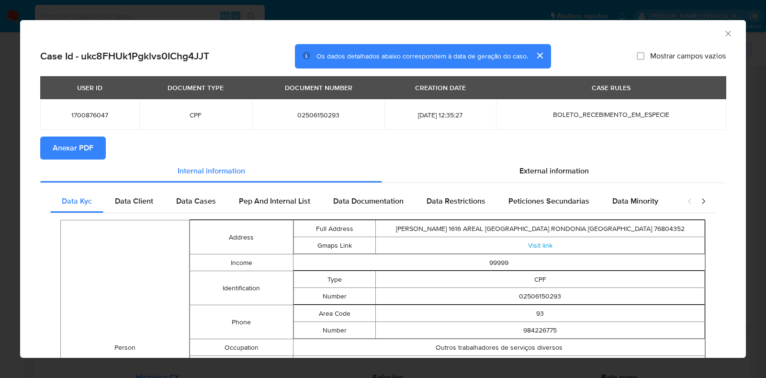
click at [81, 151] on span "Anexar PDF" at bounding box center [73, 147] width 41 height 21
click at [725, 36] on icon "Fechar a janela" at bounding box center [727, 33] width 5 height 5
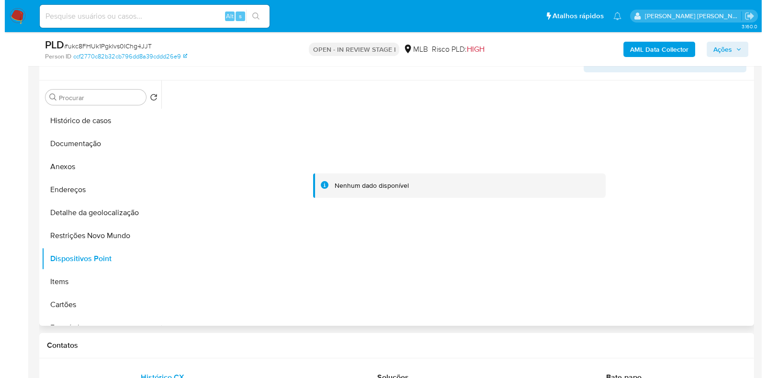
scroll to position [43, 0]
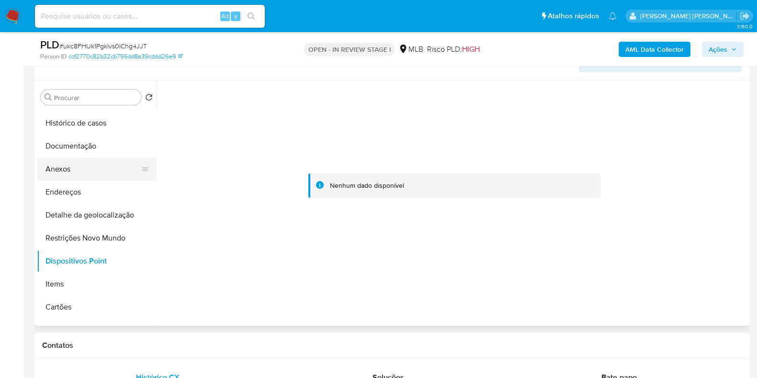
click at [98, 174] on button "Anexos" at bounding box center [93, 168] width 112 height 23
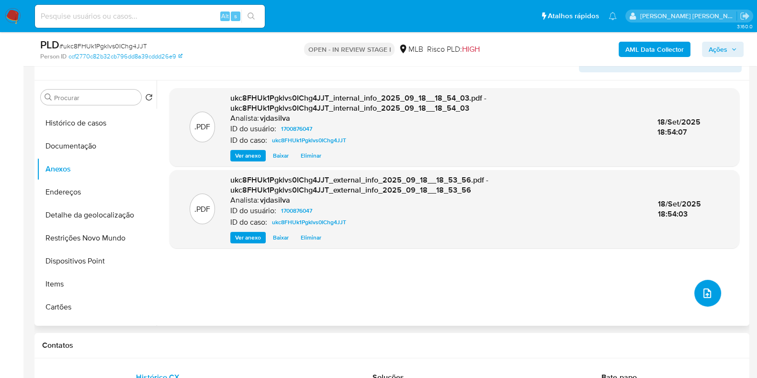
click at [701, 292] on icon "upload-file" at bounding box center [706, 292] width 11 height 11
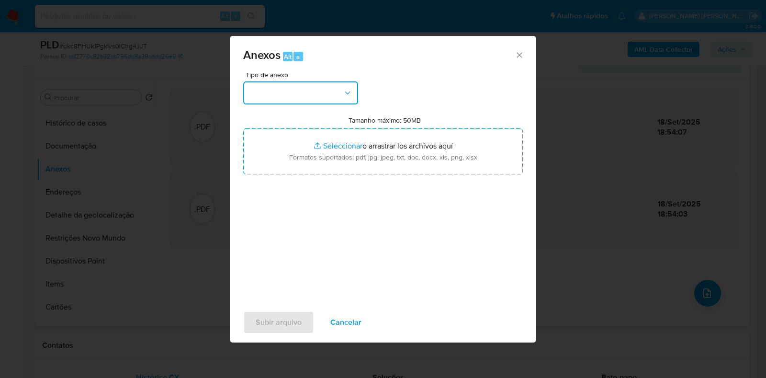
click at [346, 87] on button "button" at bounding box center [300, 92] width 115 height 23
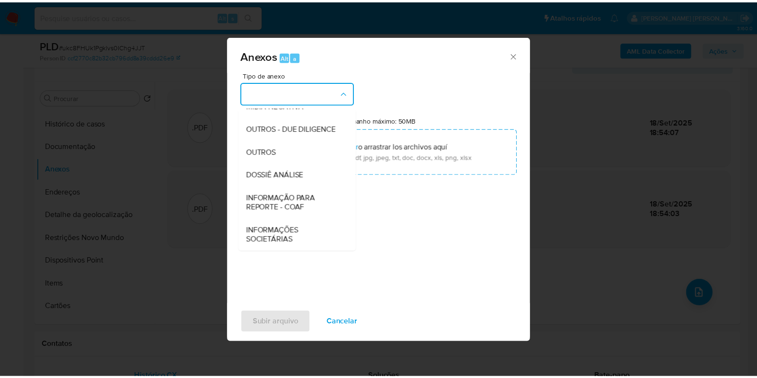
scroll to position [147, 0]
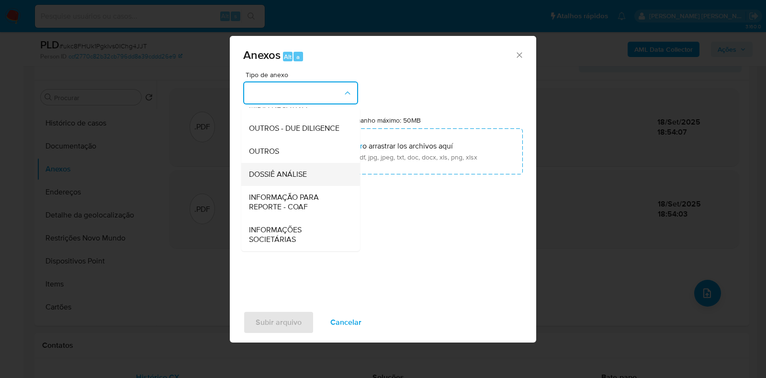
click at [321, 170] on div "DOSSIÊ ANÁLISE" at bounding box center [298, 174] width 98 height 23
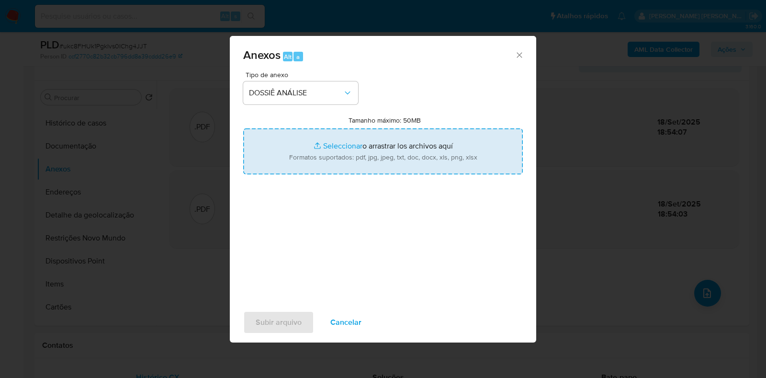
type input "C:\fakepath\SAR - XXXX - CPF 02506150293 - CLEIDSON CAMACURI BRAGA.pdf"
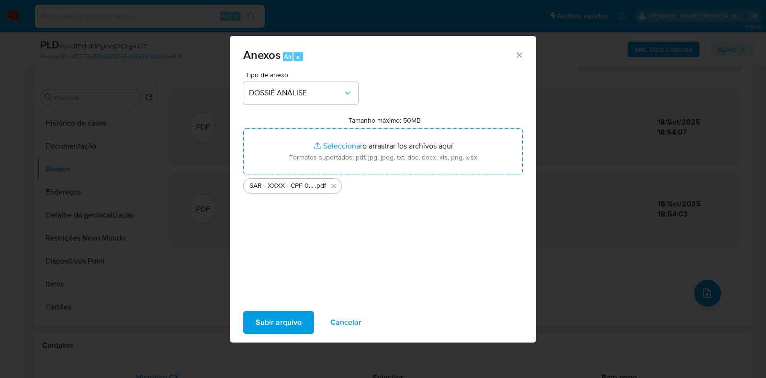
click at [287, 320] on span "Subir arquivo" at bounding box center [279, 322] width 46 height 21
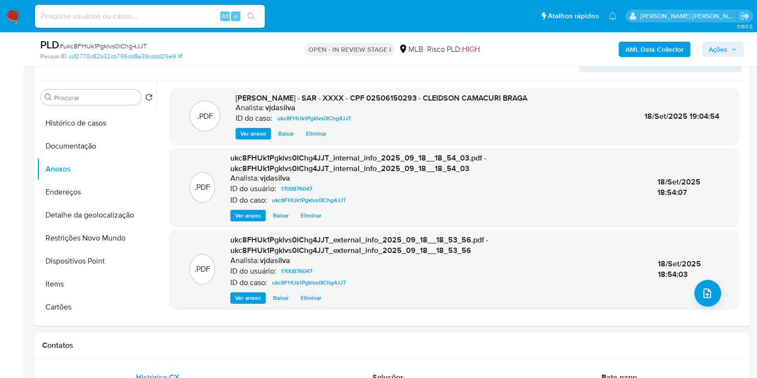
click at [726, 51] on span "Ações" at bounding box center [717, 49] width 19 height 15
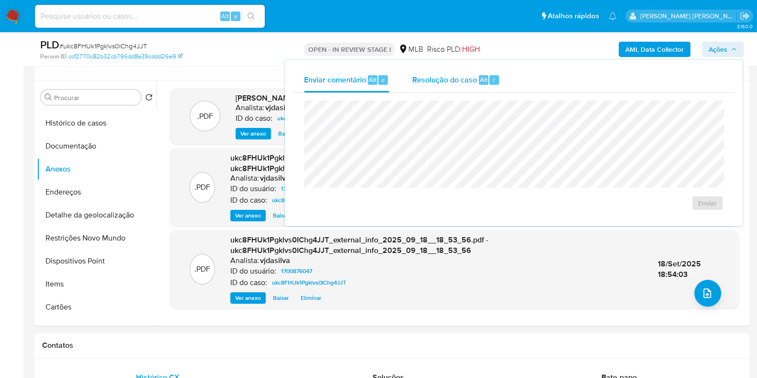
click at [470, 82] on span "Resolução do caso" at bounding box center [444, 79] width 65 height 11
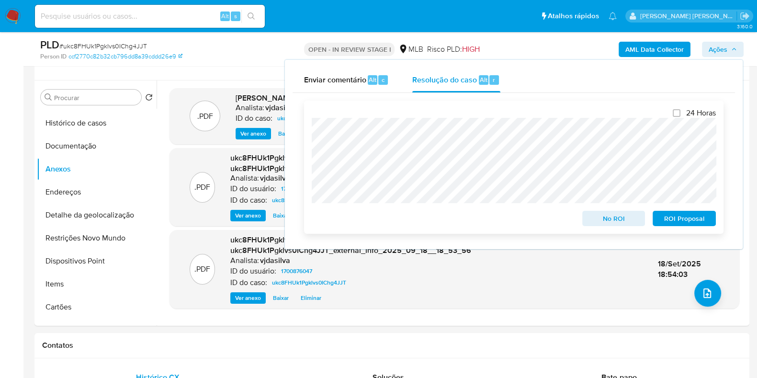
click at [681, 214] on span "ROI Proposal" at bounding box center [684, 218] width 50 height 13
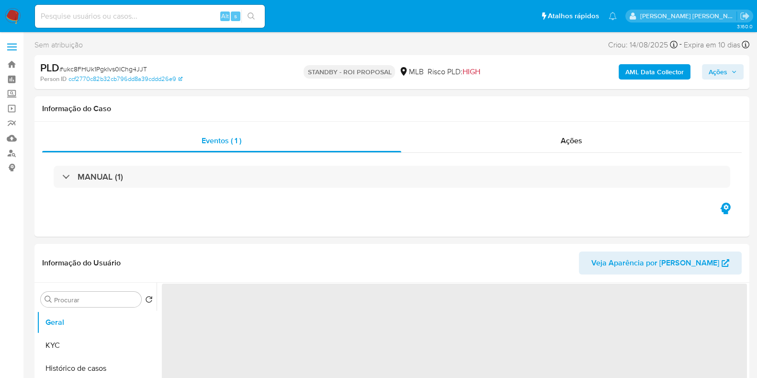
select select "10"
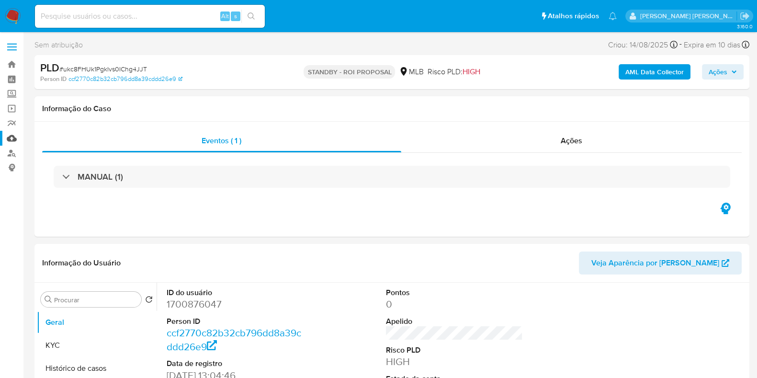
click at [14, 136] on link "Mulan" at bounding box center [57, 138] width 114 height 15
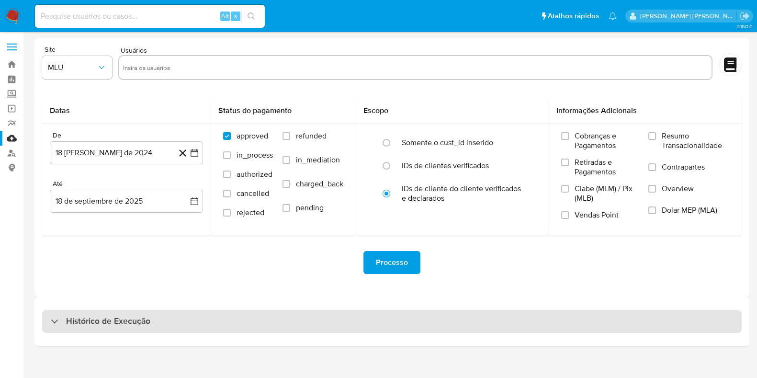
click at [134, 325] on h3 "Histórico de Execução" at bounding box center [108, 320] width 84 height 11
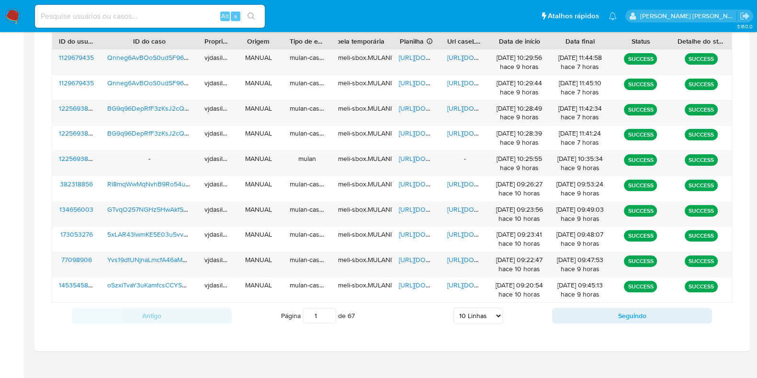
scroll to position [368, 0]
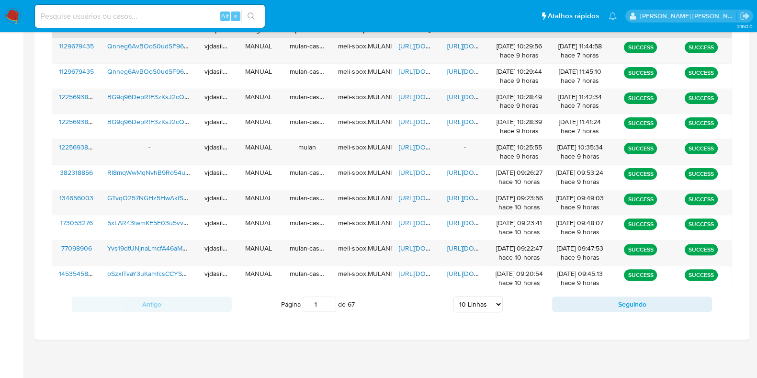
click at [475, 296] on select "5 Linhas 10 Linhas 20 Linhas 25 Linhas 50 Linhas 100 Linhas" at bounding box center [477, 304] width 49 height 16
select select "100"
click at [453, 296] on select "5 Linhas 10 Linhas 20 Linhas 25 Linhas 50 Linhas 100 Linhas" at bounding box center [477, 304] width 49 height 16
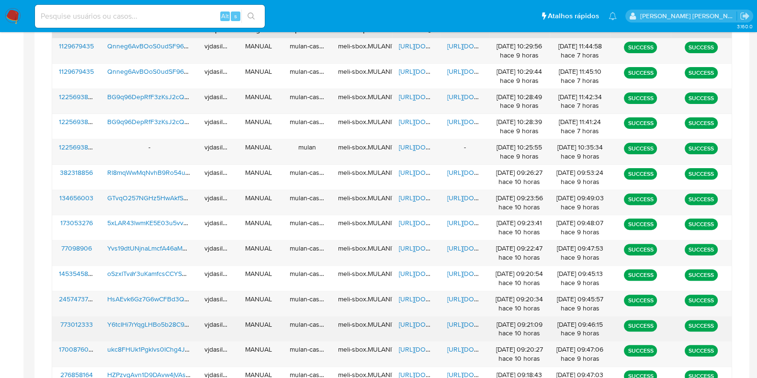
click at [458, 321] on span "https://docs.google.com/document/d/17cMiM2Cx-3ddYVNWwkhw89ftf-A-VydQ9r_3GqDlOwE…" at bounding box center [480, 324] width 66 height 10
click at [415, 322] on span "https://docs.google.com/spreadsheets/d/1DJfH3bRXgiXEd0EhbDFFVhGc3Czn4zSjD8s6xCt…" at bounding box center [432, 324] width 66 height 10
click at [153, 322] on span "Y6tcIHi7rYqgLHBo5b28C995" at bounding box center [149, 324] width 85 height 10
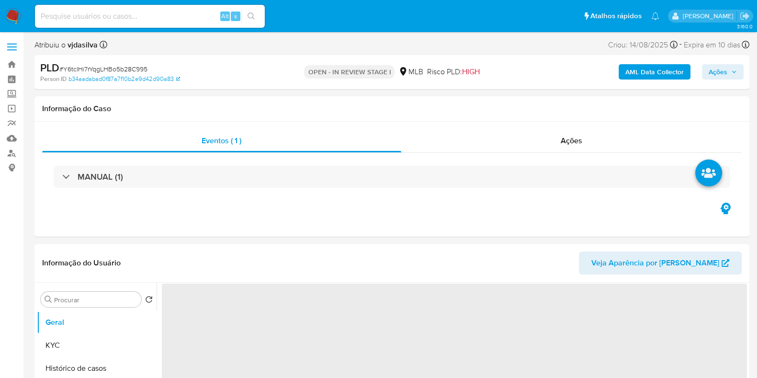
select select "10"
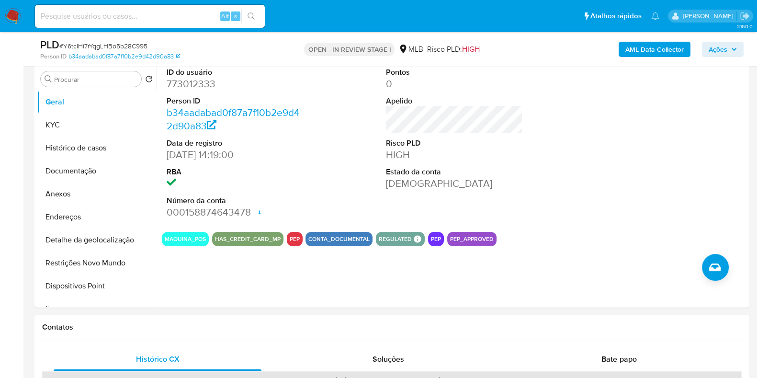
scroll to position [186, 0]
click at [83, 128] on button "KYC" at bounding box center [93, 124] width 112 height 23
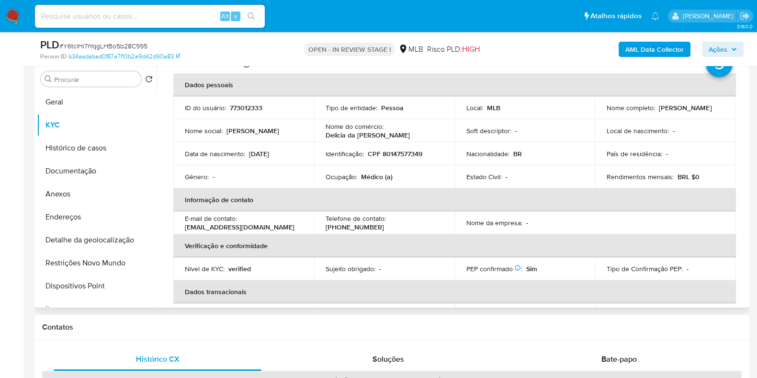
scroll to position [0, 0]
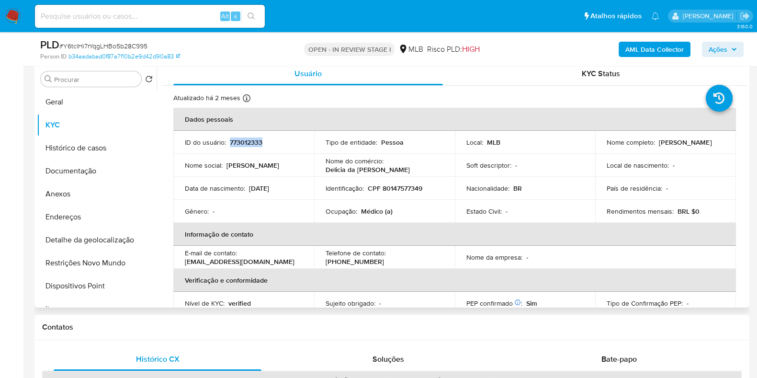
drag, startPoint x: 230, startPoint y: 142, endPoint x: 287, endPoint y: 150, distance: 58.0
click at [287, 150] on td "ID do usuário : 773012333" at bounding box center [243, 142] width 141 height 23
copy p "773012333"
drag, startPoint x: 749, startPoint y: 140, endPoint x: 754, endPoint y: 171, distance: 32.0
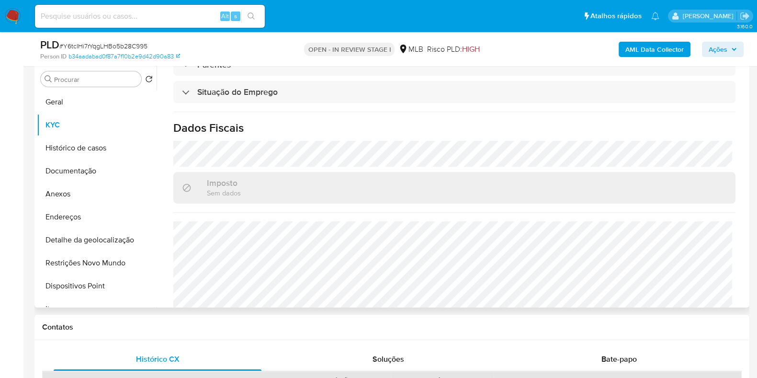
scroll to position [416, 0]
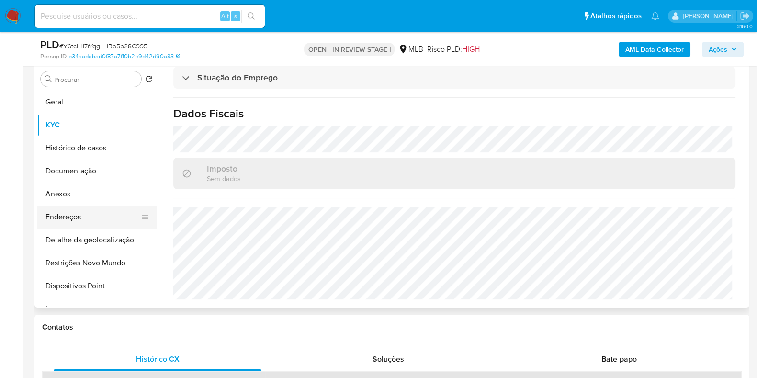
click at [102, 212] on button "Endereços" at bounding box center [93, 216] width 112 height 23
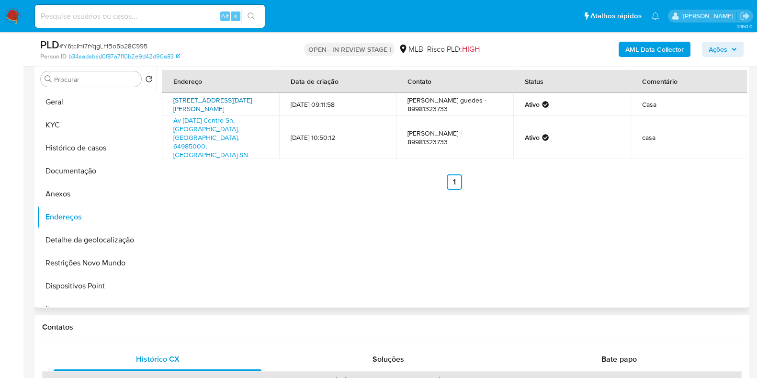
click at [231, 105] on link "[STREET_ADDRESS][DATE][PERSON_NAME]" at bounding box center [212, 104] width 78 height 18
click at [96, 122] on button "KYC" at bounding box center [93, 124] width 112 height 23
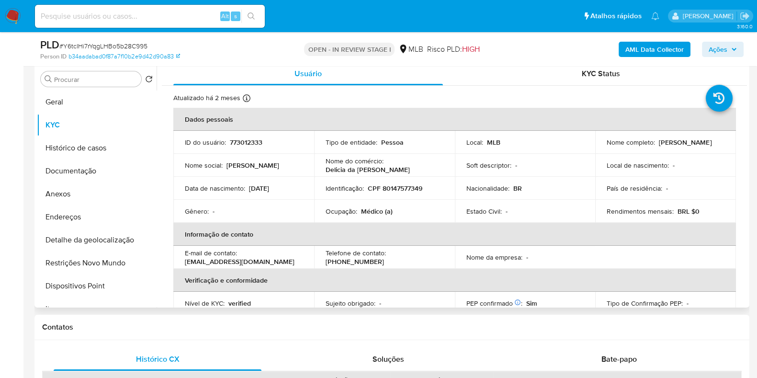
click at [382, 216] on td "Ocupação : Médico (a)" at bounding box center [384, 211] width 141 height 23
copy div "Ocupação : Médico (a)"
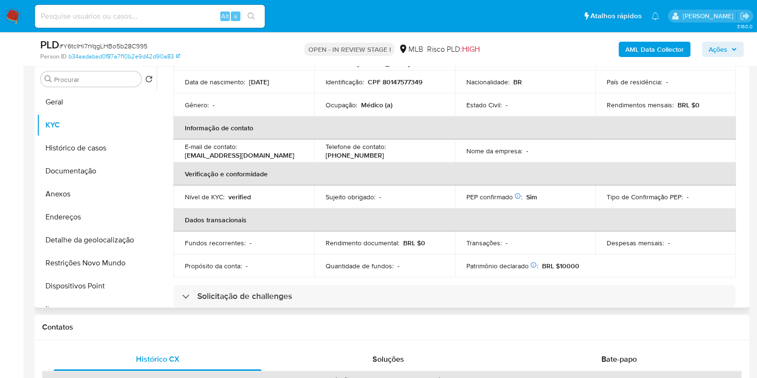
drag, startPoint x: 747, startPoint y: 140, endPoint x: 747, endPoint y: 208, distance: 68.0
click at [747, 208] on div "Procurar Retornar ao pedido padrão Geral KYC Histórico de casos Documentação An…" at bounding box center [391, 184] width 714 height 245
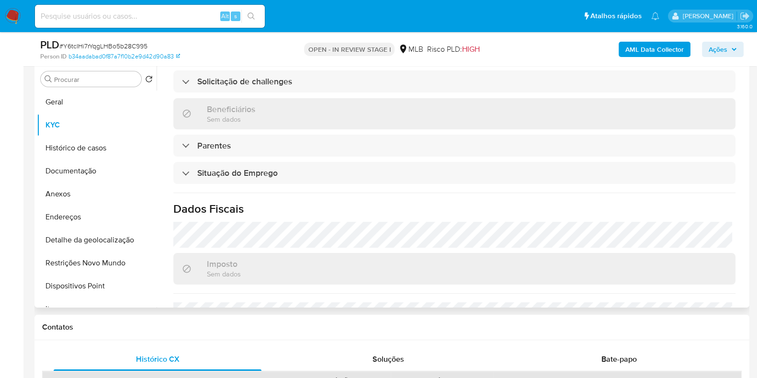
scroll to position [416, 0]
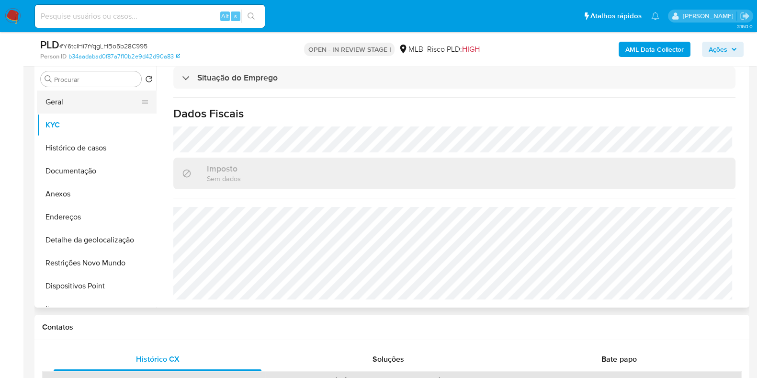
click at [106, 100] on button "Geral" at bounding box center [93, 101] width 112 height 23
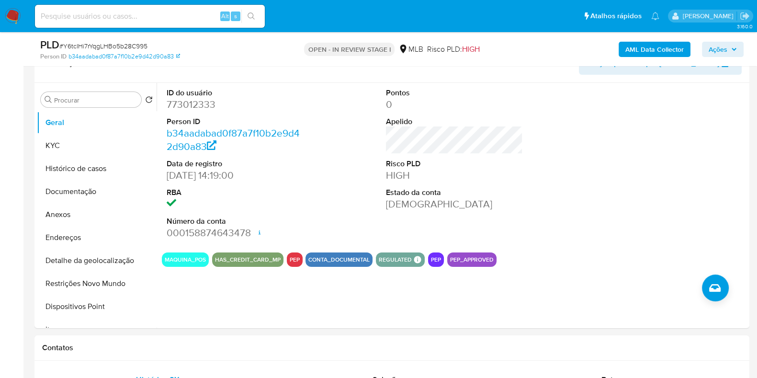
scroll to position [162, 0]
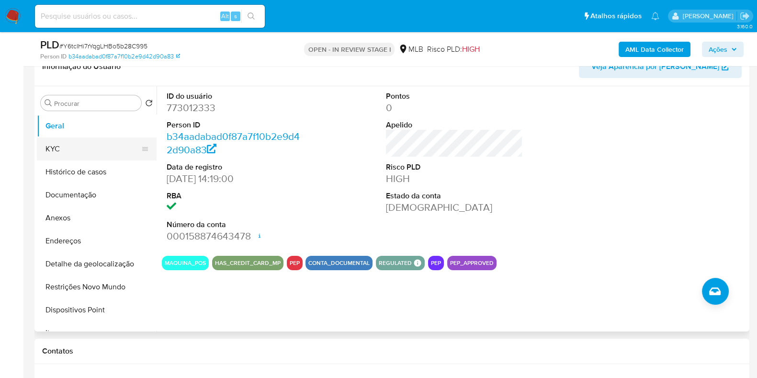
click at [86, 152] on button "KYC" at bounding box center [93, 148] width 112 height 23
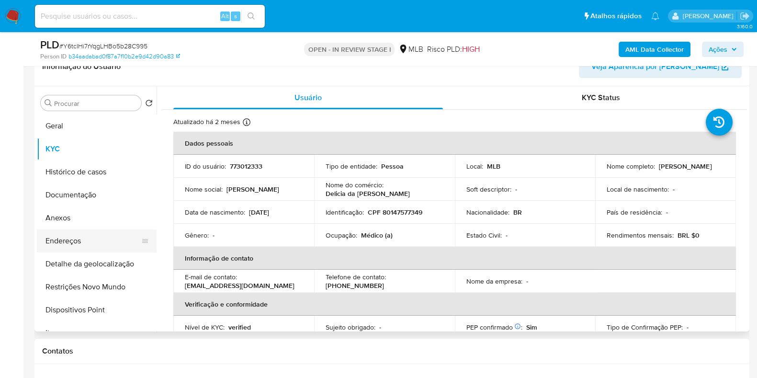
click at [87, 238] on button "Endereços" at bounding box center [93, 240] width 112 height 23
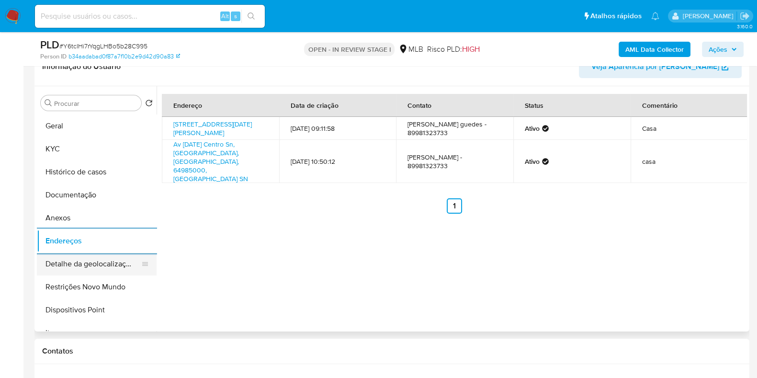
click at [96, 268] on button "Detalhe da geolocalização" at bounding box center [93, 263] width 112 height 23
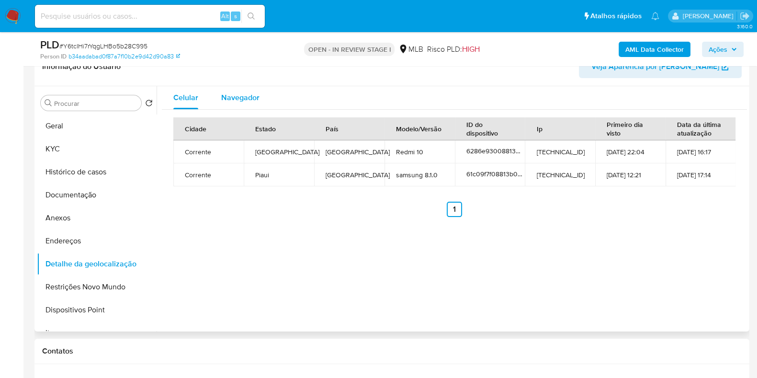
click at [250, 94] on span "Navegador" at bounding box center [240, 97] width 38 height 11
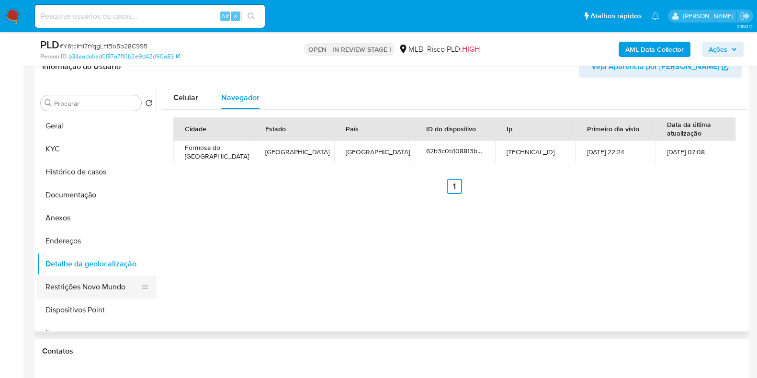
click at [110, 282] on button "Restrições Novo Mundo" at bounding box center [93, 286] width 112 height 23
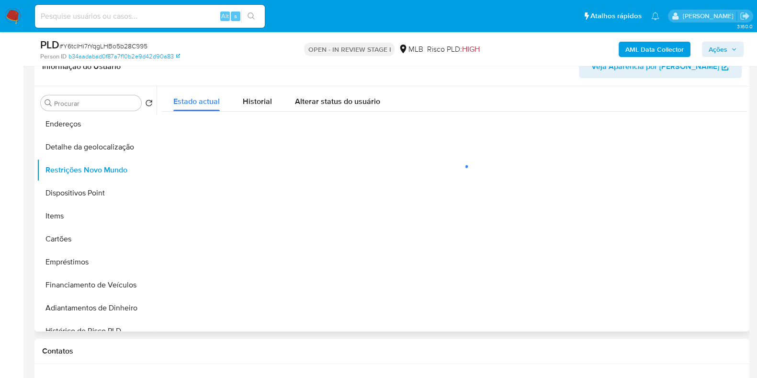
scroll to position [139, 0]
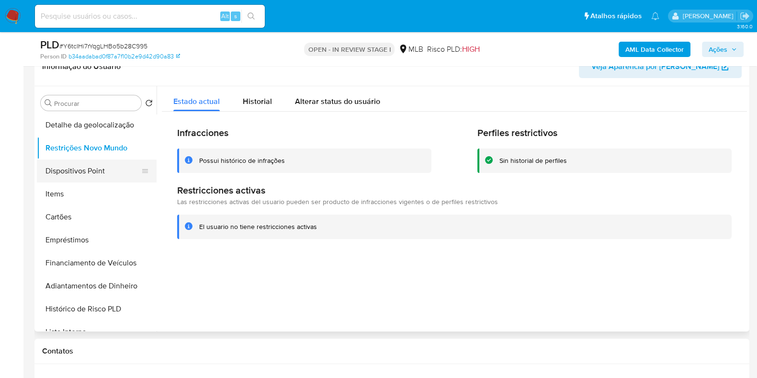
click at [116, 176] on button "Dispositivos Point" at bounding box center [93, 170] width 112 height 23
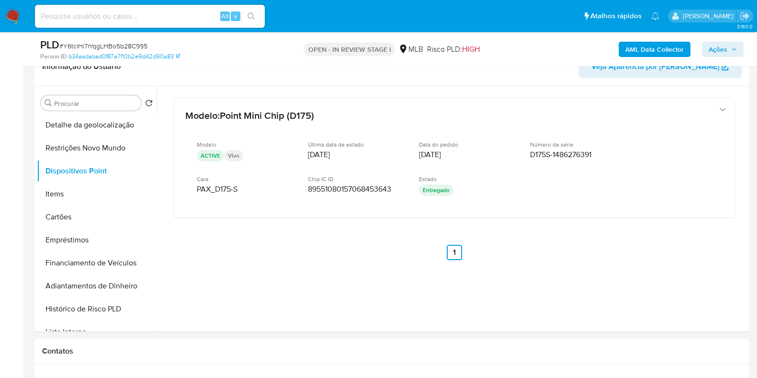
click at [658, 47] on b "AML Data Collector" at bounding box center [654, 49] width 58 height 15
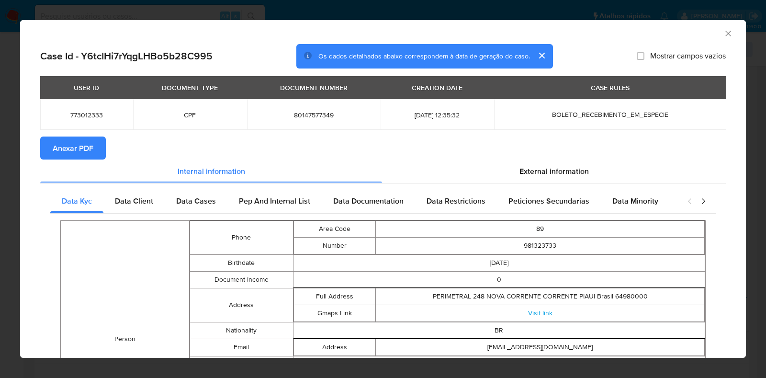
click at [83, 144] on span "Anexar PDF" at bounding box center [73, 147] width 41 height 21
click at [723, 34] on icon "Fechar a janela" at bounding box center [728, 34] width 10 height 10
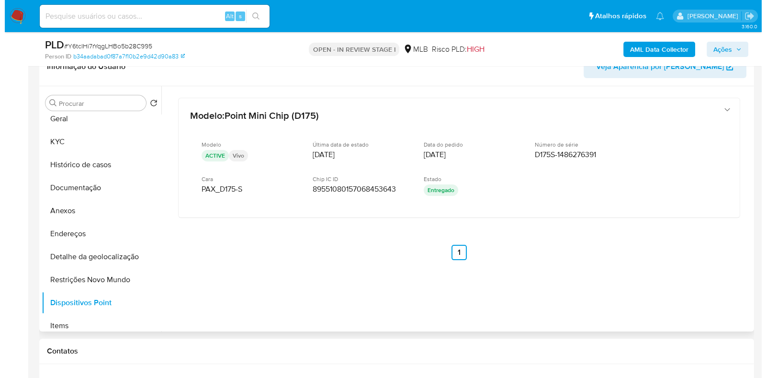
scroll to position [0, 0]
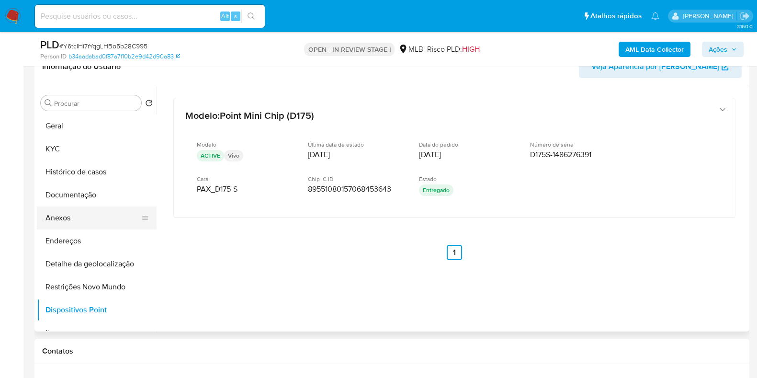
click at [106, 208] on button "Anexos" at bounding box center [93, 217] width 112 height 23
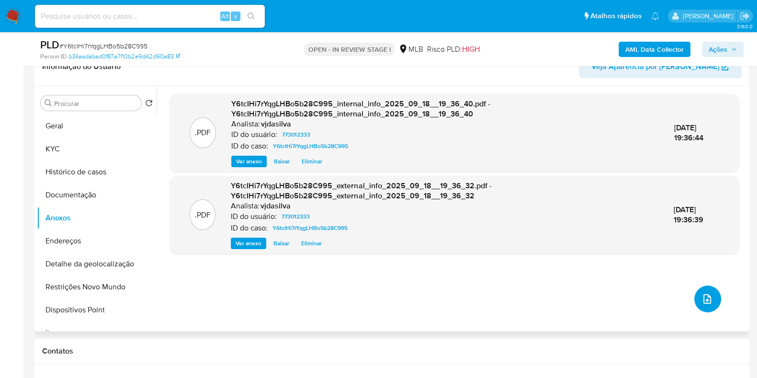
click at [707, 302] on span "upload-file" at bounding box center [706, 298] width 11 height 11
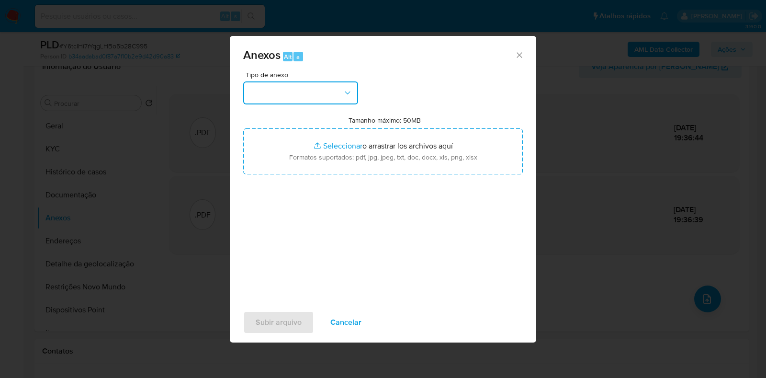
click at [341, 84] on button "button" at bounding box center [300, 92] width 115 height 23
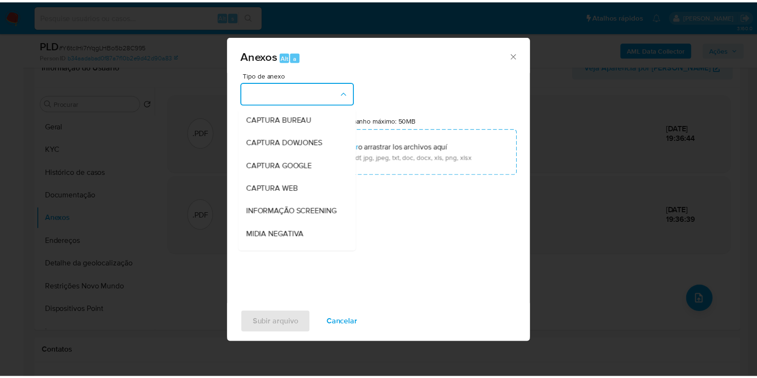
scroll to position [147, 0]
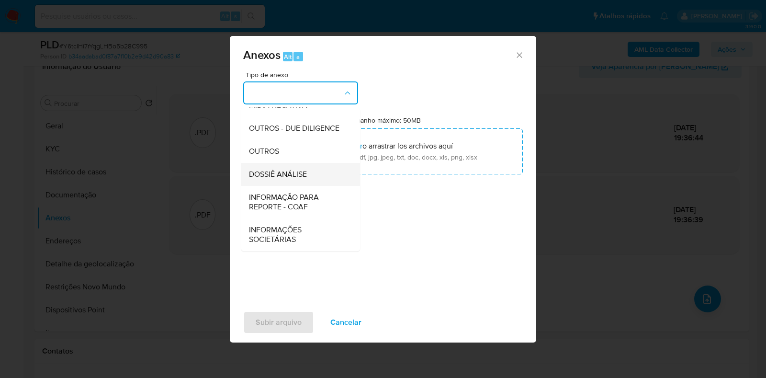
click at [315, 181] on div "DOSSIÊ ANÁLISE" at bounding box center [298, 174] width 98 height 23
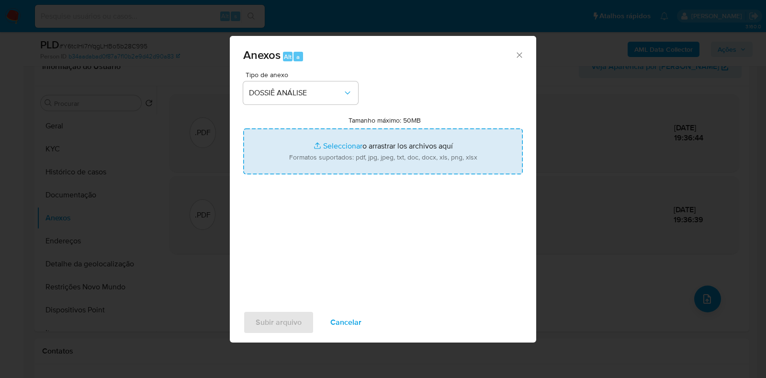
type input "C:\fakepath\DECLÍNIO - XXXX - CPF 80147577349 - SANDRA CLEZIA BATISTA GUEDES.pdf"
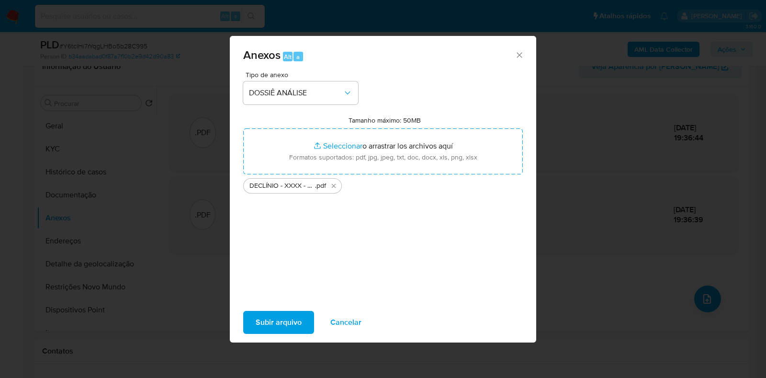
click at [290, 320] on span "Subir arquivo" at bounding box center [279, 322] width 46 height 21
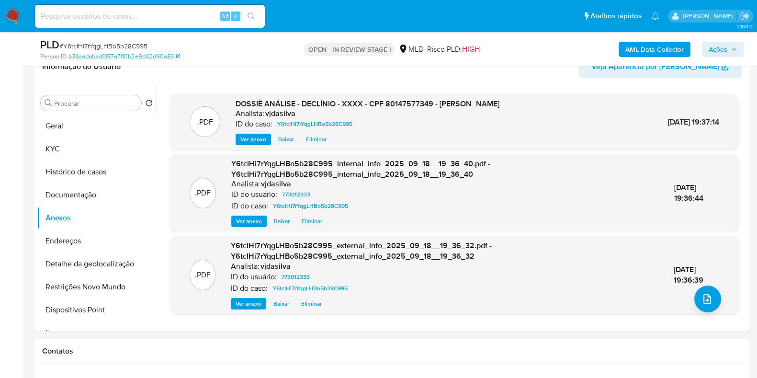
click at [723, 54] on span "Ações" at bounding box center [717, 49] width 19 height 15
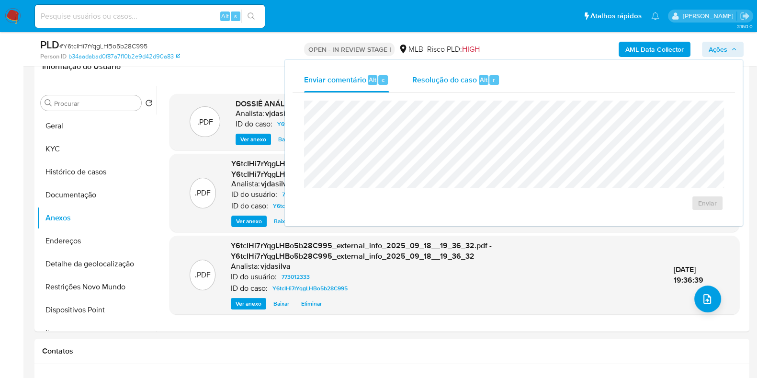
click at [450, 82] on span "Resolução do caso" at bounding box center [444, 79] width 65 height 11
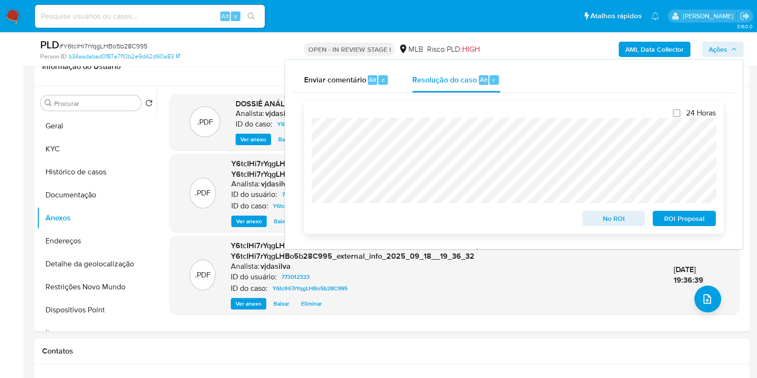
click at [665, 215] on span "ROI Proposal" at bounding box center [684, 218] width 50 height 13
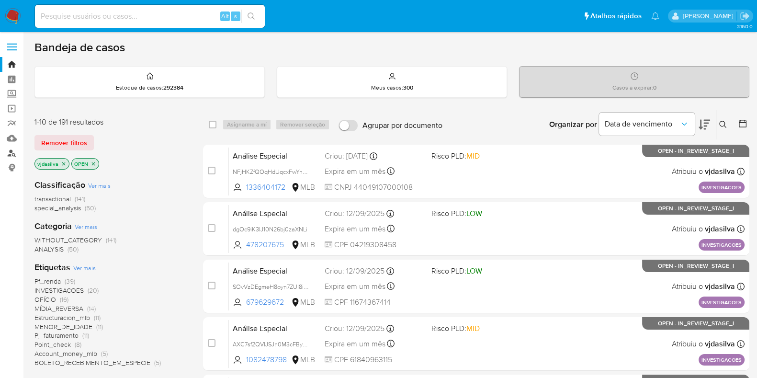
click at [12, 156] on link "Localizador de pessoas" at bounding box center [57, 152] width 114 height 15
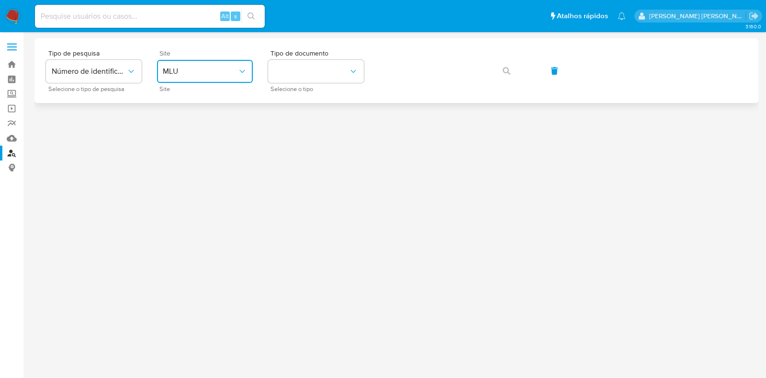
click at [240, 75] on icon "site_id" at bounding box center [242, 72] width 10 height 10
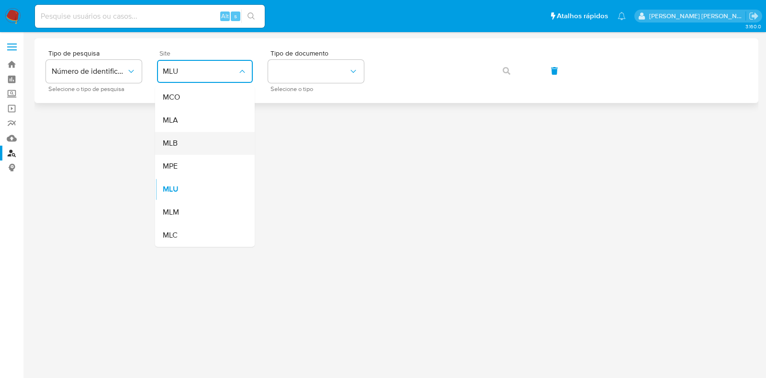
click at [216, 151] on div "MLB" at bounding box center [202, 143] width 78 height 23
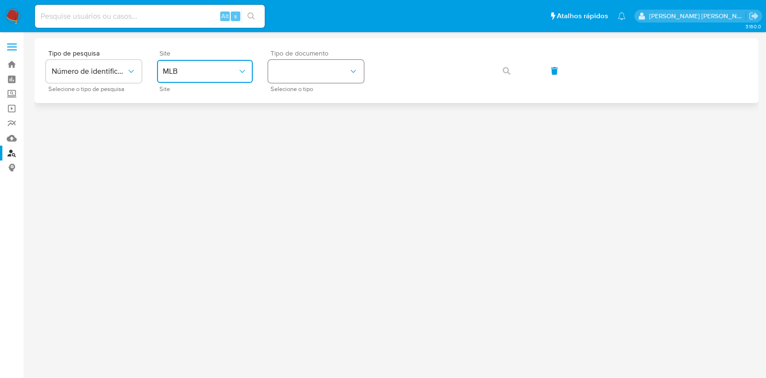
click at [335, 67] on button "identificationType" at bounding box center [316, 71] width 96 height 23
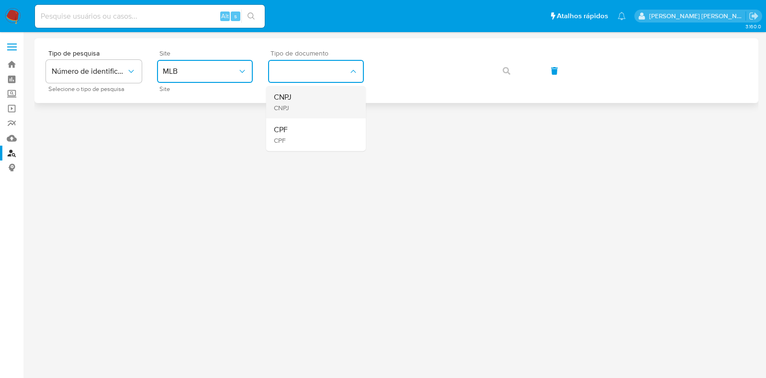
click at [330, 101] on div "CNPJ CNPJ" at bounding box center [313, 102] width 78 height 33
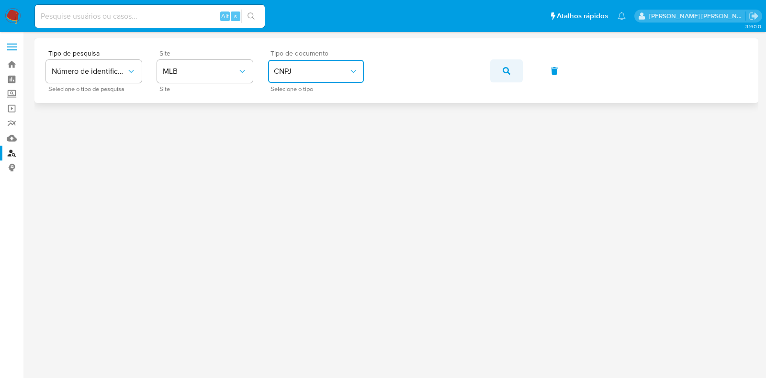
click at [503, 73] on icon "button" at bounding box center [506, 71] width 8 height 8
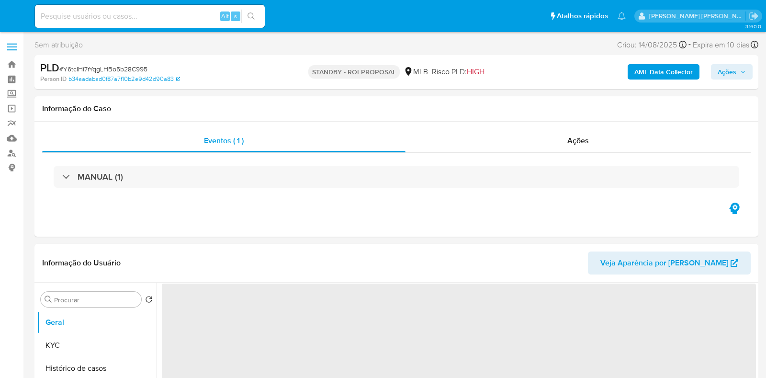
select select "10"
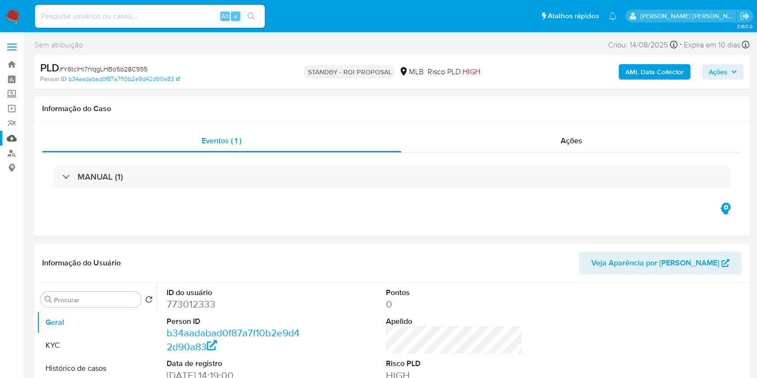
click at [16, 140] on link "Mulan" at bounding box center [57, 138] width 114 height 15
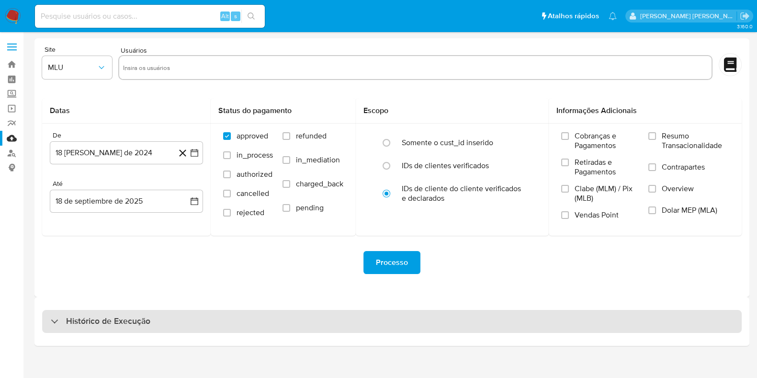
click at [179, 314] on div "Histórico de Execução" at bounding box center [391, 321] width 699 height 23
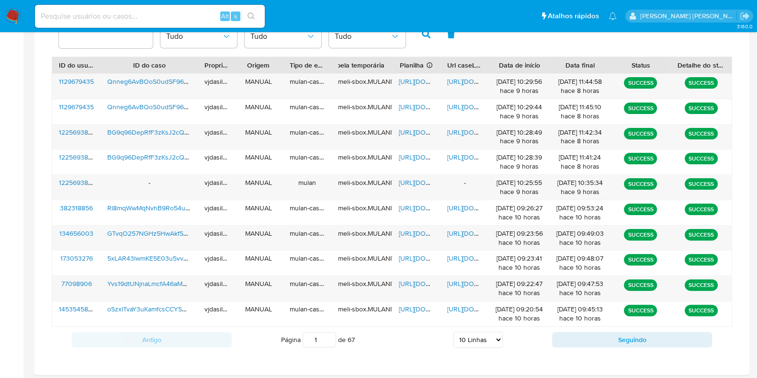
scroll to position [368, 0]
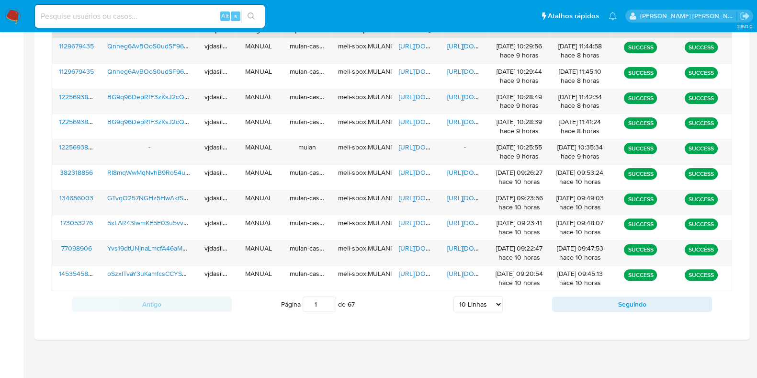
click at [476, 294] on div "Página 1 de 67 5 Linhas 10 Linhas 20 Linhas 25 Linhas 50 Linhas 100 Linhas" at bounding box center [392, 303] width 320 height 19
click at [476, 302] on select "5 Linhas 10 Linhas 20 Linhas 25 Linhas 50 Linhas 100 Linhas" at bounding box center [477, 304] width 49 height 16
select select "100"
click at [453, 296] on select "5 Linhas 10 Linhas 20 Linhas 25 Linhas 50 Linhas 100 Linhas" at bounding box center [477, 304] width 49 height 16
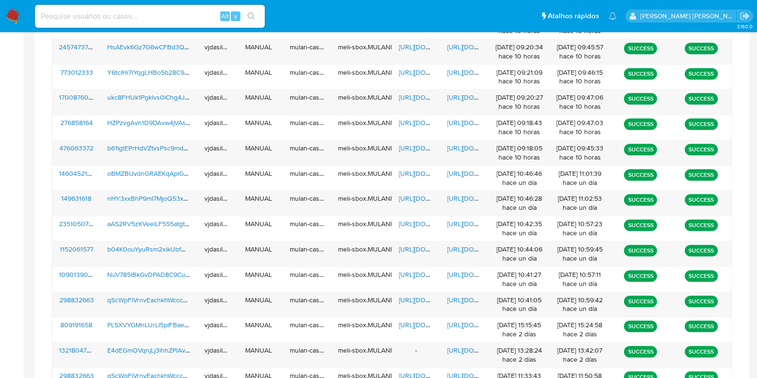
scroll to position [616, 0]
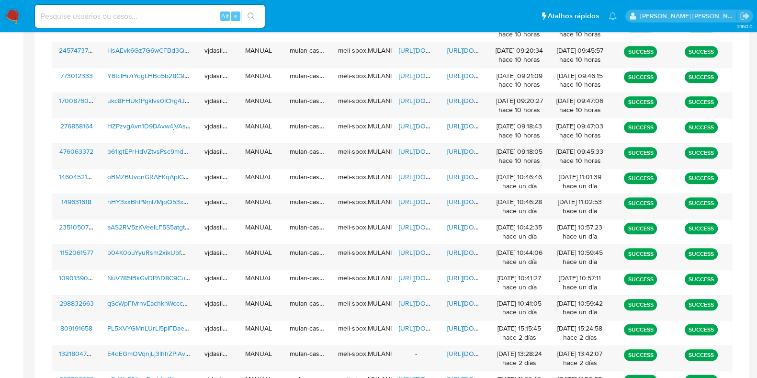
click at [472, 45] on span "https://docs.google.com/document/d/1IktapUZ-J4WFsBDrqWBLUqWhVPTtPPSS7c9CGAXGTvg…" at bounding box center [480, 50] width 66 height 10
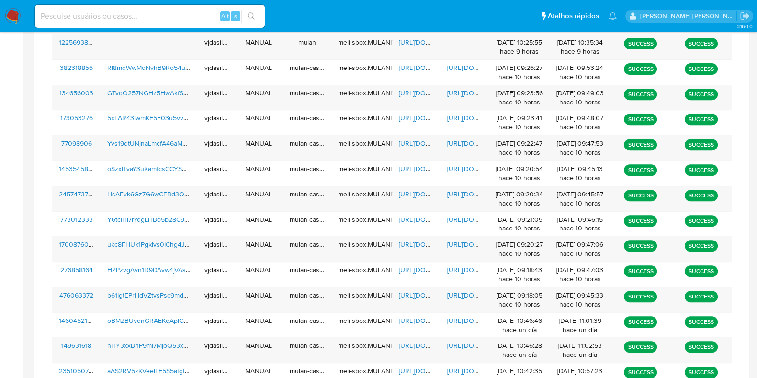
scroll to position [395, 0]
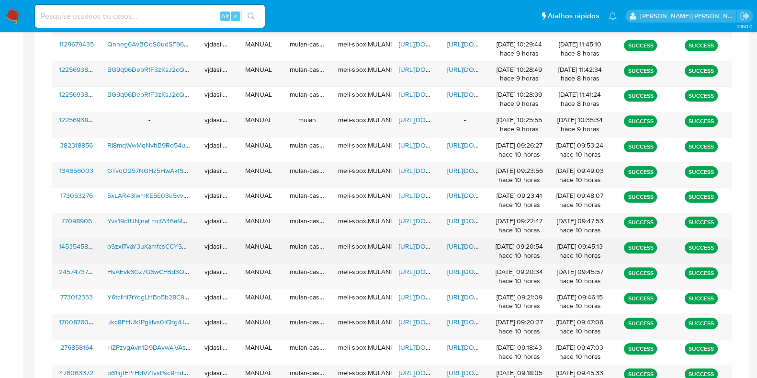
click at [461, 244] on span "https://docs.google.com/document/d/1hNn7C84LjxSip7ZQieSwj2Oc1stEevXH3BbIJIJfEXU…" at bounding box center [480, 246] width 66 height 10
click at [416, 243] on span "https://docs.google.com/spreadsheets/d/1BP_MpJEVWqyR5TG17fI11HjK-FI75wU0TjK8fyf…" at bounding box center [432, 246] width 66 height 10
click at [144, 241] on span "oSzxlTvaY3uKamfcsCCYSYFo" at bounding box center [150, 246] width 87 height 10
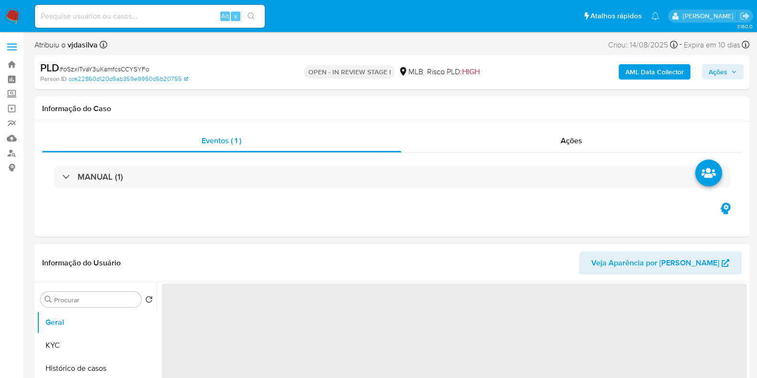
select select "10"
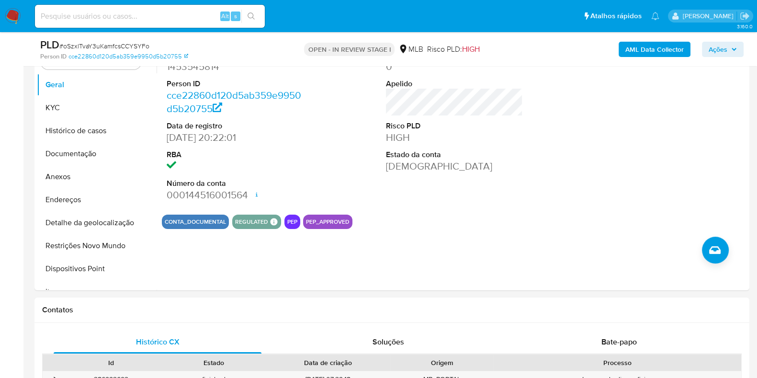
scroll to position [208, 0]
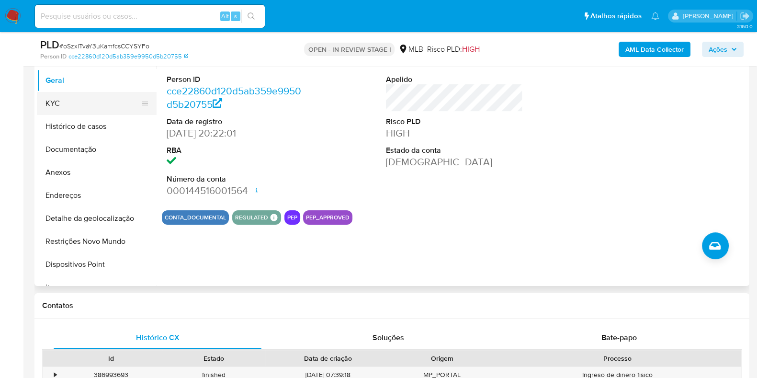
click at [97, 109] on button "KYC" at bounding box center [93, 103] width 112 height 23
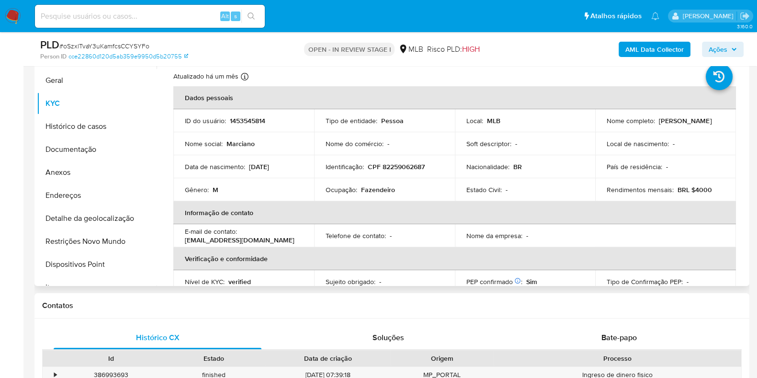
click at [359, 185] on div "Ocupação : Fazendeiro" at bounding box center [384, 189] width 118 height 9
copy div "Ocupação : Fazendeiro"
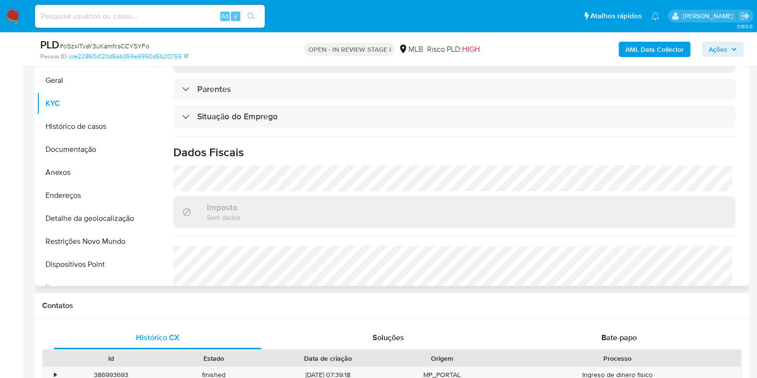
scroll to position [416, 0]
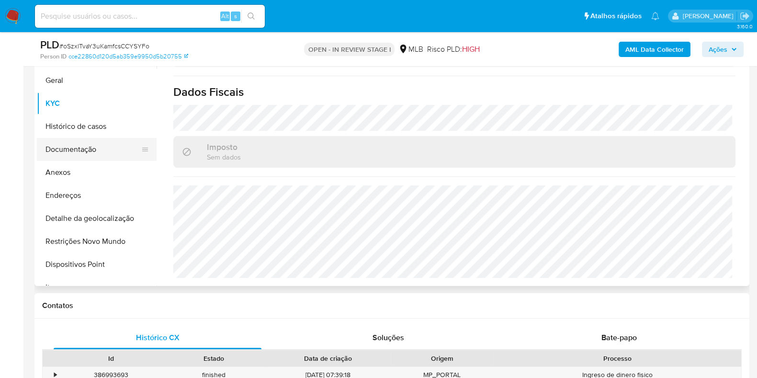
click at [100, 146] on button "Documentação" at bounding box center [93, 149] width 112 height 23
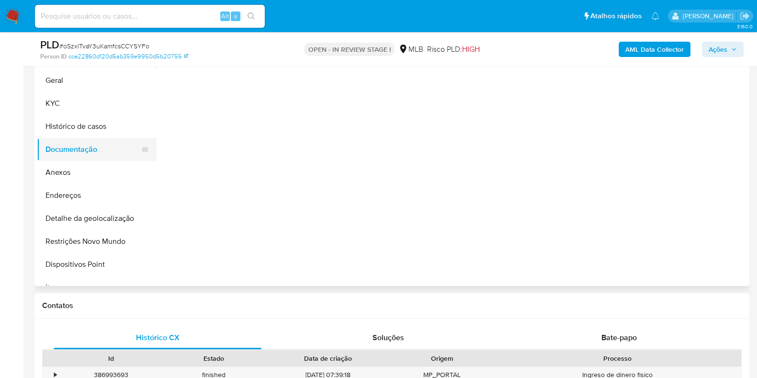
scroll to position [0, 0]
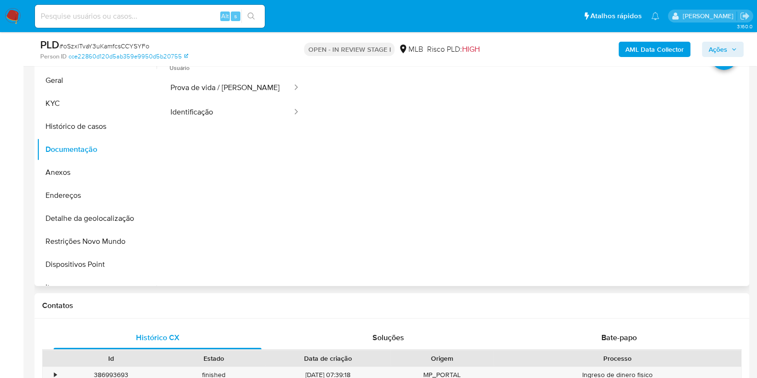
click at [191, 125] on ul "Usuário Prova de vida / Selfie Identificação" at bounding box center [235, 191] width 146 height 276
click at [207, 113] on button "Identificação" at bounding box center [227, 112] width 131 height 24
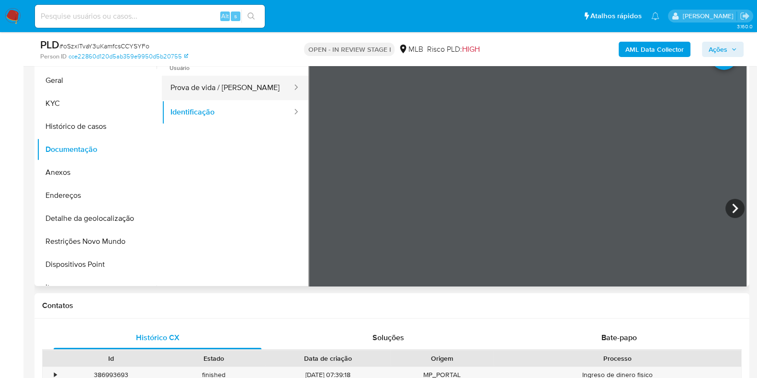
click at [228, 87] on button "Prova de vida / Selfie" at bounding box center [227, 88] width 131 height 24
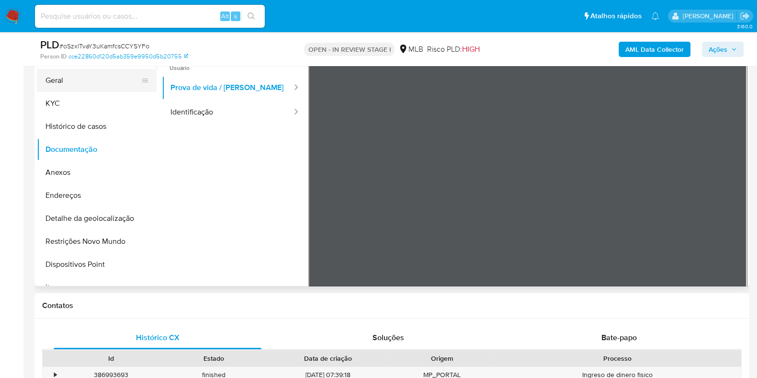
click at [77, 81] on button "Geral" at bounding box center [93, 80] width 112 height 23
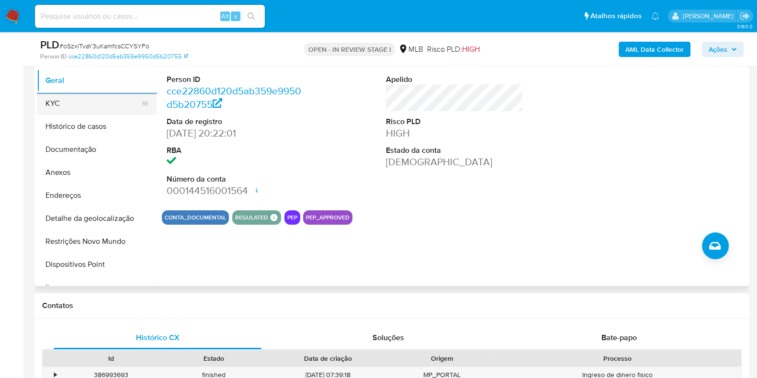
click at [123, 104] on button "KYC" at bounding box center [93, 103] width 112 height 23
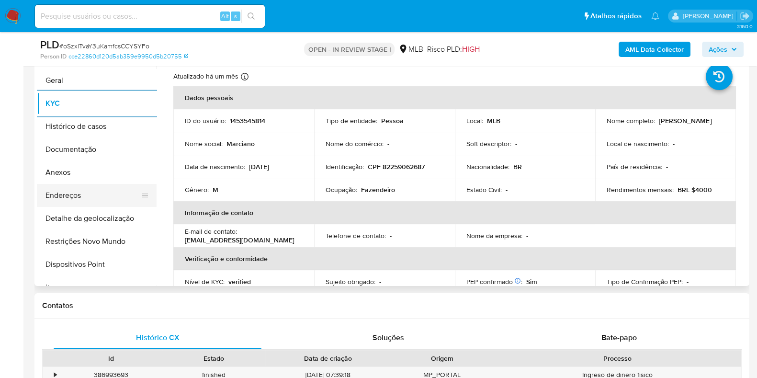
click at [102, 197] on button "Endereços" at bounding box center [93, 195] width 112 height 23
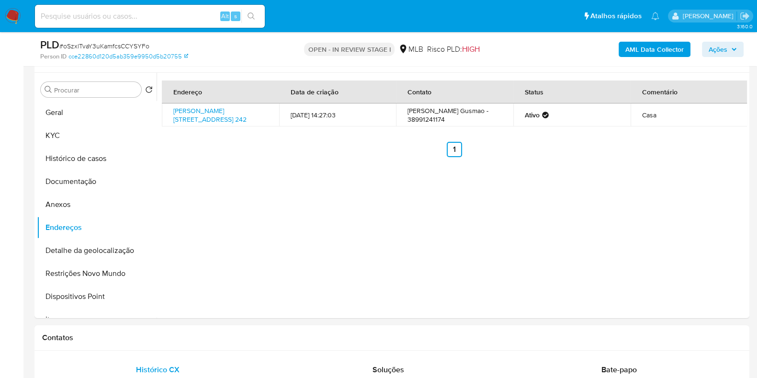
scroll to position [164, 0]
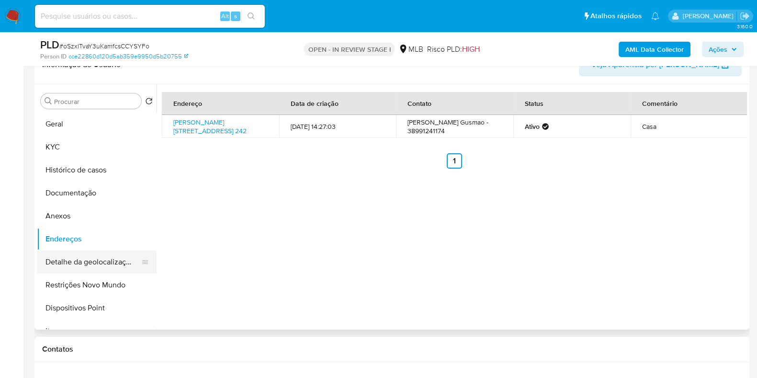
click at [89, 259] on button "Detalhe da geolocalização" at bounding box center [93, 261] width 112 height 23
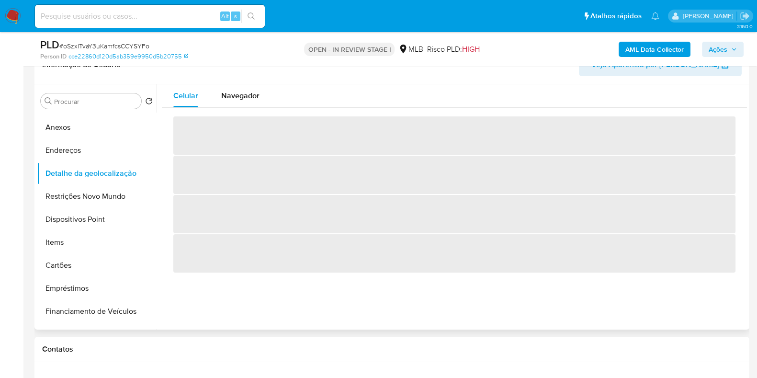
scroll to position [91, 0]
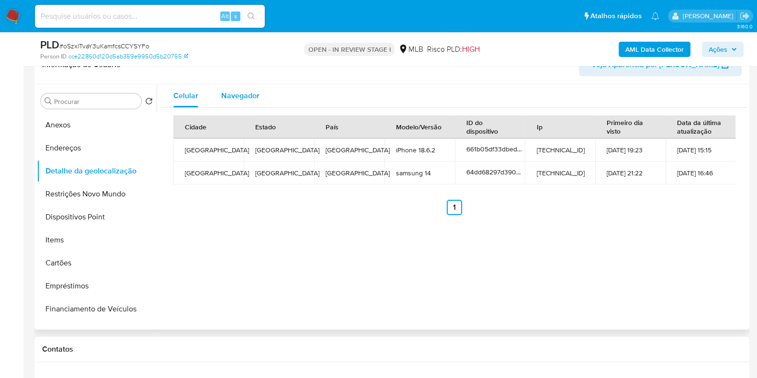
click at [244, 102] on div "Navegador" at bounding box center [240, 95] width 38 height 23
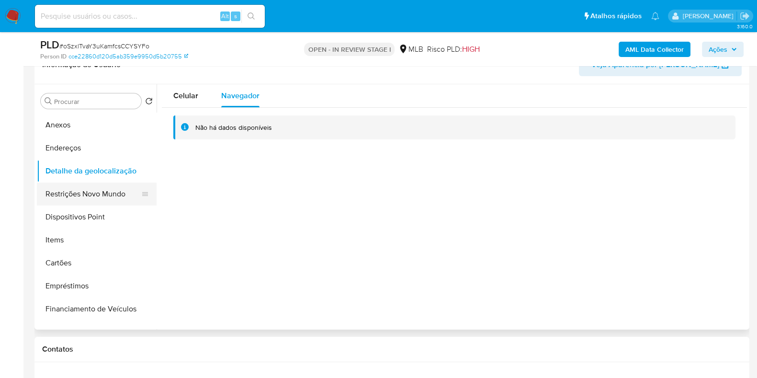
click at [105, 190] on button "Restrições Novo Mundo" at bounding box center [93, 193] width 112 height 23
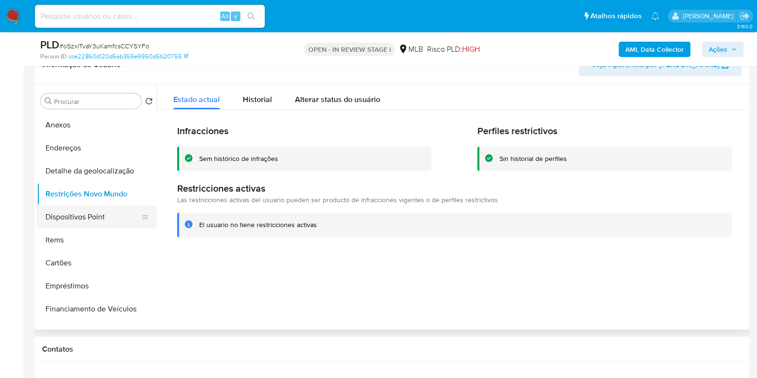
click at [111, 212] on button "Dispositivos Point" at bounding box center [93, 216] width 112 height 23
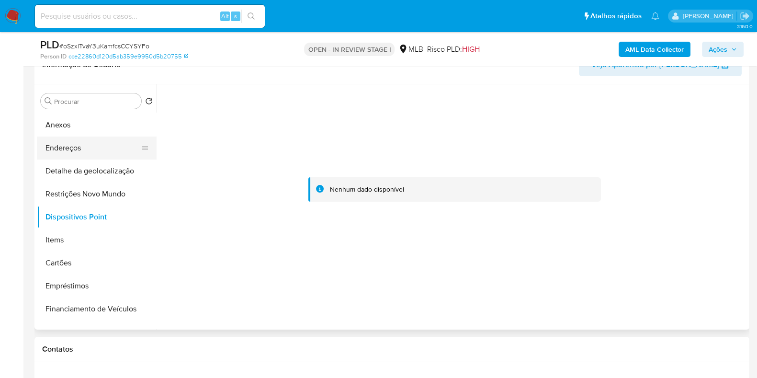
click at [100, 155] on button "Endereços" at bounding box center [93, 147] width 112 height 23
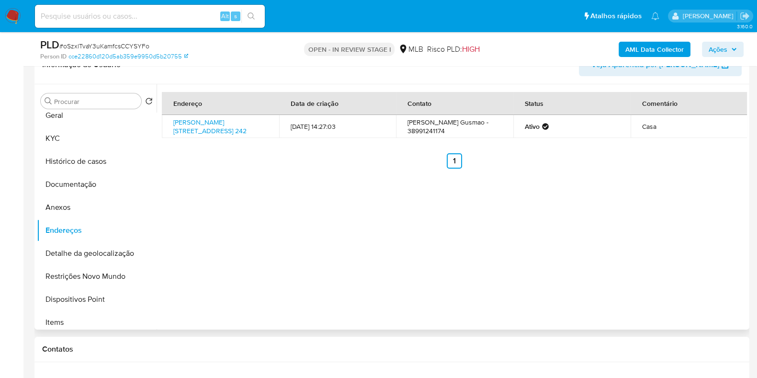
scroll to position [0, 0]
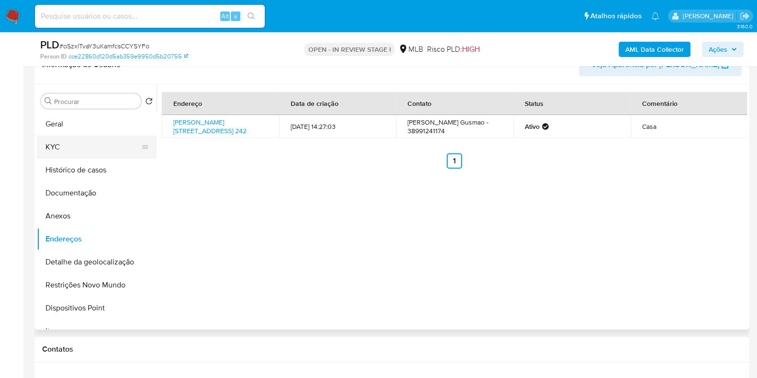
click at [115, 145] on button "KYC" at bounding box center [93, 146] width 112 height 23
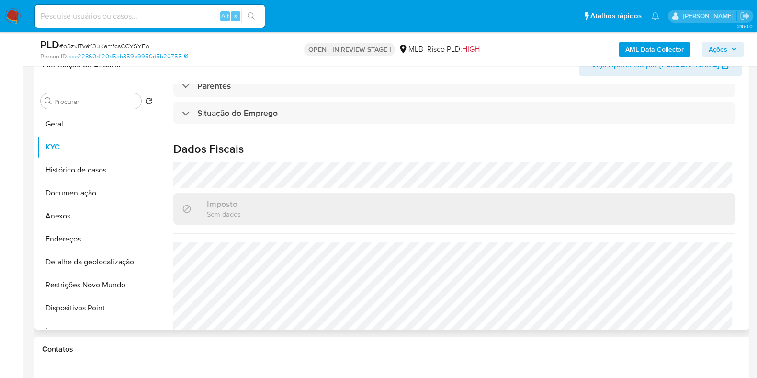
scroll to position [409, 0]
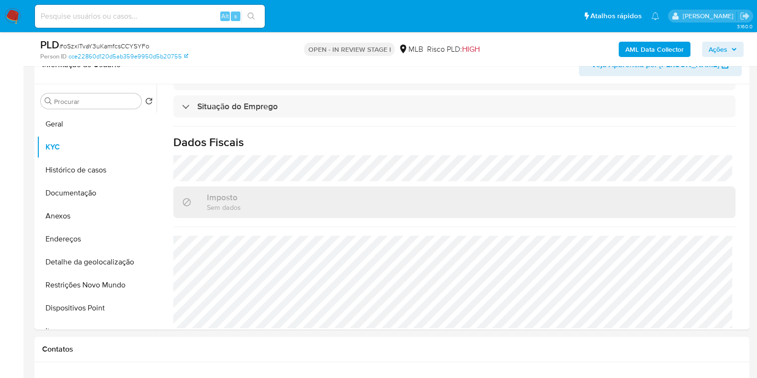
click at [639, 46] on b "AML Data Collector" at bounding box center [654, 49] width 58 height 15
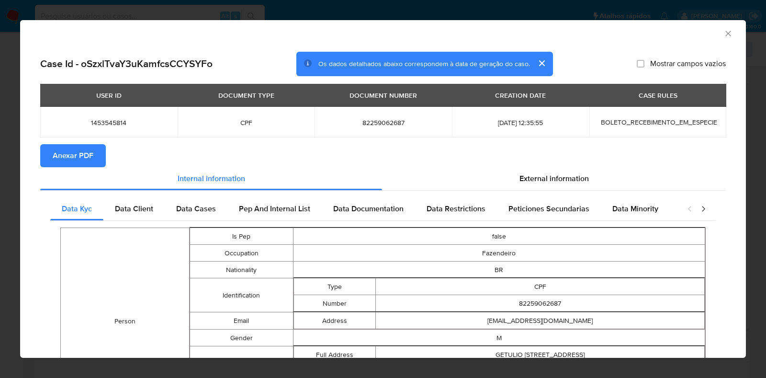
click at [77, 158] on span "Anexar PDF" at bounding box center [73, 155] width 41 height 21
click at [723, 31] on icon "Fechar a janela" at bounding box center [728, 34] width 10 height 10
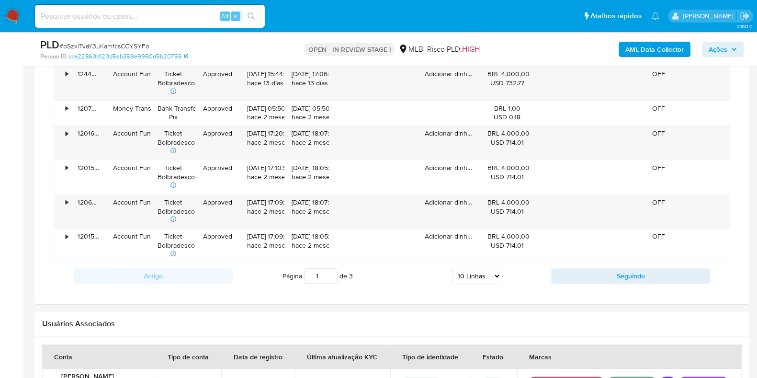
scroll to position [1012, 0]
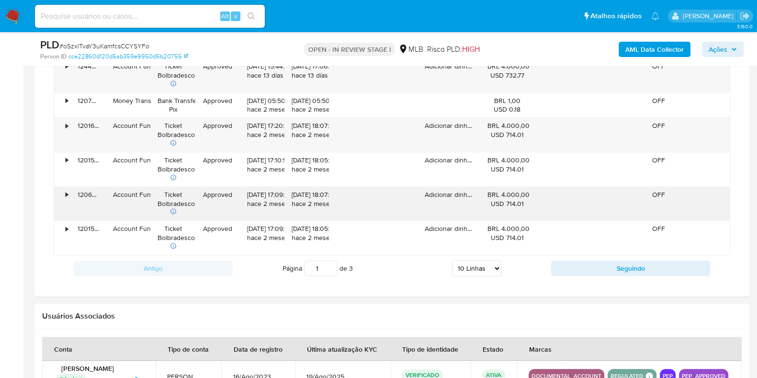
click at [174, 209] on icon at bounding box center [173, 211] width 7 height 7
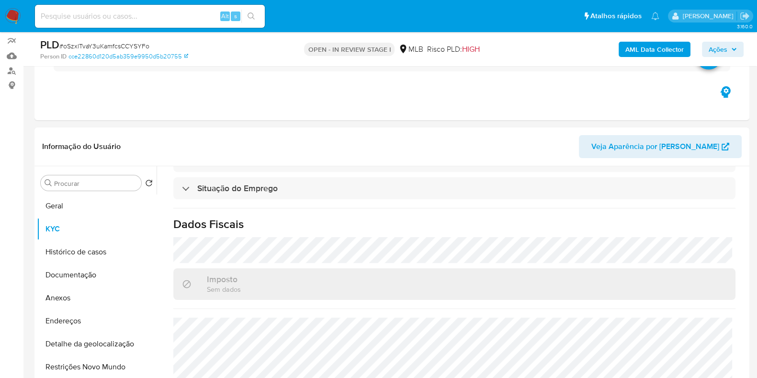
scroll to position [79, 0]
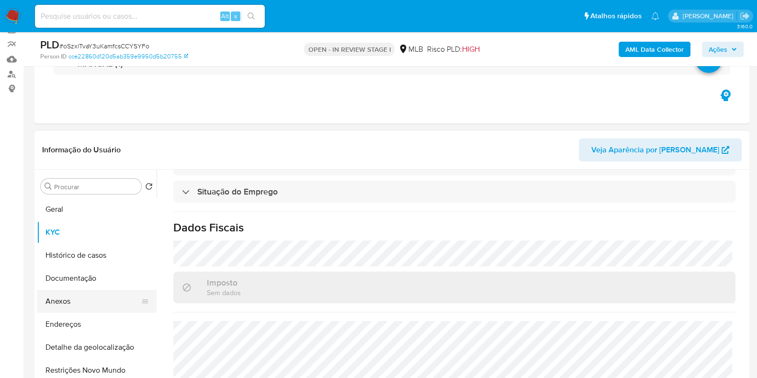
click at [94, 294] on button "Anexos" at bounding box center [93, 301] width 112 height 23
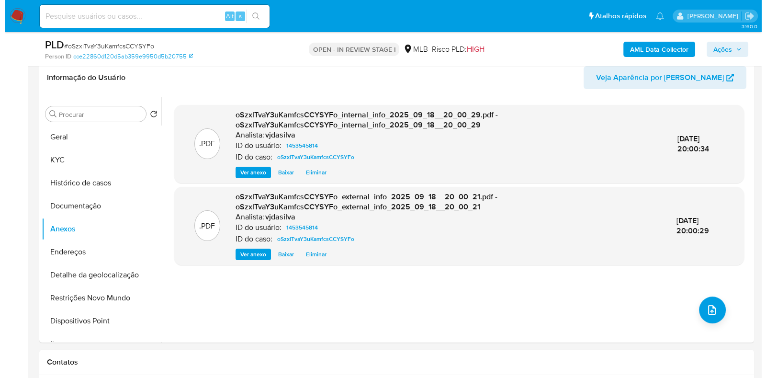
scroll to position [167, 0]
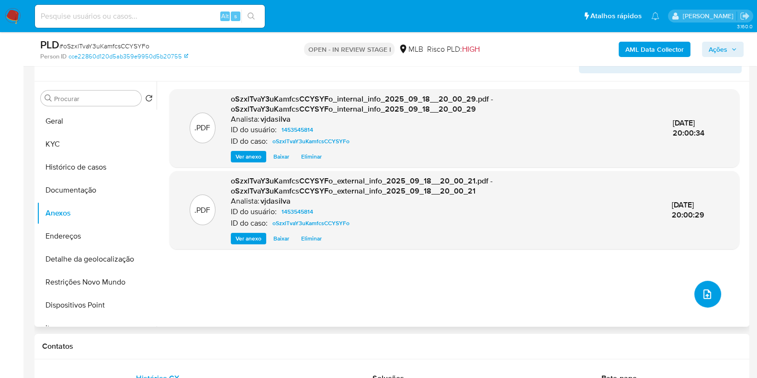
click at [702, 288] on icon "upload-file" at bounding box center [706, 293] width 11 height 11
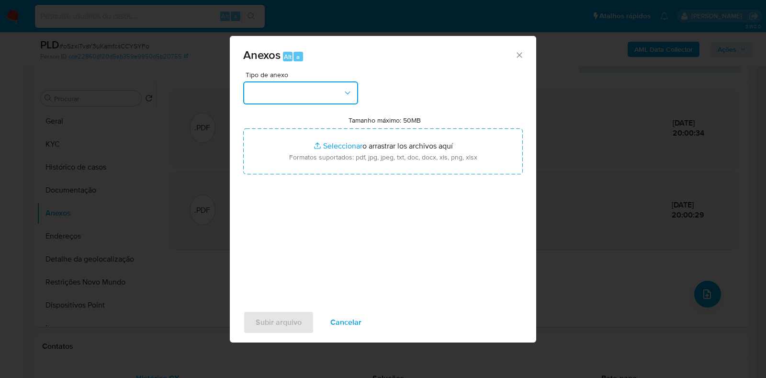
click at [332, 92] on button "button" at bounding box center [300, 92] width 115 height 23
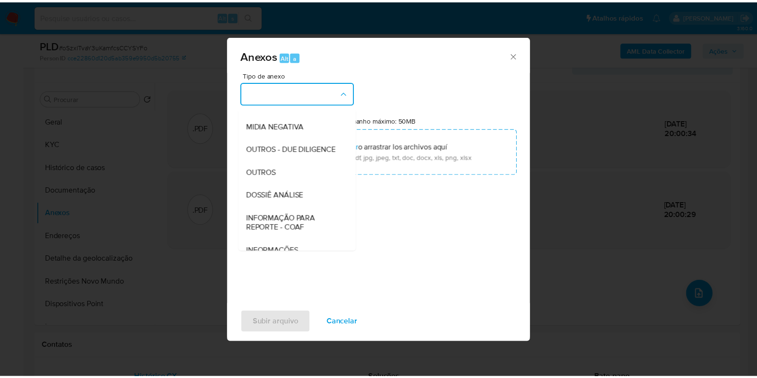
scroll to position [147, 0]
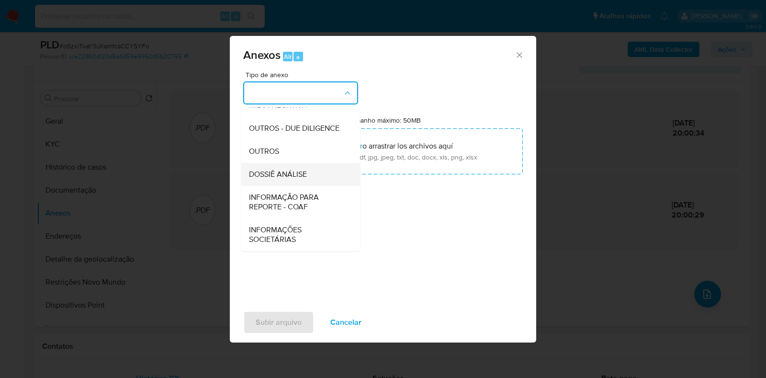
click at [314, 169] on div "DOSSIÊ ANÁLISE" at bounding box center [298, 174] width 98 height 23
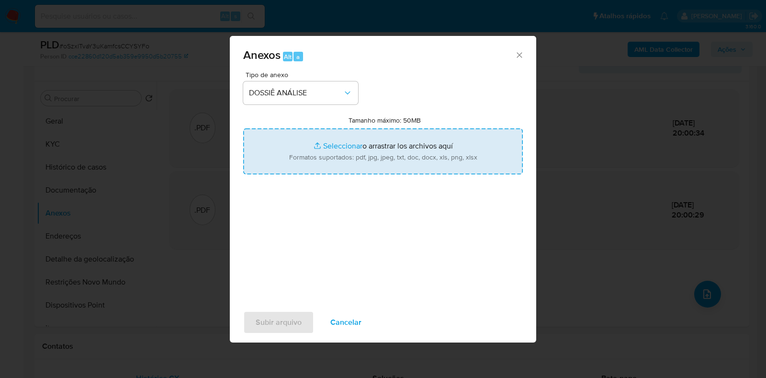
type input "C:\fakepath\SAR - XXXX- CPF 82259062687 - MARCIANO PIMENTA NETO.pdf"
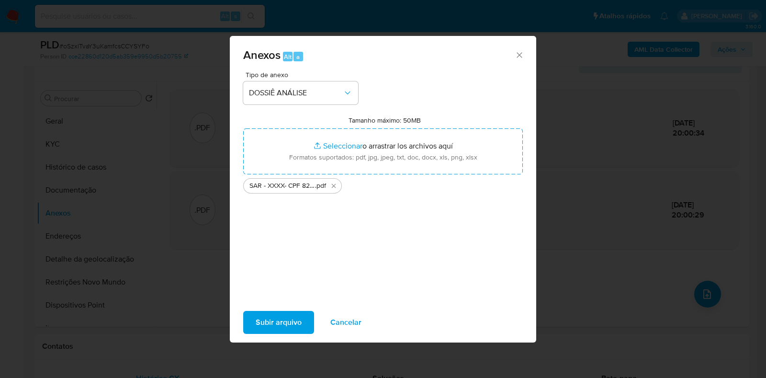
click at [277, 319] on span "Subir arquivo" at bounding box center [279, 322] width 46 height 21
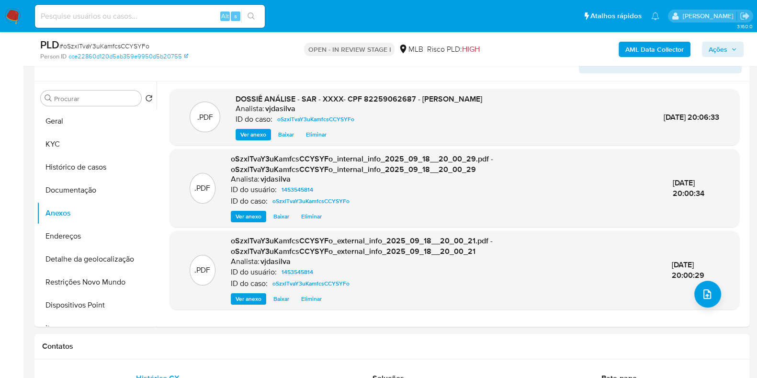
click at [726, 46] on span "Ações" at bounding box center [717, 49] width 19 height 15
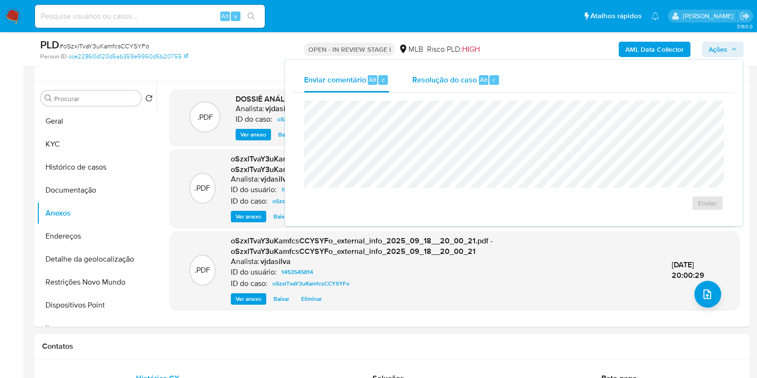
click at [452, 89] on div "Resolução do caso Alt r" at bounding box center [456, 79] width 88 height 25
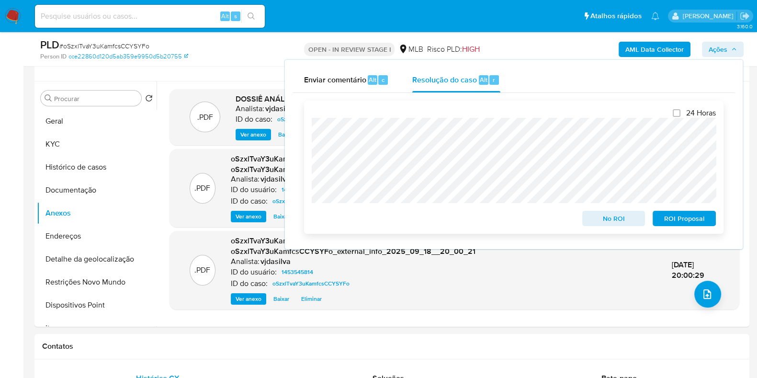
click at [692, 218] on span "ROI Proposal" at bounding box center [684, 218] width 50 height 13
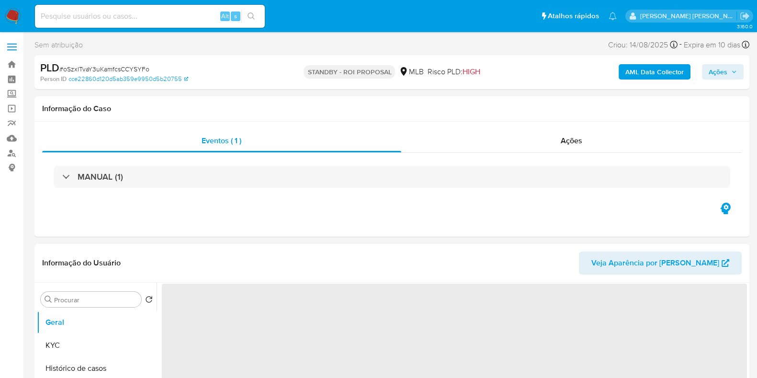
select select "10"
